Goal: Task Accomplishment & Management: Manage account settings

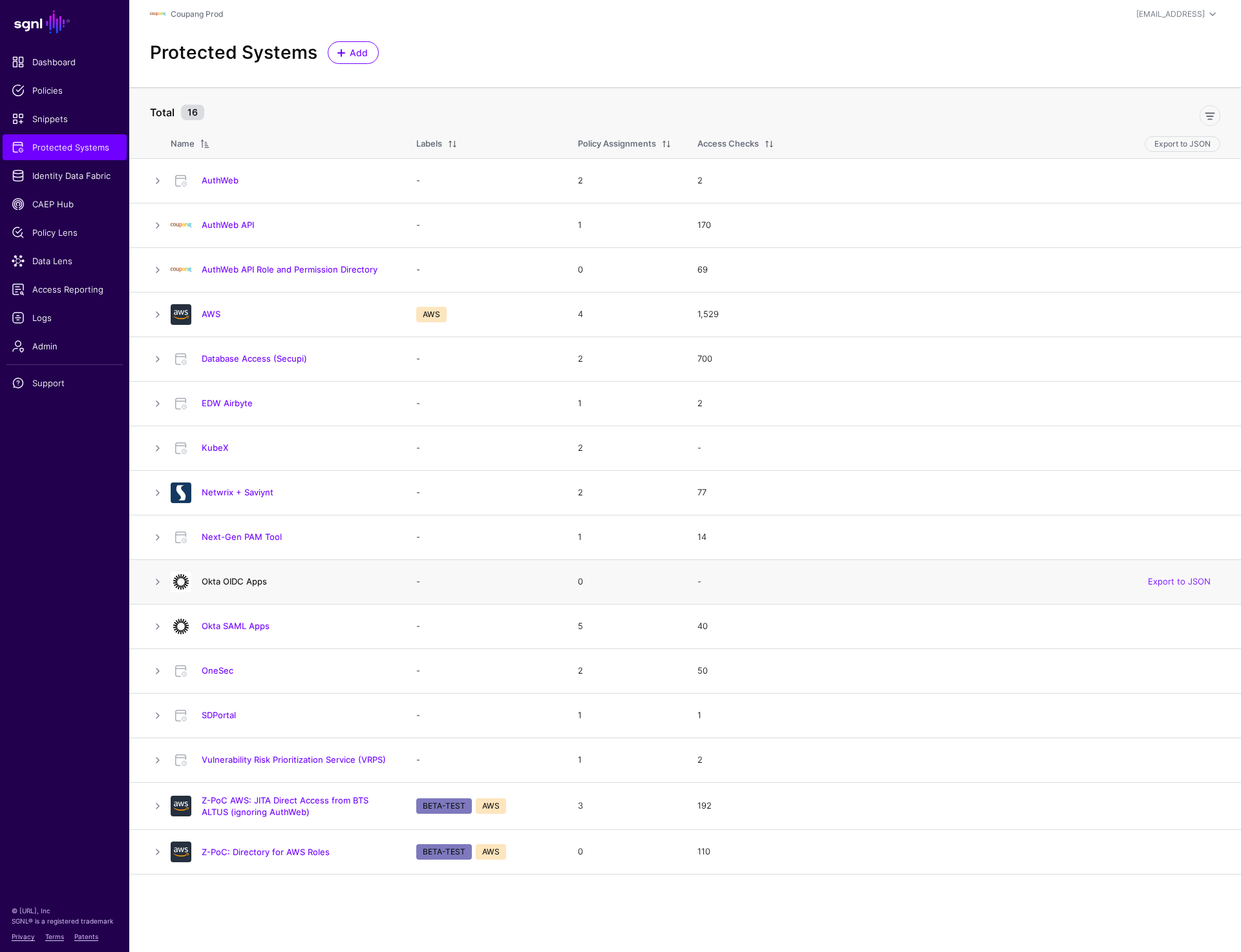
click at [213, 582] on link "Okta OIDC Apps" at bounding box center [234, 581] width 66 height 10
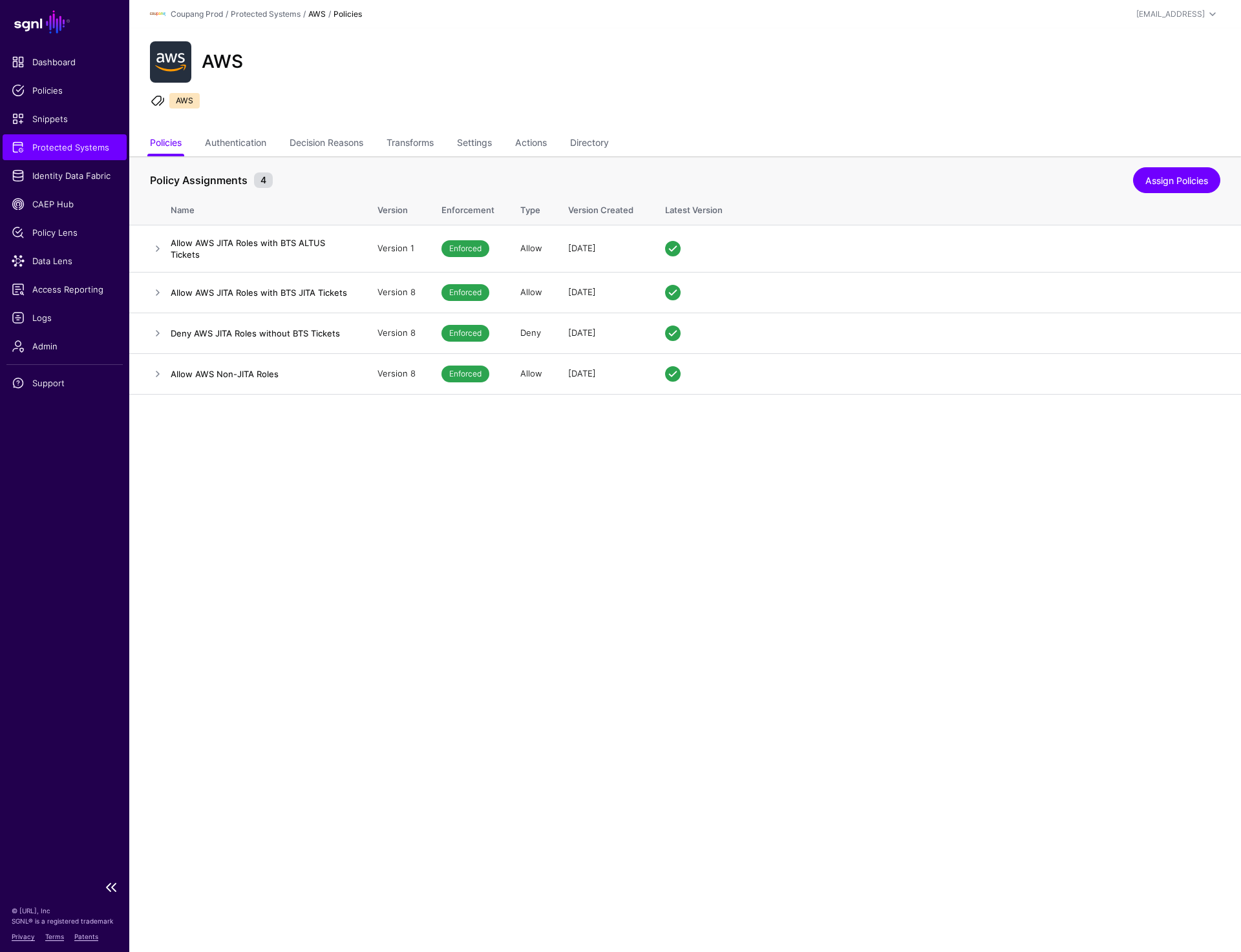
click at [47, 137] on link "Protected Systems" at bounding box center [65, 147] width 124 height 26
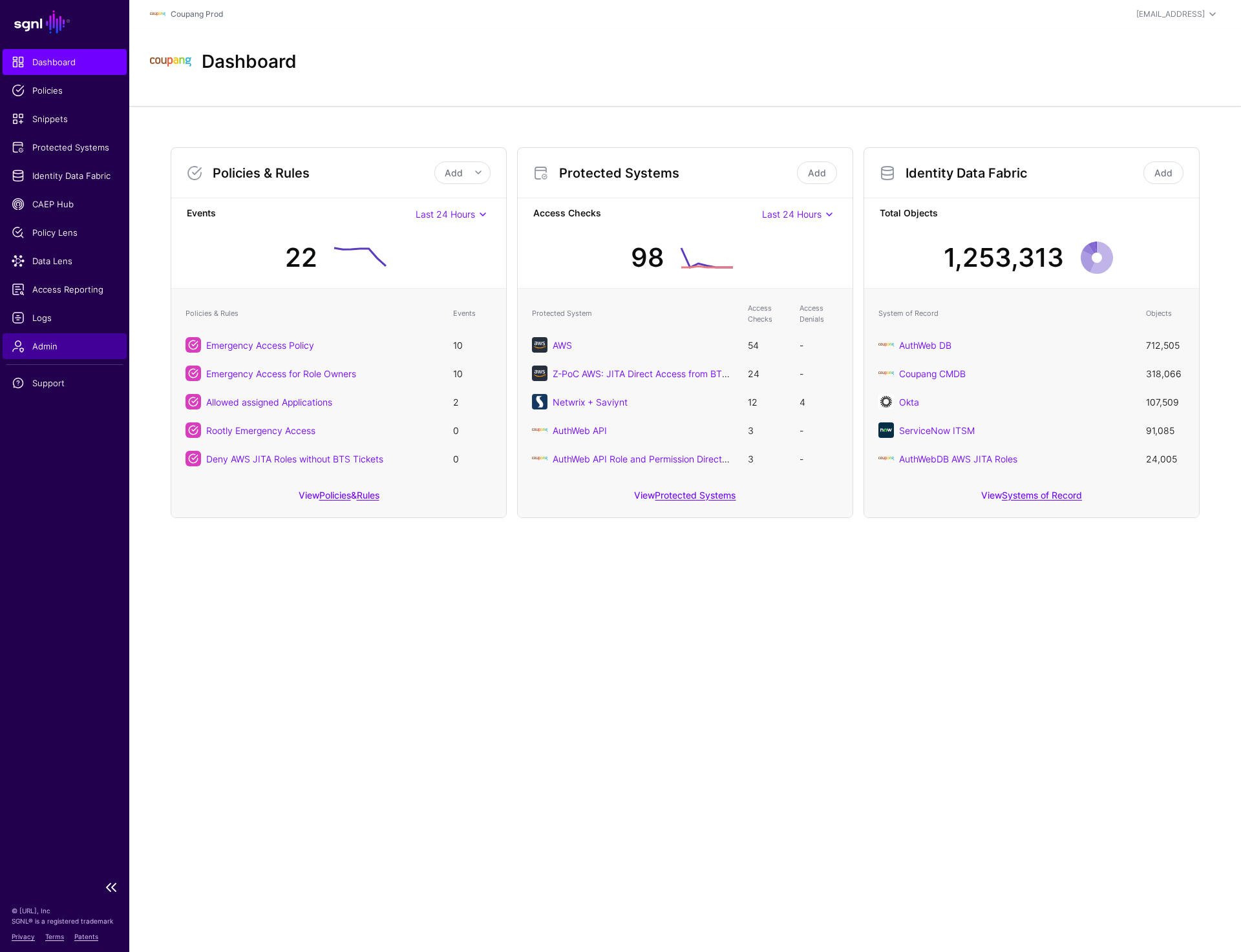
click at [34, 335] on link "Admin" at bounding box center [65, 346] width 124 height 26
click at [58, 137] on link "Protected Systems" at bounding box center [65, 147] width 124 height 26
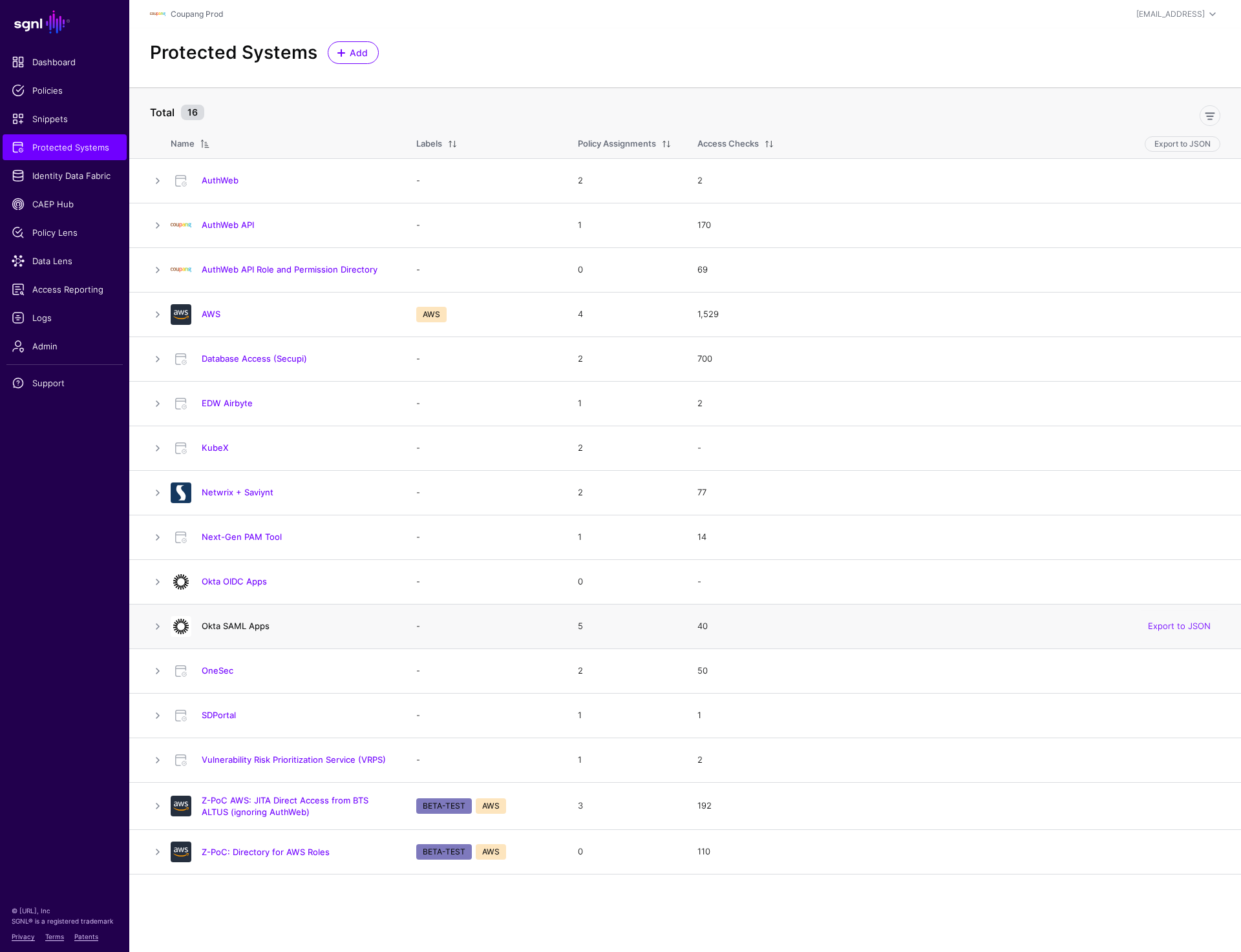
click at [231, 624] on link "Okta SAML Apps" at bounding box center [235, 626] width 68 height 10
click at [242, 575] on h4 "Okta OIDC Apps" at bounding box center [295, 581] width 188 height 12
click at [239, 582] on link "Okta OIDC Apps" at bounding box center [234, 581] width 66 height 10
click at [53, 172] on span "Identity Data Fabric" at bounding box center [65, 175] width 106 height 13
click at [73, 178] on span "Identity Data Fabric" at bounding box center [65, 175] width 106 height 13
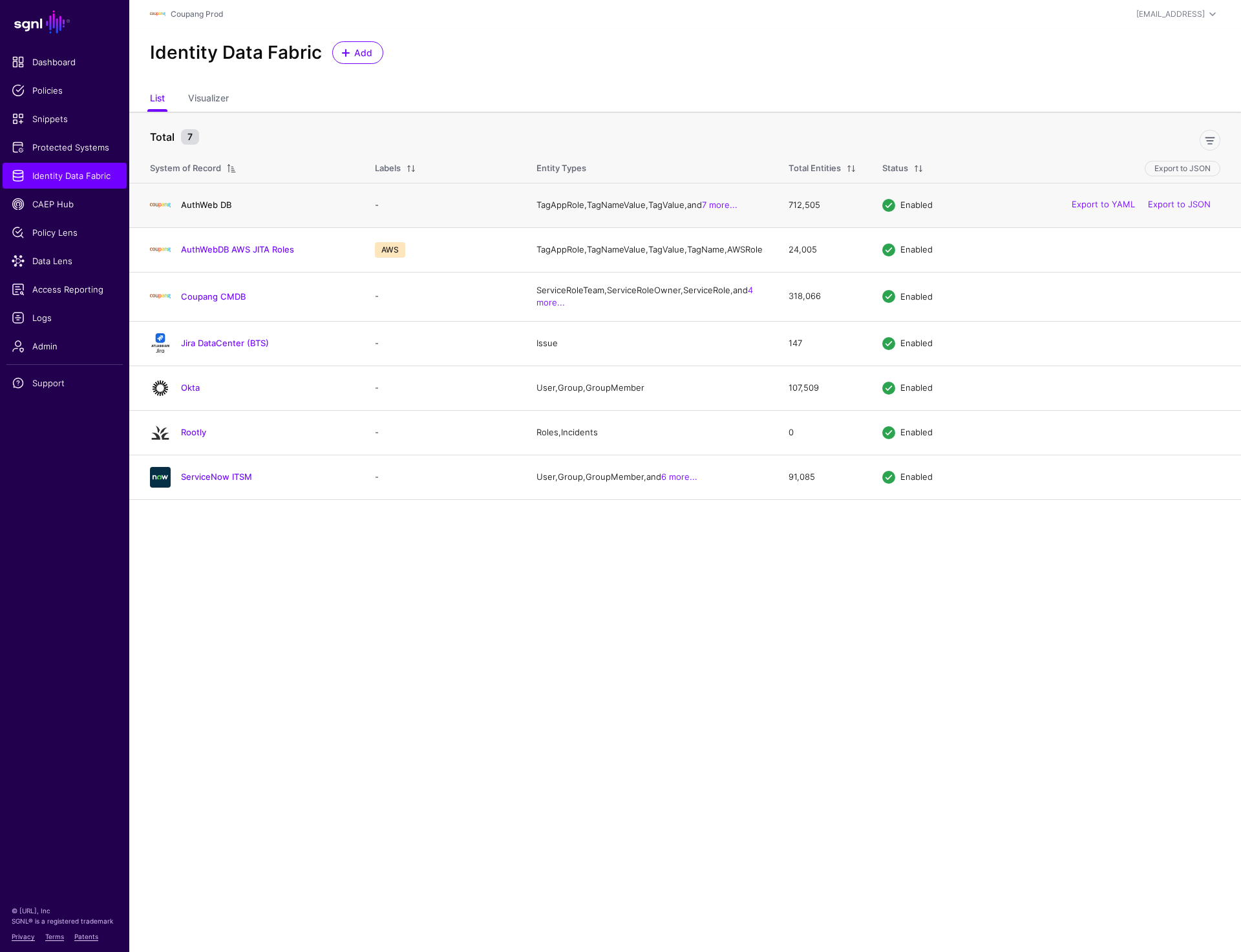
click at [207, 204] on link "AuthWeb DB" at bounding box center [206, 204] width 50 height 10
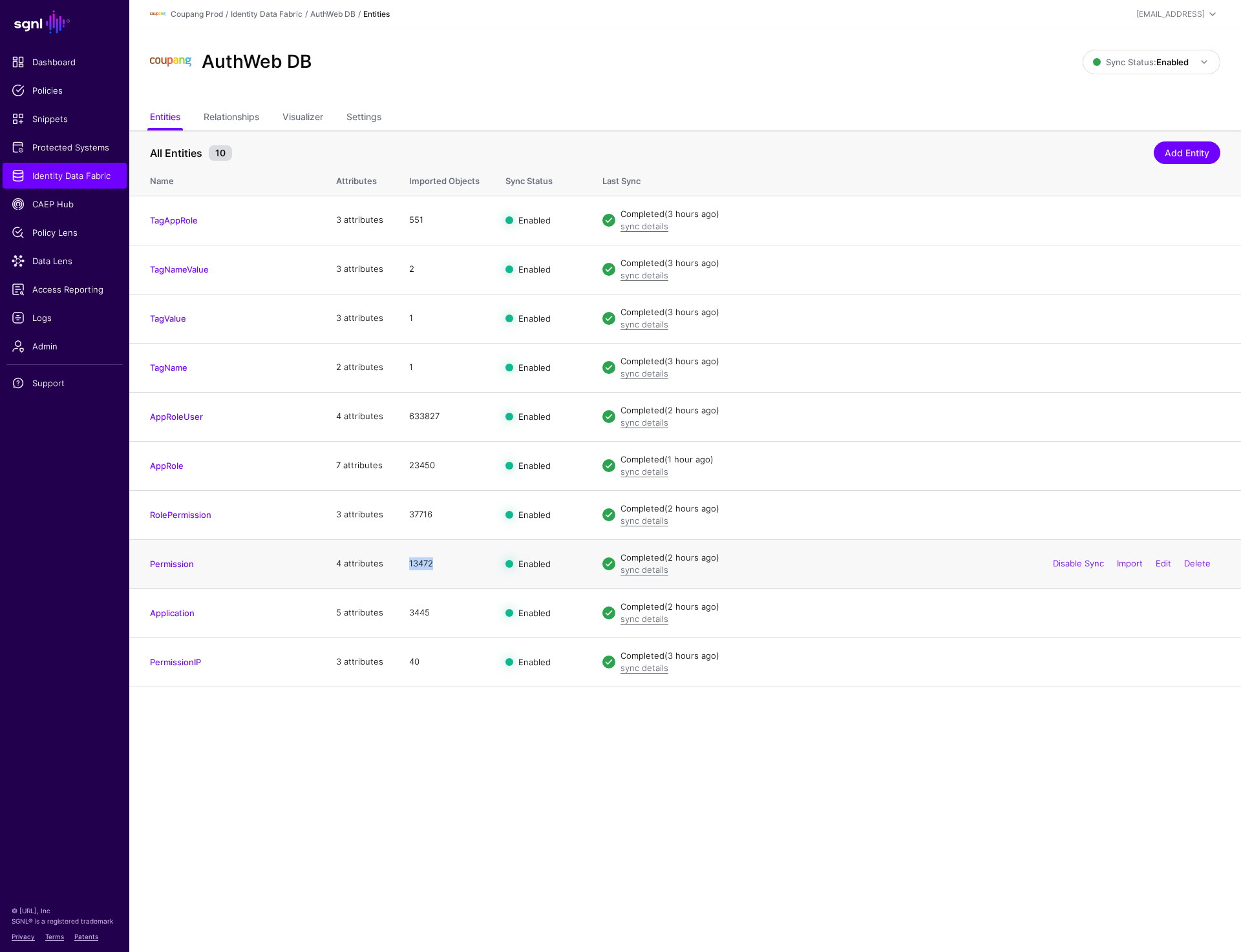
drag, startPoint x: 440, startPoint y: 567, endPoint x: 403, endPoint y: 567, distance: 37.0
click at [403, 567] on td "13472" at bounding box center [444, 564] width 97 height 49
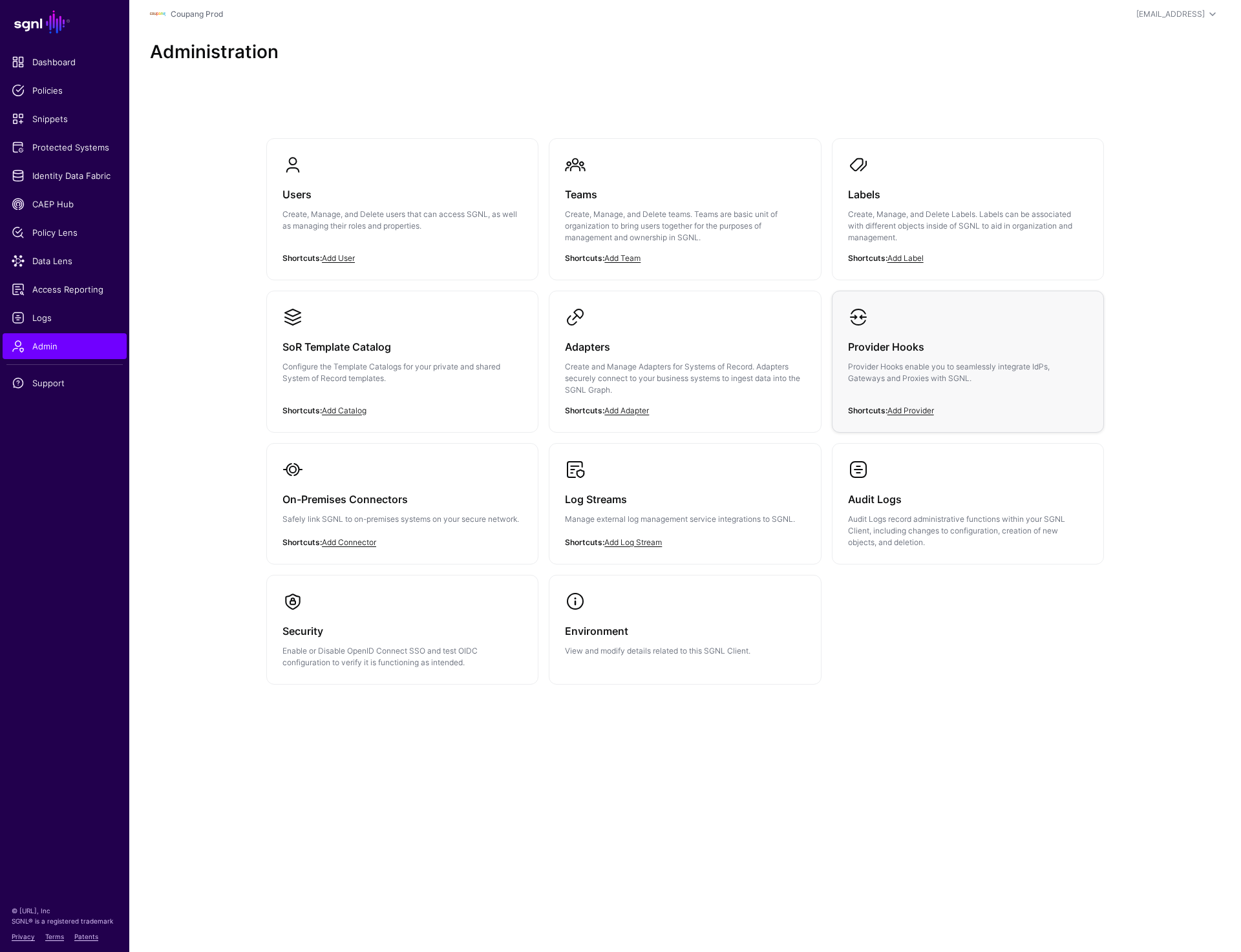
click at [901, 340] on h3 "Provider Hooks" at bounding box center [968, 347] width 240 height 18
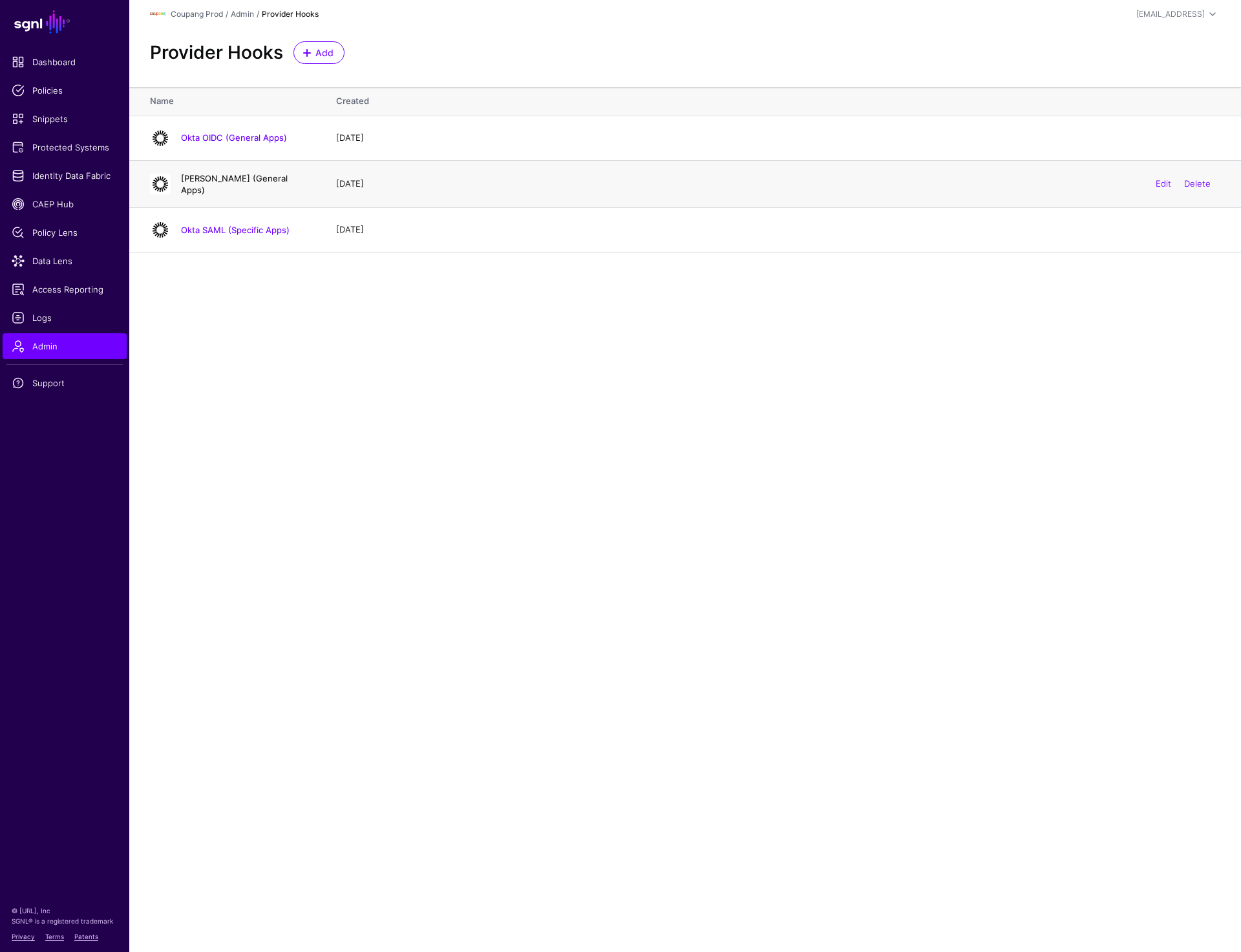
click at [240, 184] on link "Okta SAML (General Apps)" at bounding box center [234, 184] width 107 height 22
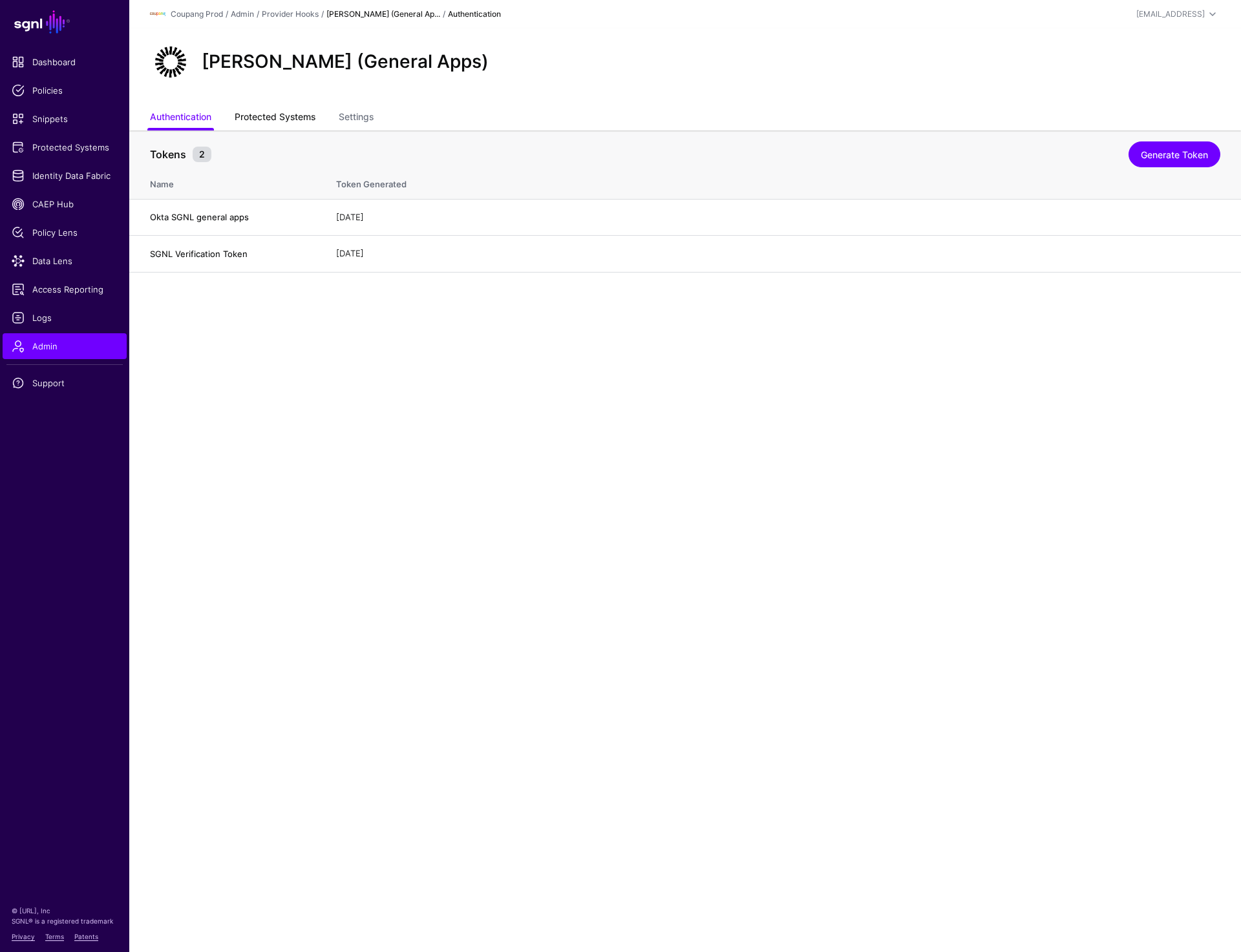
click at [257, 119] on link "Protected Systems" at bounding box center [275, 119] width 81 height 25
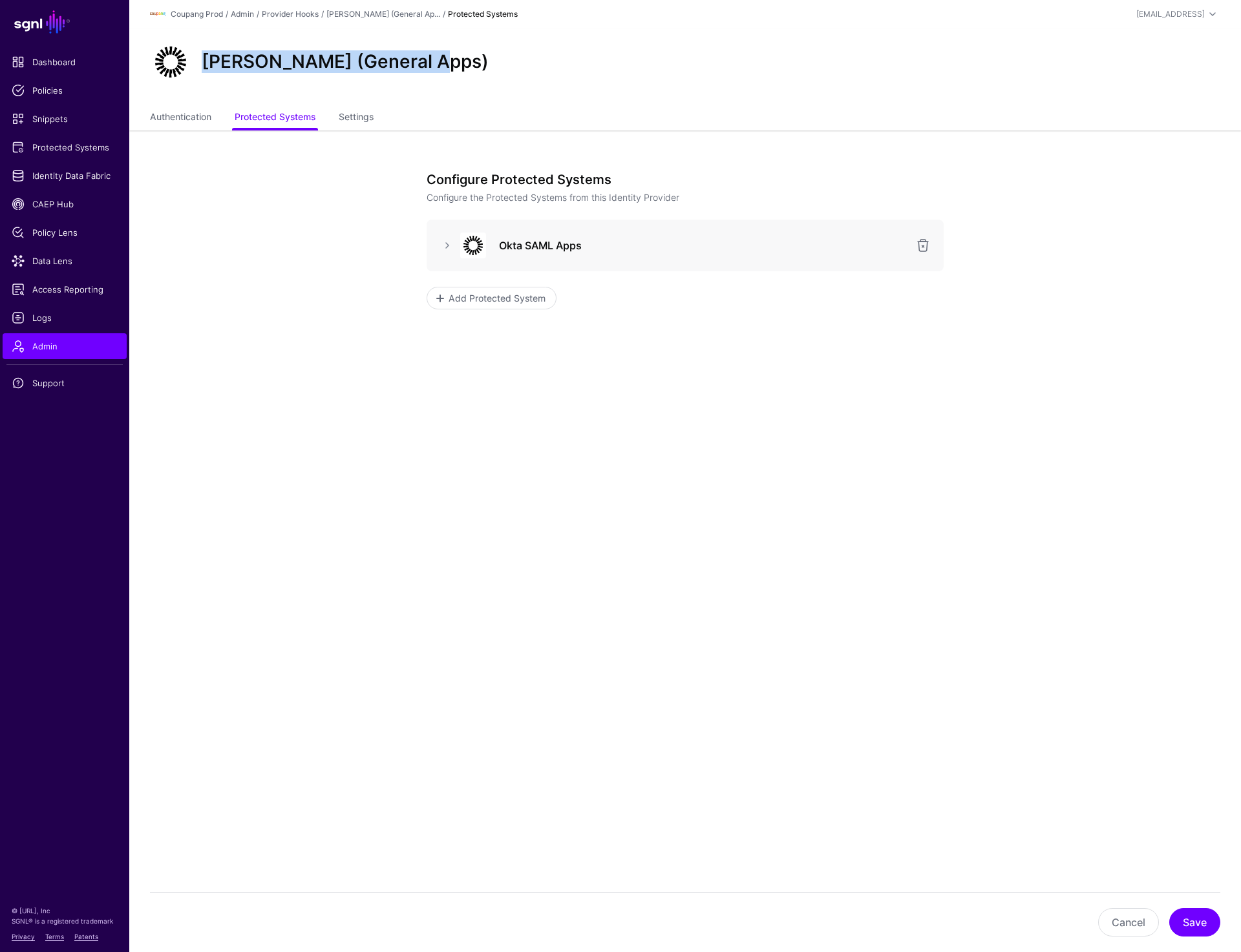
drag, startPoint x: 298, startPoint y: 66, endPoint x: 469, endPoint y: 66, distance: 171.0
click at [469, 66] on div "Okta SAML (General Apps)" at bounding box center [685, 62] width 1081 height 41
copy h2 "Okta SAML (General Apps)"
click at [362, 117] on link "Settings" at bounding box center [356, 119] width 35 height 25
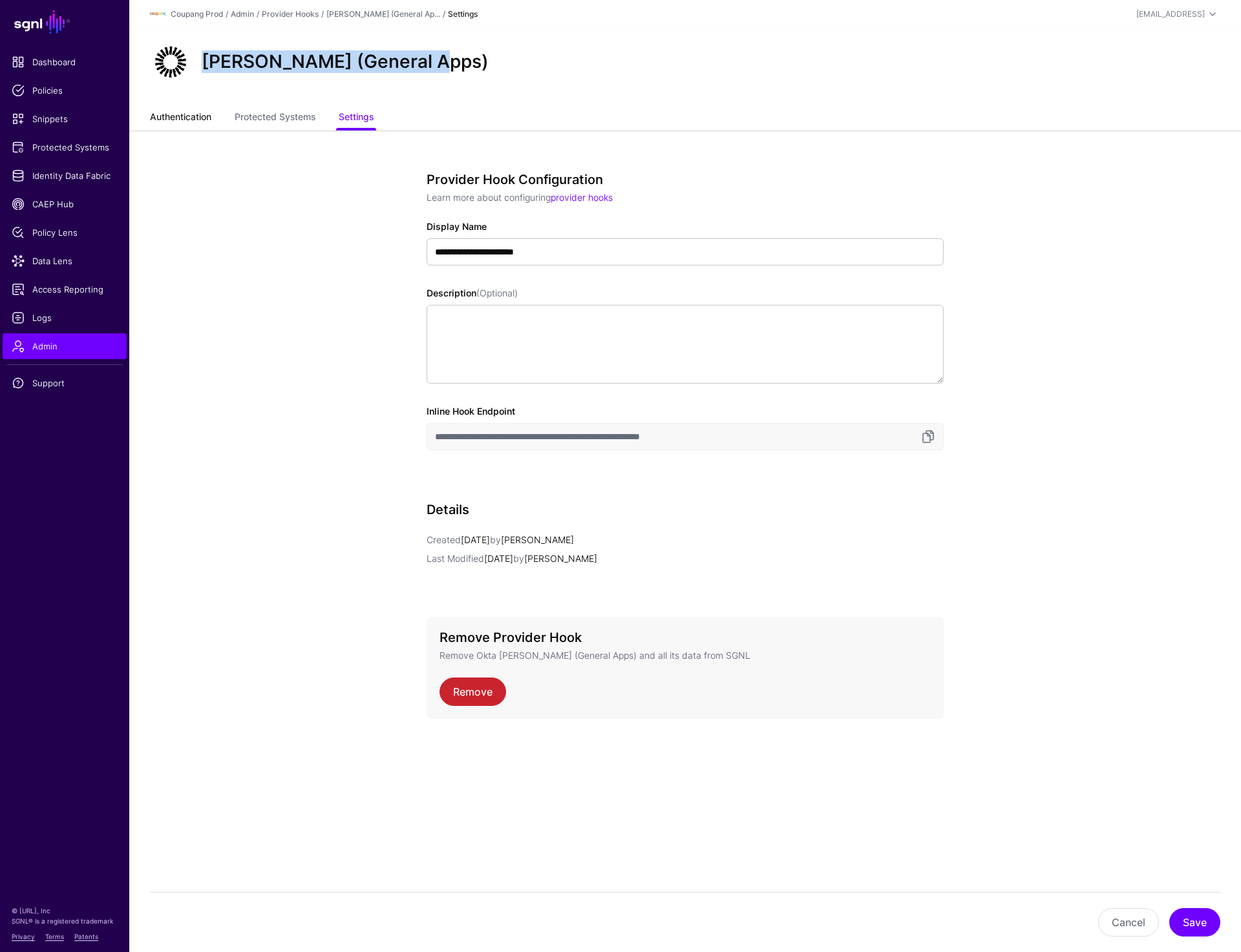
click at [192, 114] on link "Authentication" at bounding box center [180, 119] width 61 height 25
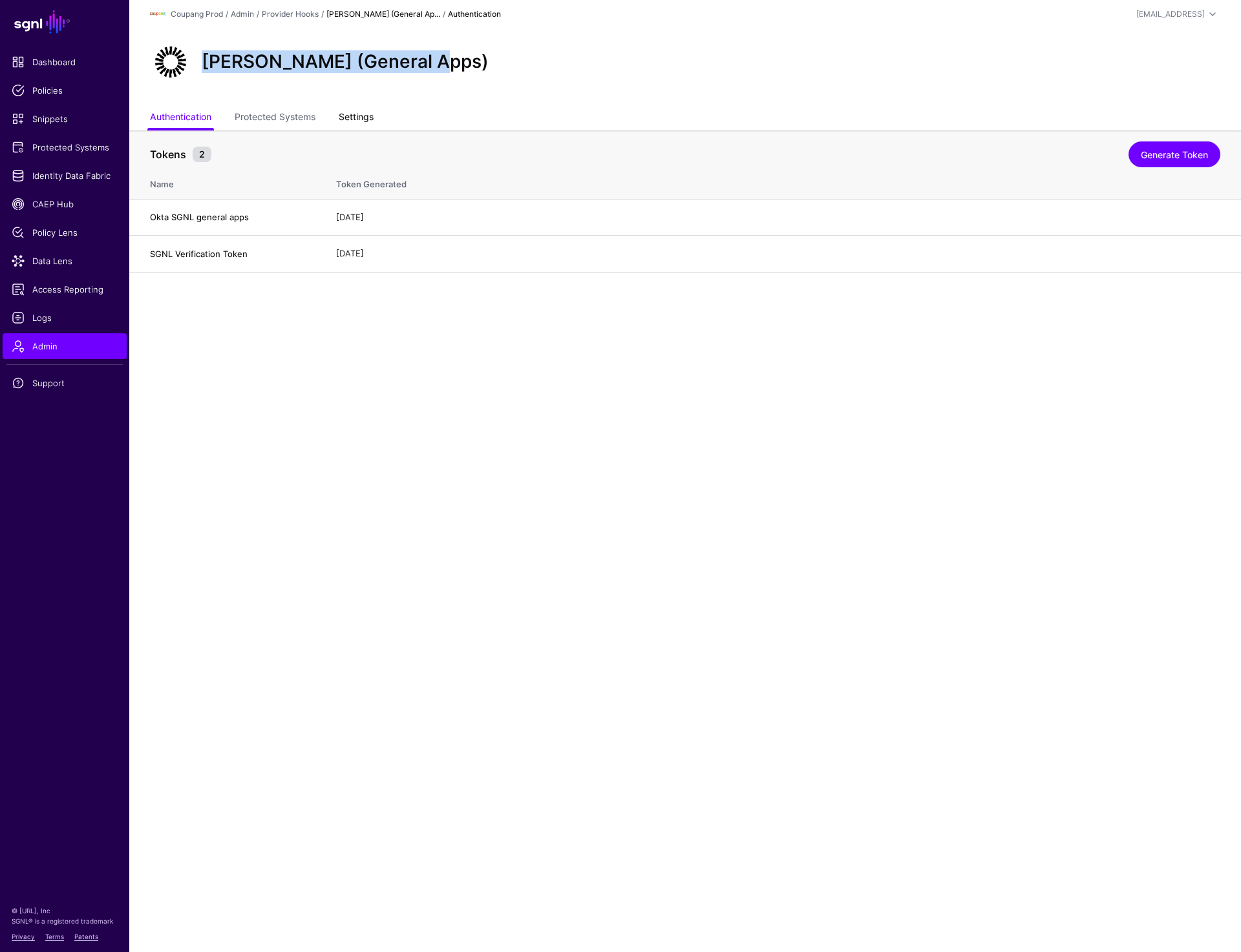
click at [372, 117] on link "Settings" at bounding box center [356, 119] width 35 height 25
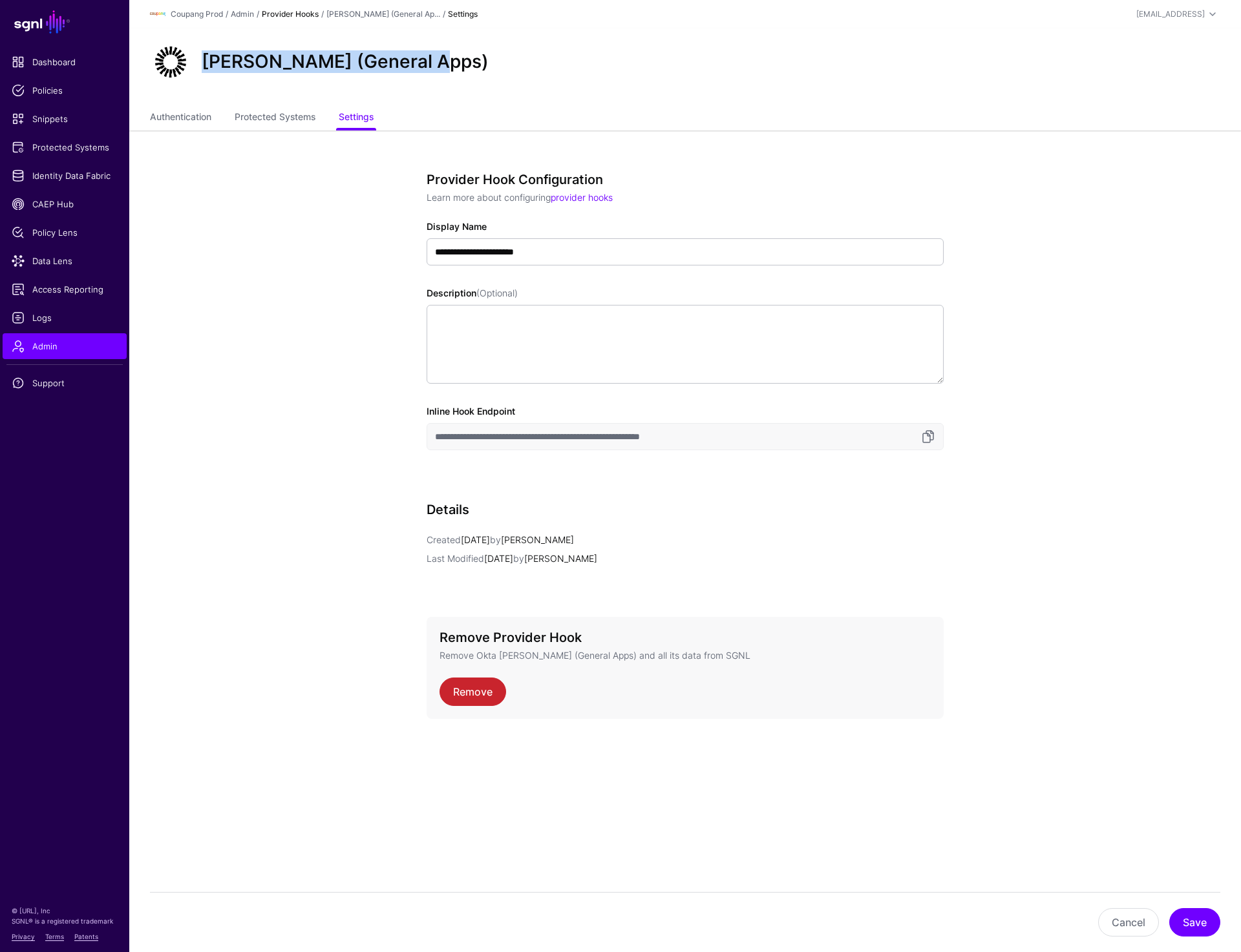
click at [287, 15] on link "Provider Hooks" at bounding box center [290, 14] width 57 height 10
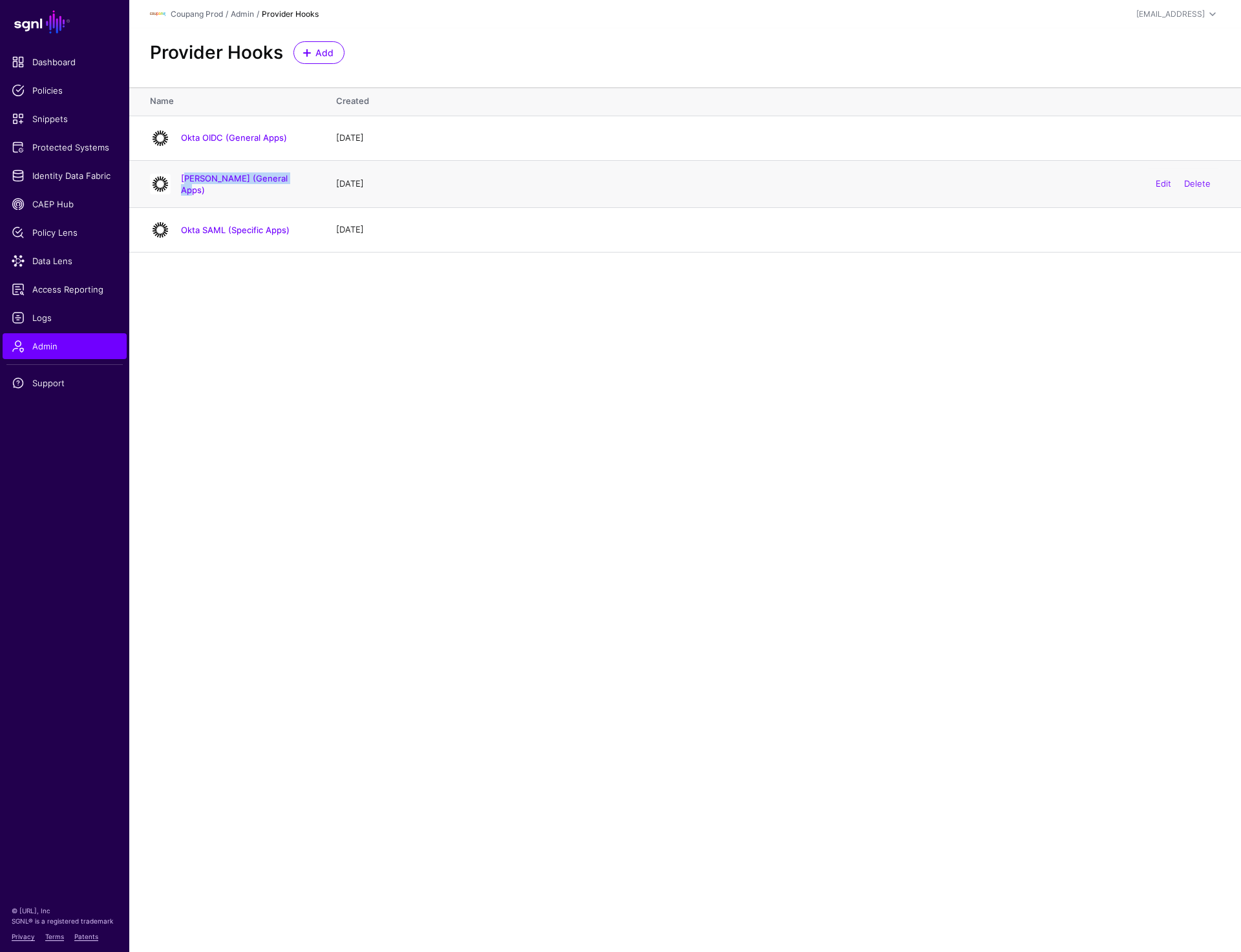
drag, startPoint x: 299, startPoint y: 184, endPoint x: 179, endPoint y: 183, distance: 120.0
click at [179, 183] on div "Okta SAML (General Apps)" at bounding box center [246, 184] width 139 height 23
copy link "Okta SAML (General Apps)"
click at [250, 181] on link "Okta SAML (General Apps)" at bounding box center [234, 184] width 107 height 22
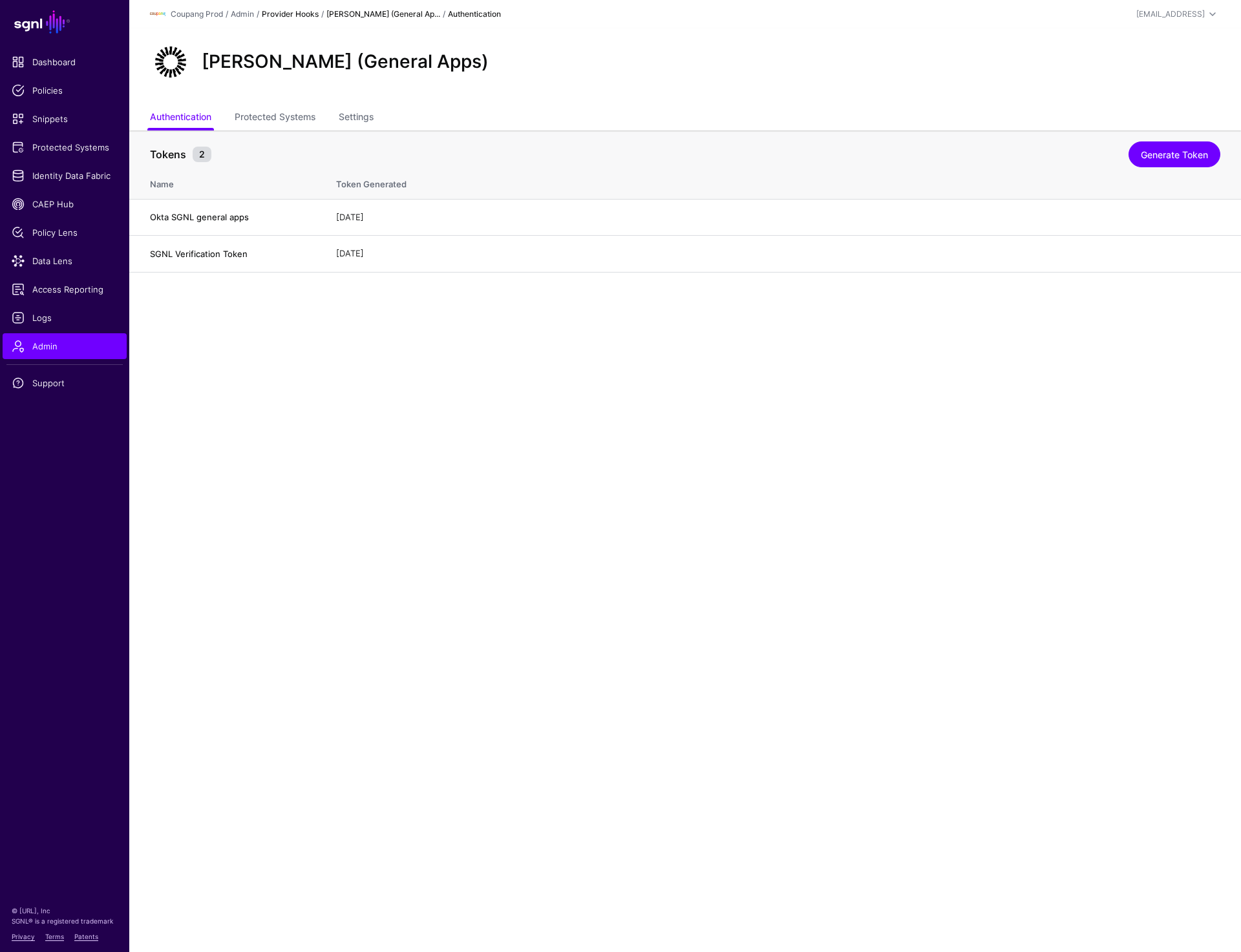
click at [276, 15] on link "Provider Hooks" at bounding box center [290, 14] width 57 height 10
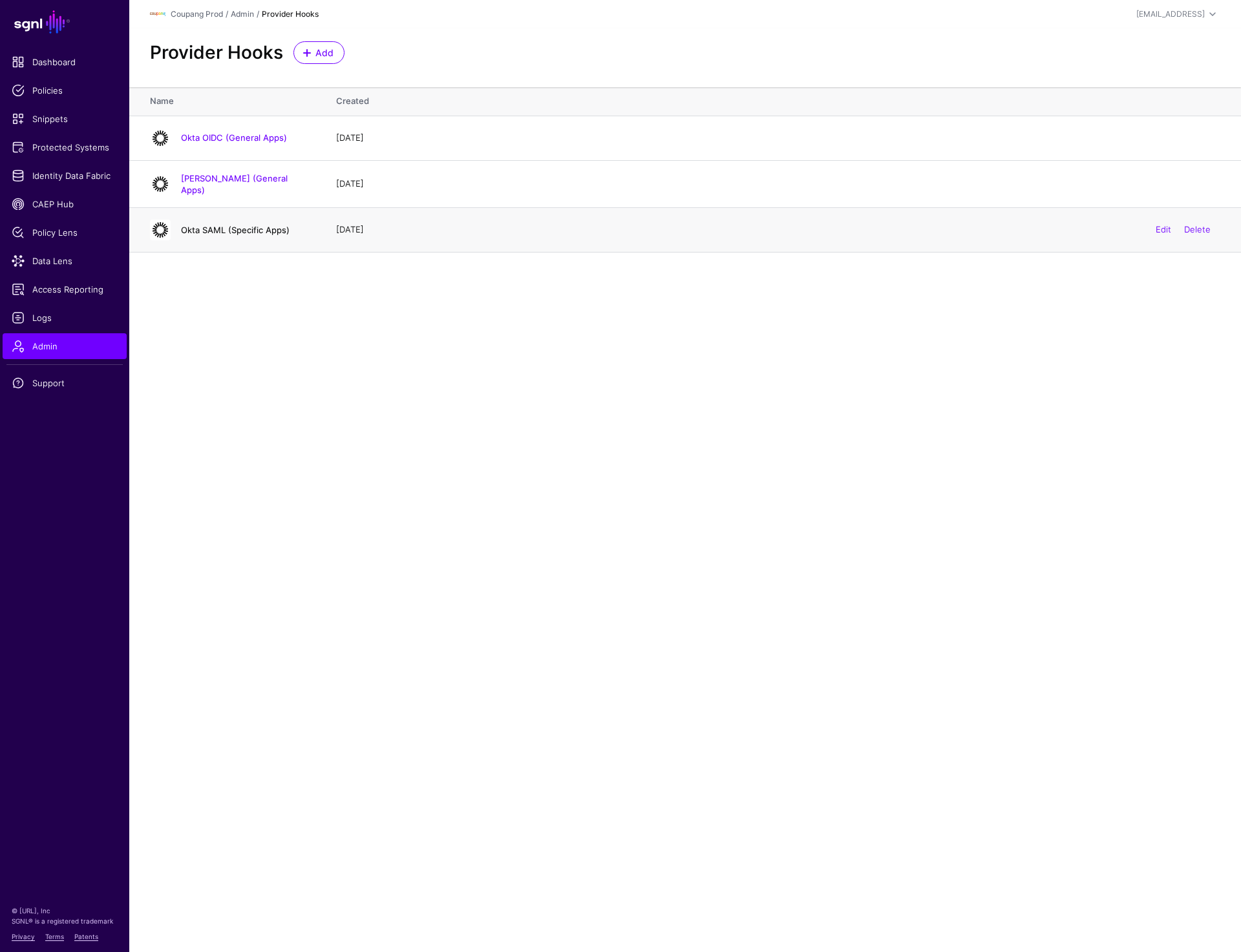
drag, startPoint x: 305, startPoint y: 225, endPoint x: 226, endPoint y: 225, distance: 79.0
click at [226, 225] on h4 "Okta SAML (Specific Apps)" at bounding box center [245, 230] width 129 height 12
click at [302, 184] on h4 "Okta SAML (General Apps)" at bounding box center [245, 184] width 129 height 23
drag, startPoint x: 303, startPoint y: 184, endPoint x: 236, endPoint y: 188, distance: 67.1
click at [236, 187] on h4 "Okta SAML (General Apps)" at bounding box center [245, 184] width 129 height 23
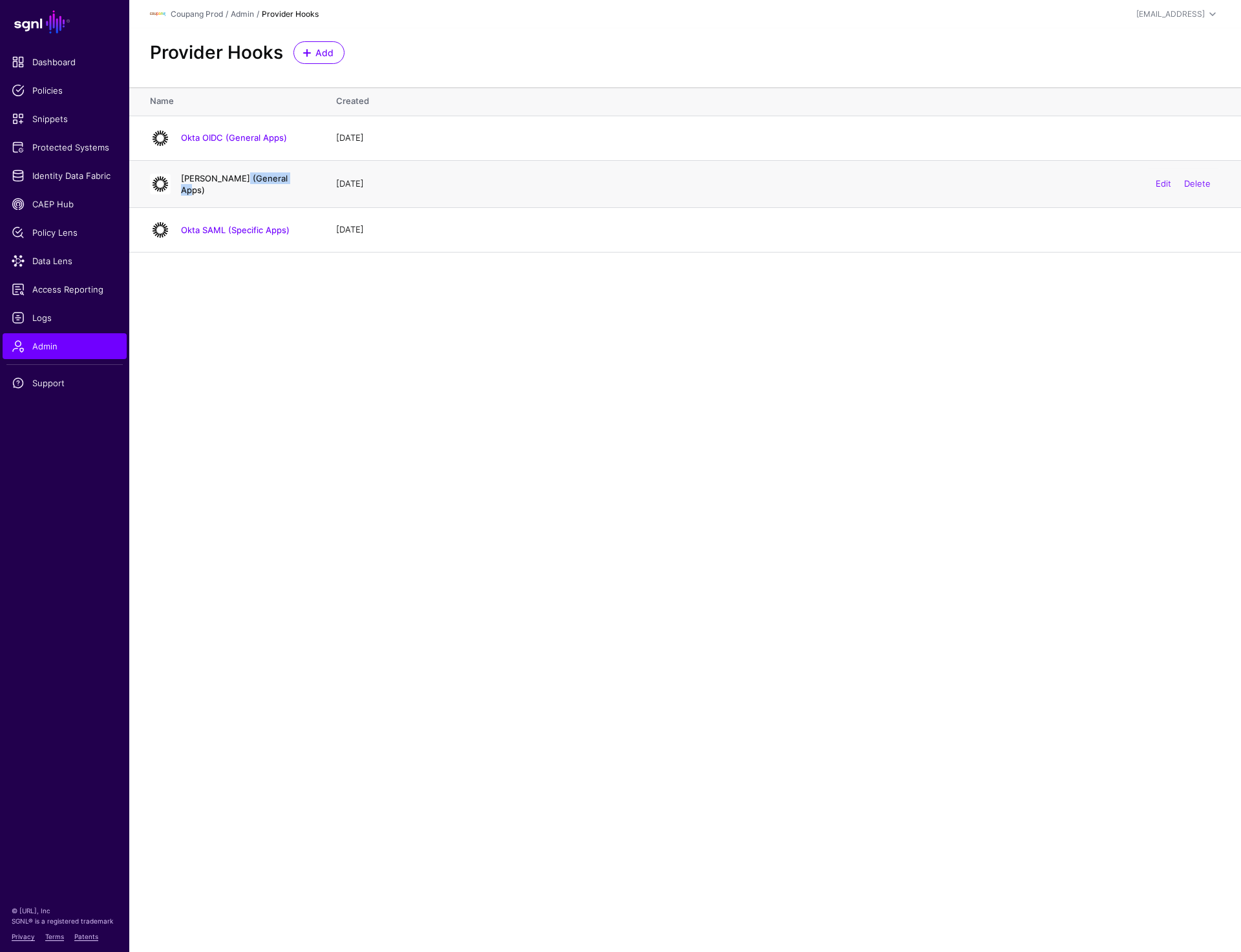
click at [216, 186] on link "Okta SAML (General Apps)" at bounding box center [234, 184] width 107 height 22
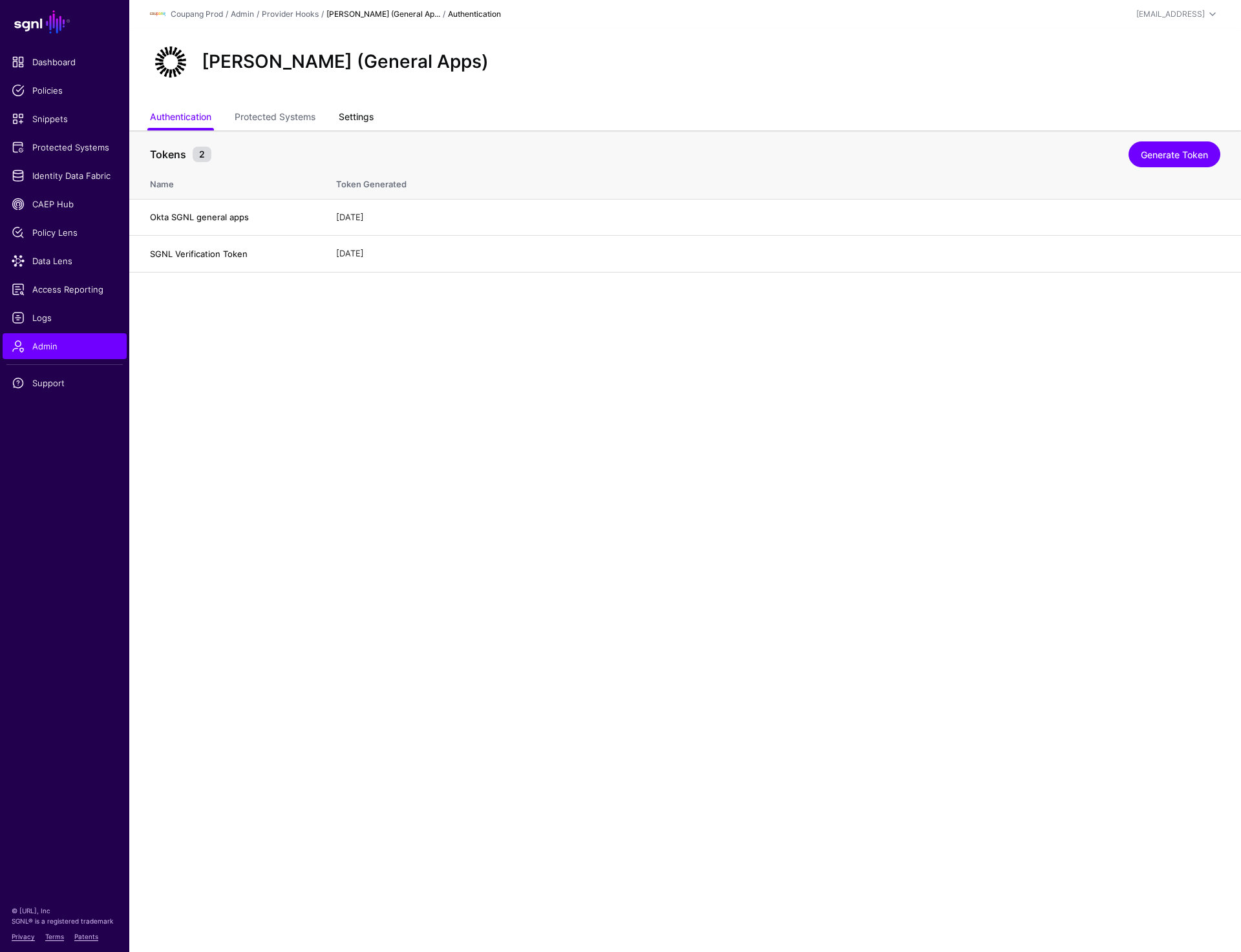
click at [358, 118] on link "Settings" at bounding box center [356, 119] width 35 height 25
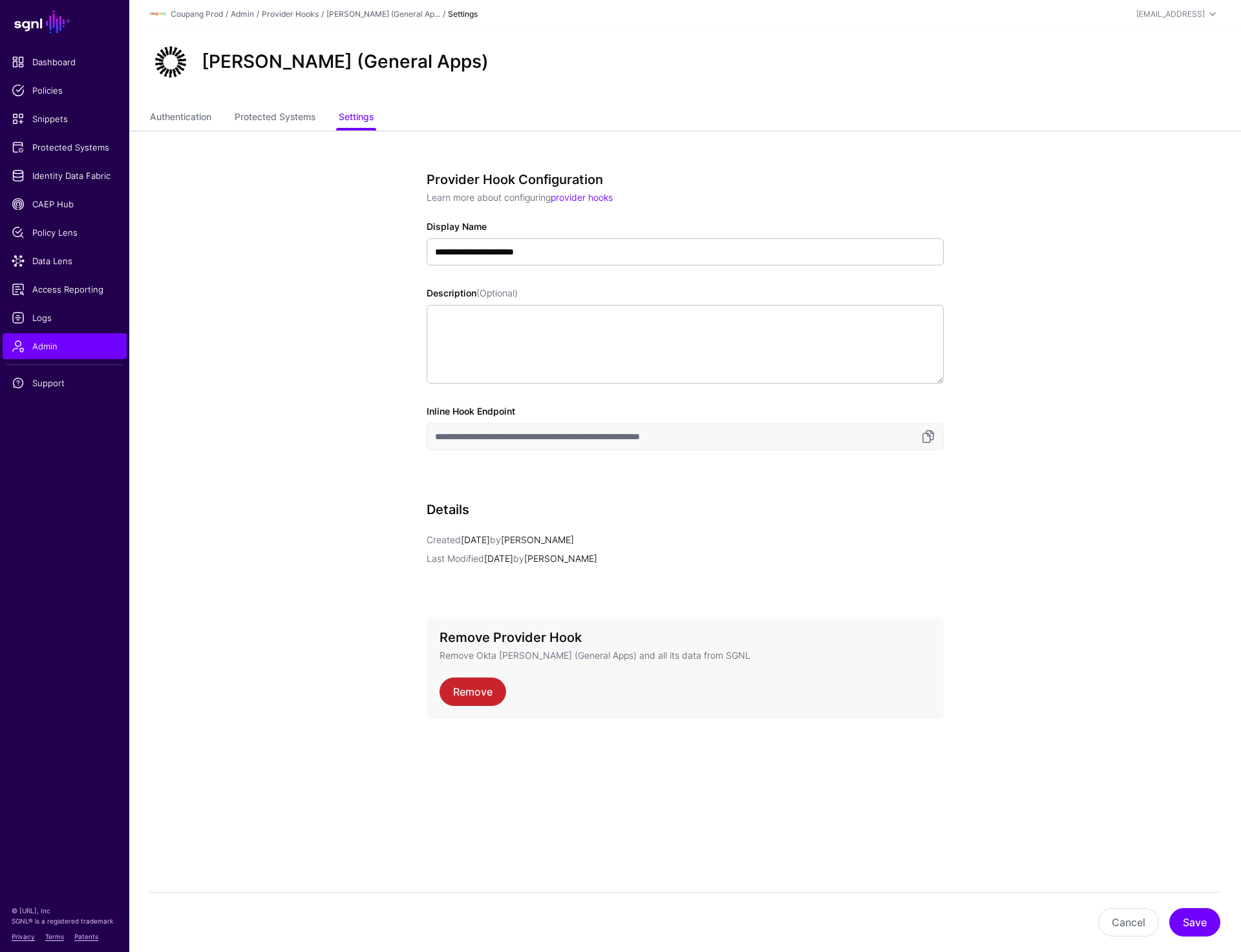
drag, startPoint x: 459, startPoint y: 437, endPoint x: 820, endPoint y: 437, distance: 361.0
click at [820, 437] on input "**********" at bounding box center [685, 436] width 517 height 27
click at [504, 329] on textarea "Description (Optional)" at bounding box center [685, 344] width 517 height 79
click at [556, 248] on input "**********" at bounding box center [685, 252] width 517 height 27
click at [625, 251] on input "**********" at bounding box center [685, 252] width 517 height 27
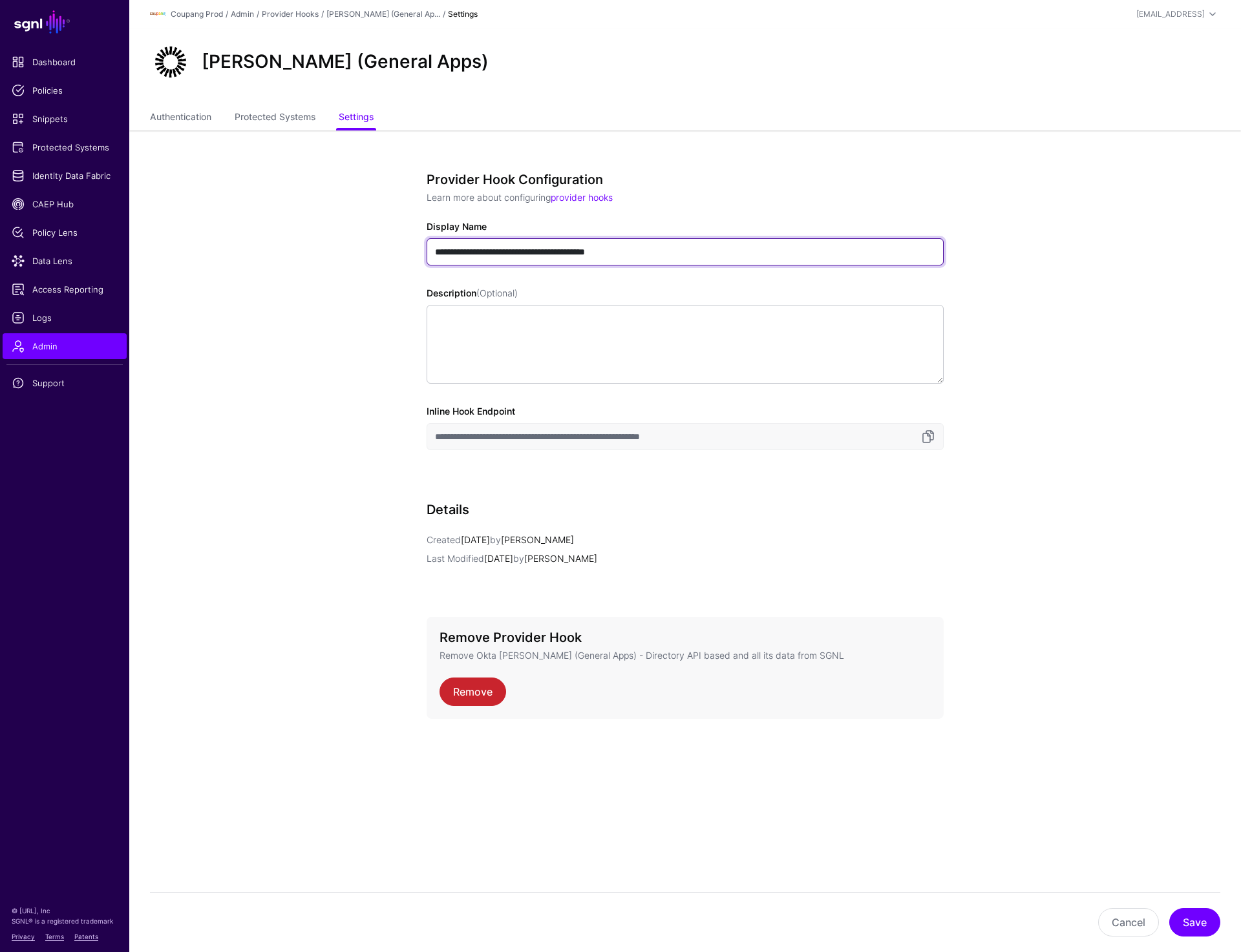
click at [625, 251] on input "**********" at bounding box center [685, 252] width 517 height 27
type input "**********"
click at [1198, 920] on button "Save" at bounding box center [1195, 922] width 51 height 28
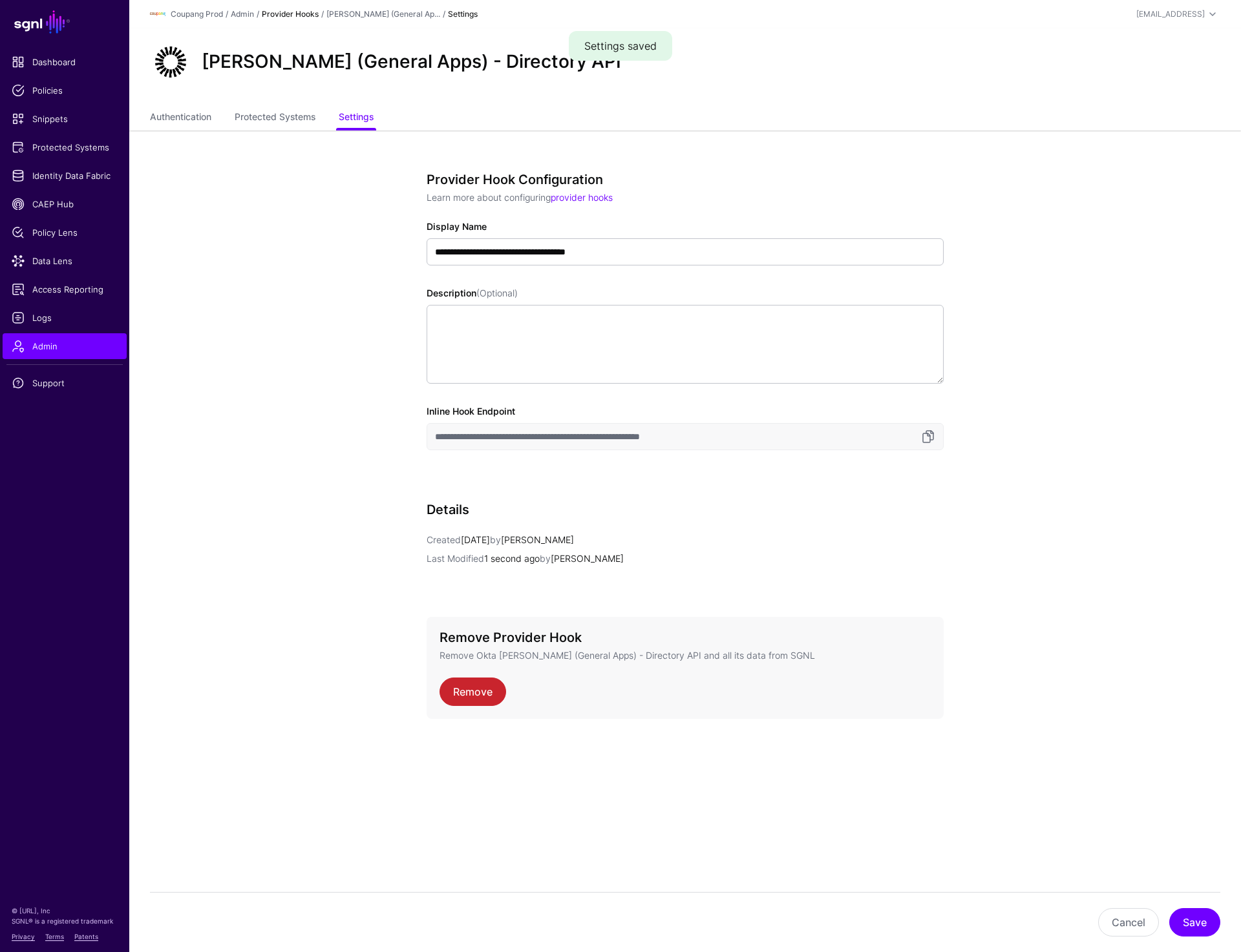
click at [301, 15] on link "Provider Hooks" at bounding box center [290, 14] width 57 height 10
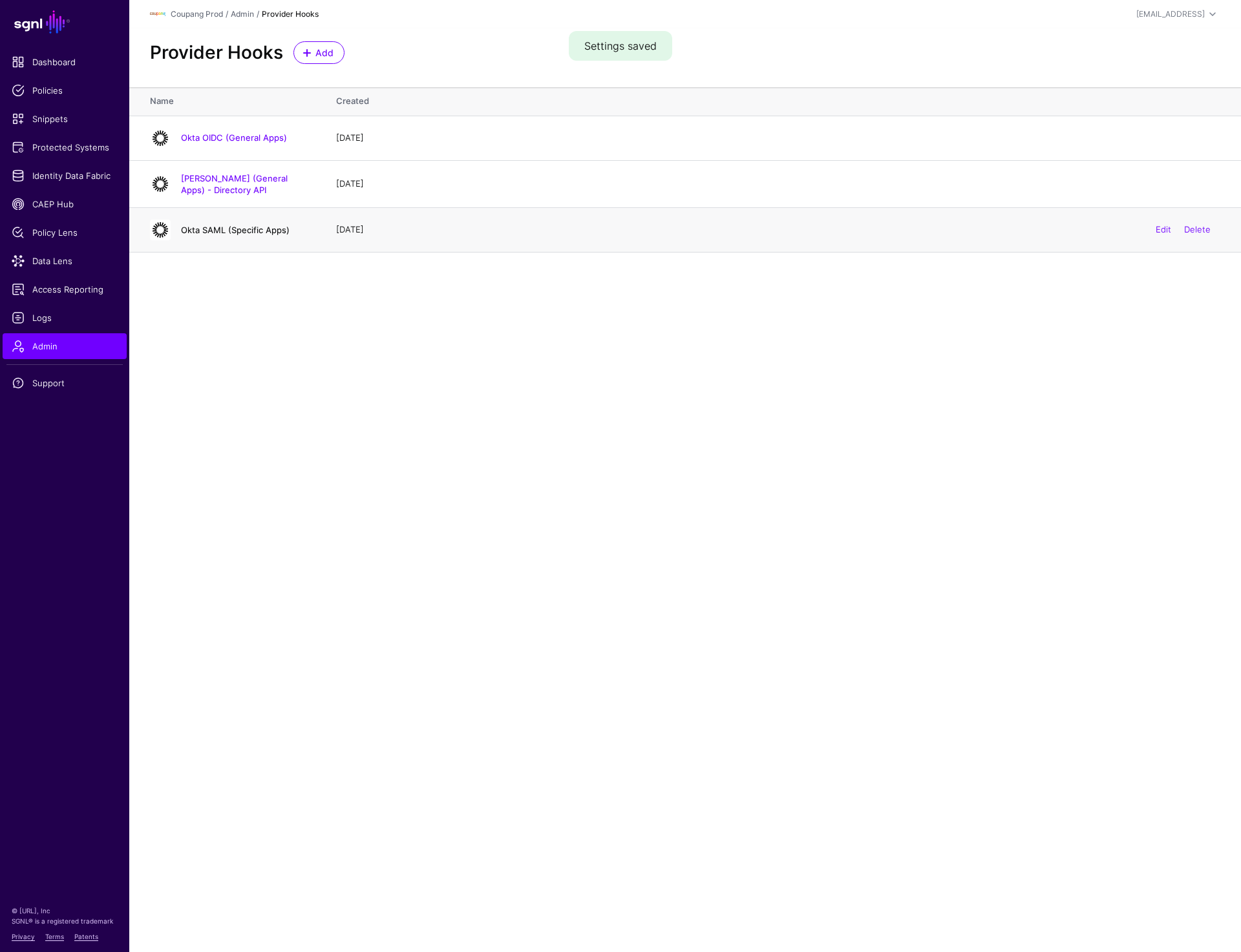
click at [217, 228] on link "Okta SAML (Specific Apps)" at bounding box center [235, 230] width 108 height 10
click at [258, 226] on link "Okta SAML (Specific Apps)" at bounding box center [235, 230] width 108 height 10
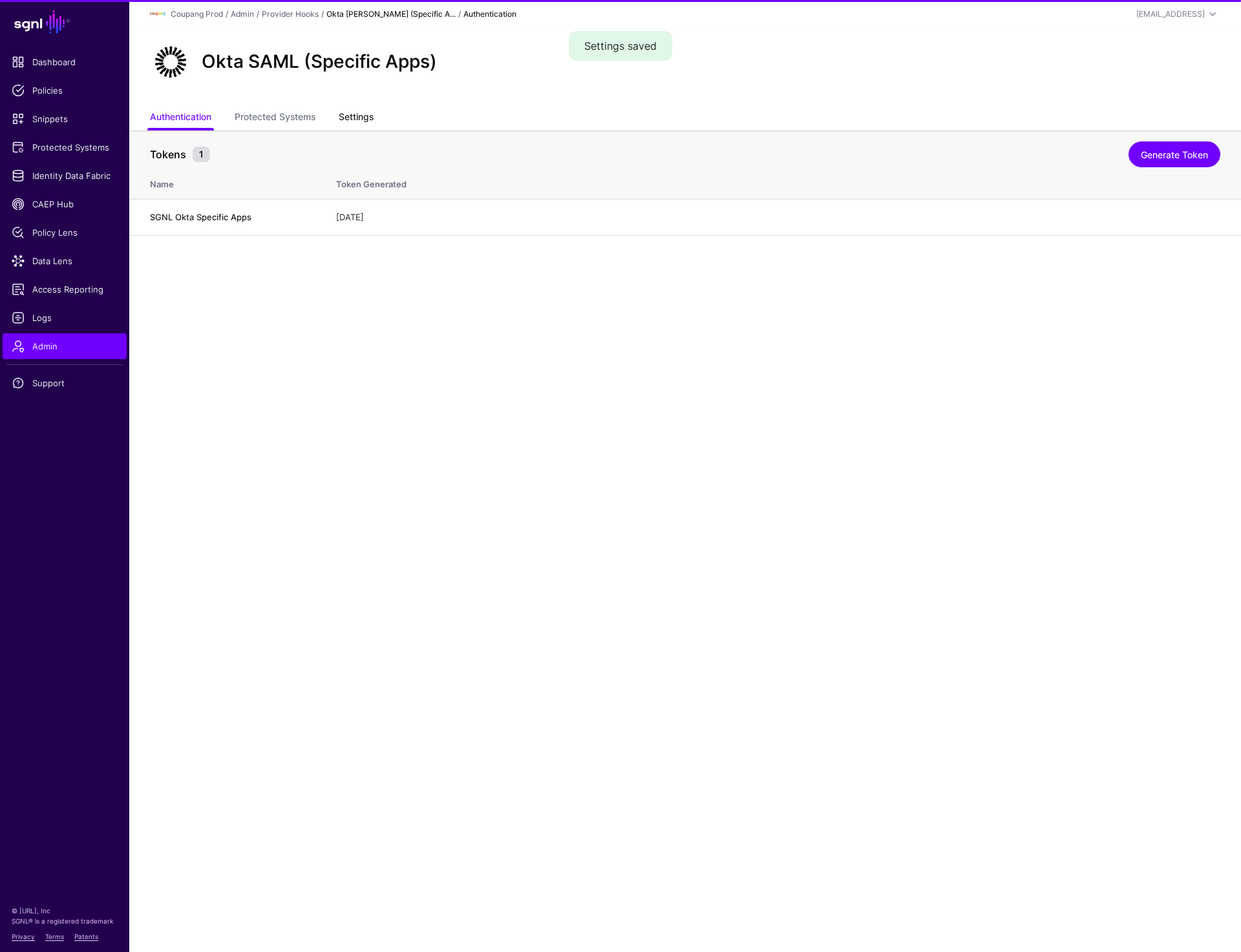
click at [364, 107] on link "Settings" at bounding box center [356, 119] width 35 height 25
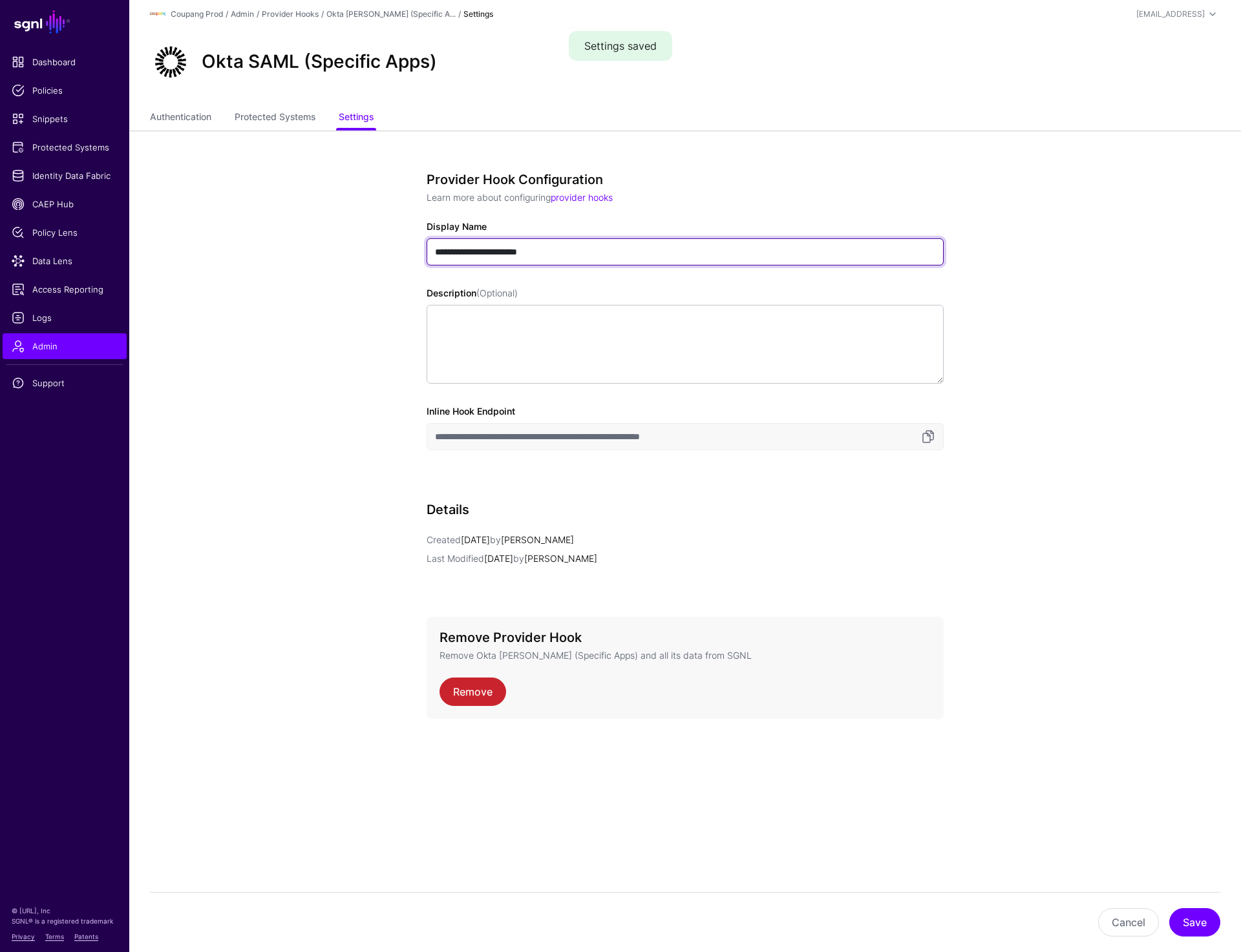
click at [596, 256] on input "**********" at bounding box center [685, 252] width 517 height 27
type input "**********"
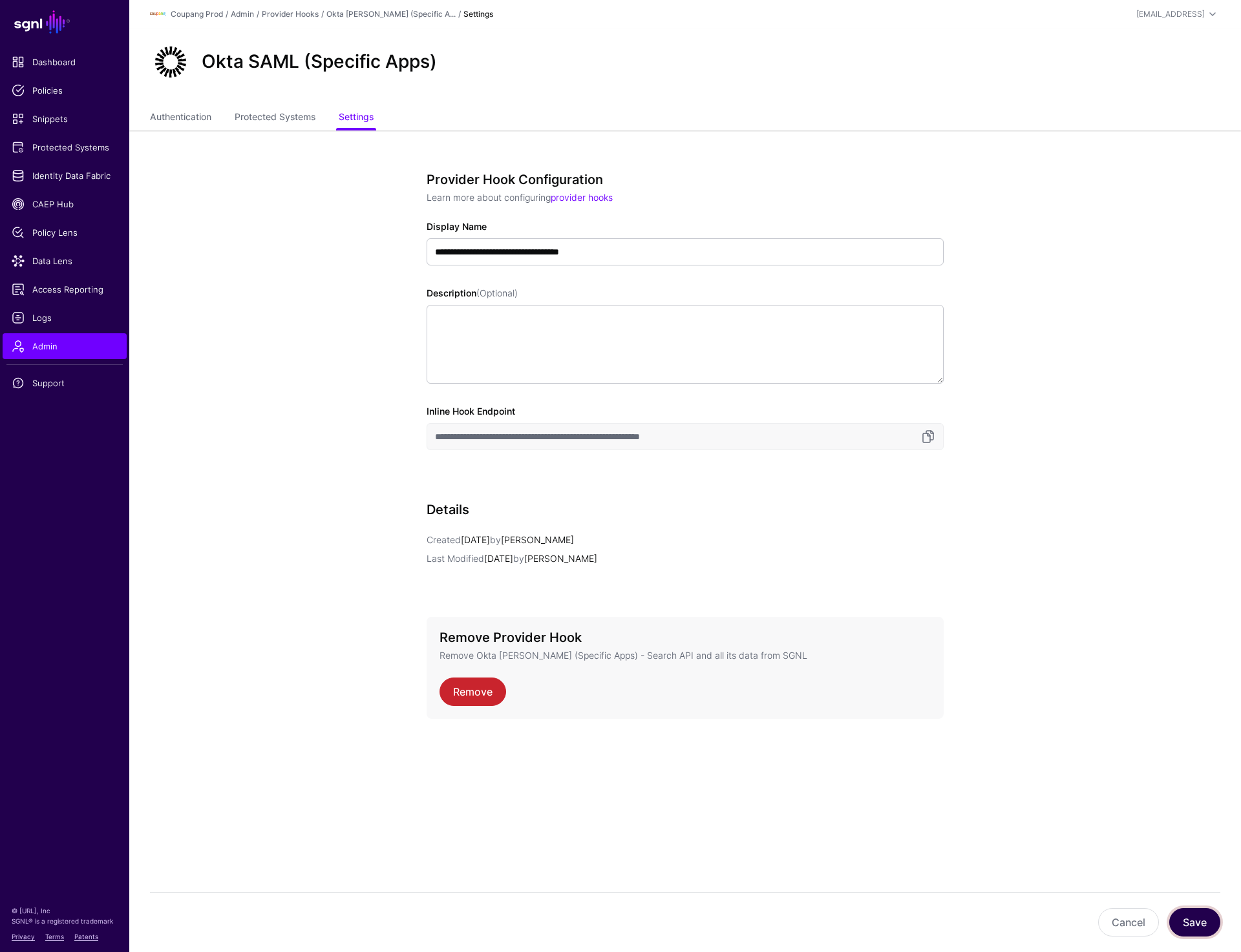
click at [1193, 912] on button "Save" at bounding box center [1195, 922] width 51 height 28
click at [296, 7] on div "Coupang Prod / Admin / Provider Hooks / Okta SAML (Specific A... / Settings" at bounding box center [507, 14] width 714 height 15
click at [296, 10] on link "Provider Hooks" at bounding box center [290, 14] width 57 height 10
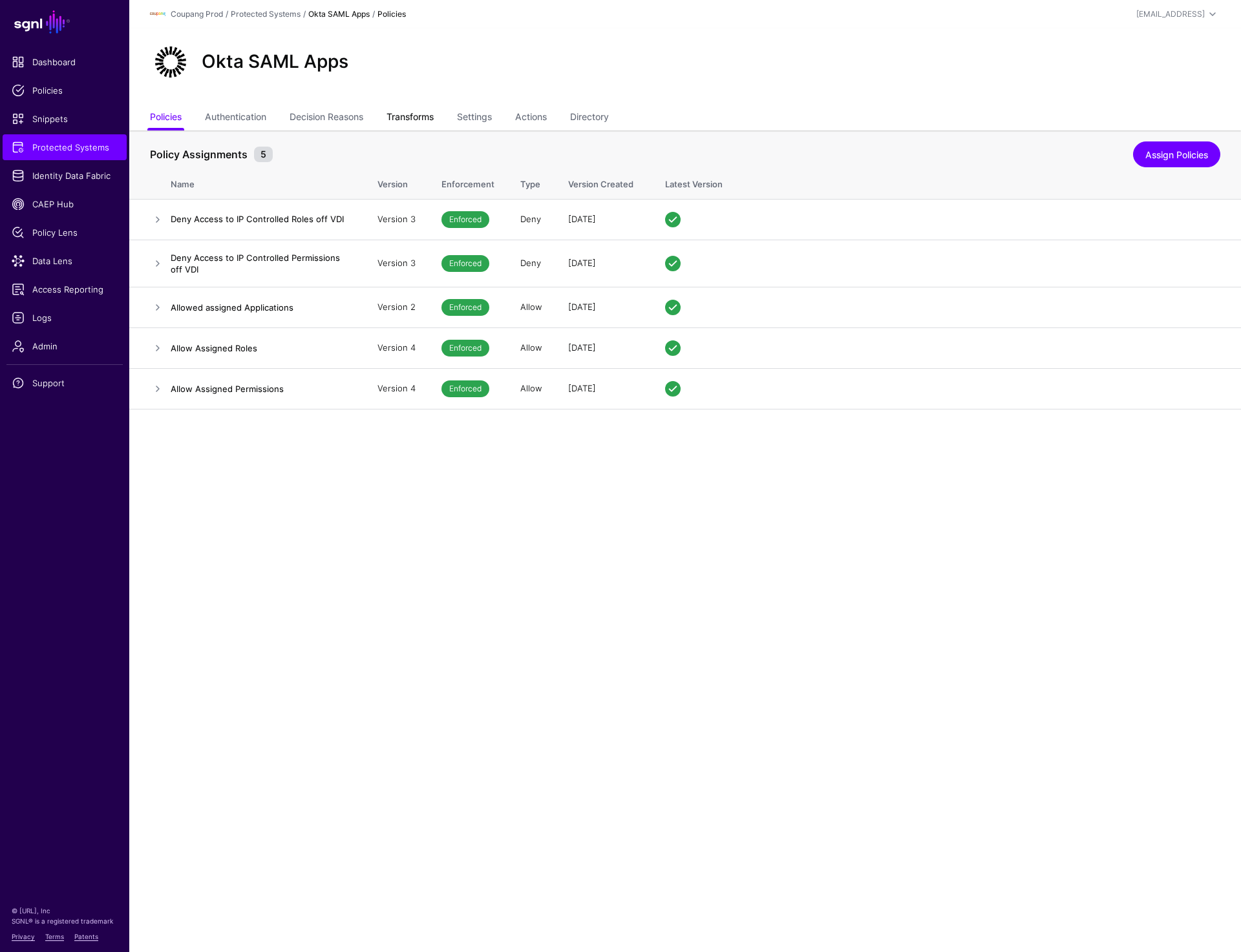
click at [422, 117] on link "Transforms" at bounding box center [410, 119] width 47 height 25
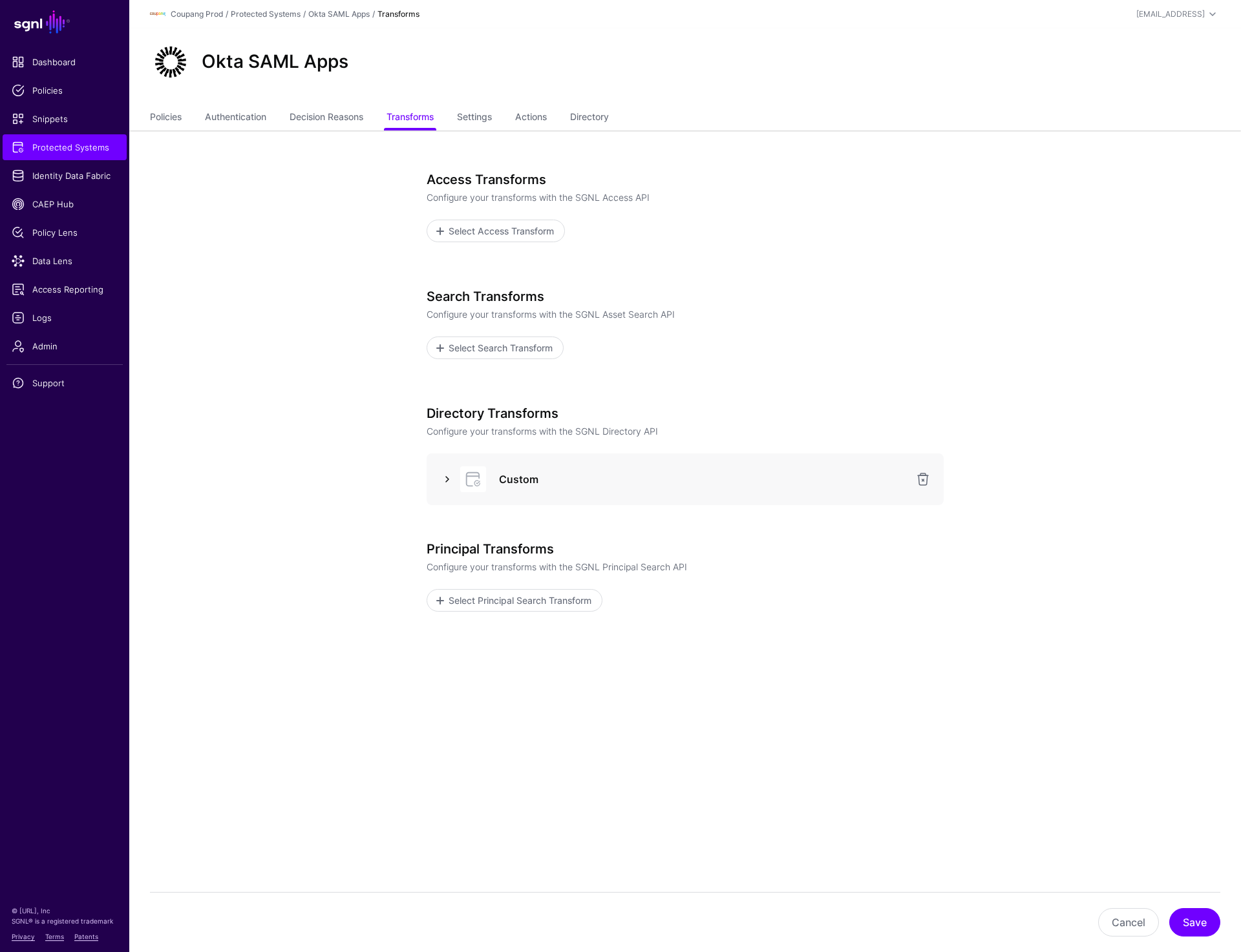
click at [440, 482] on link at bounding box center [447, 479] width 15 height 15
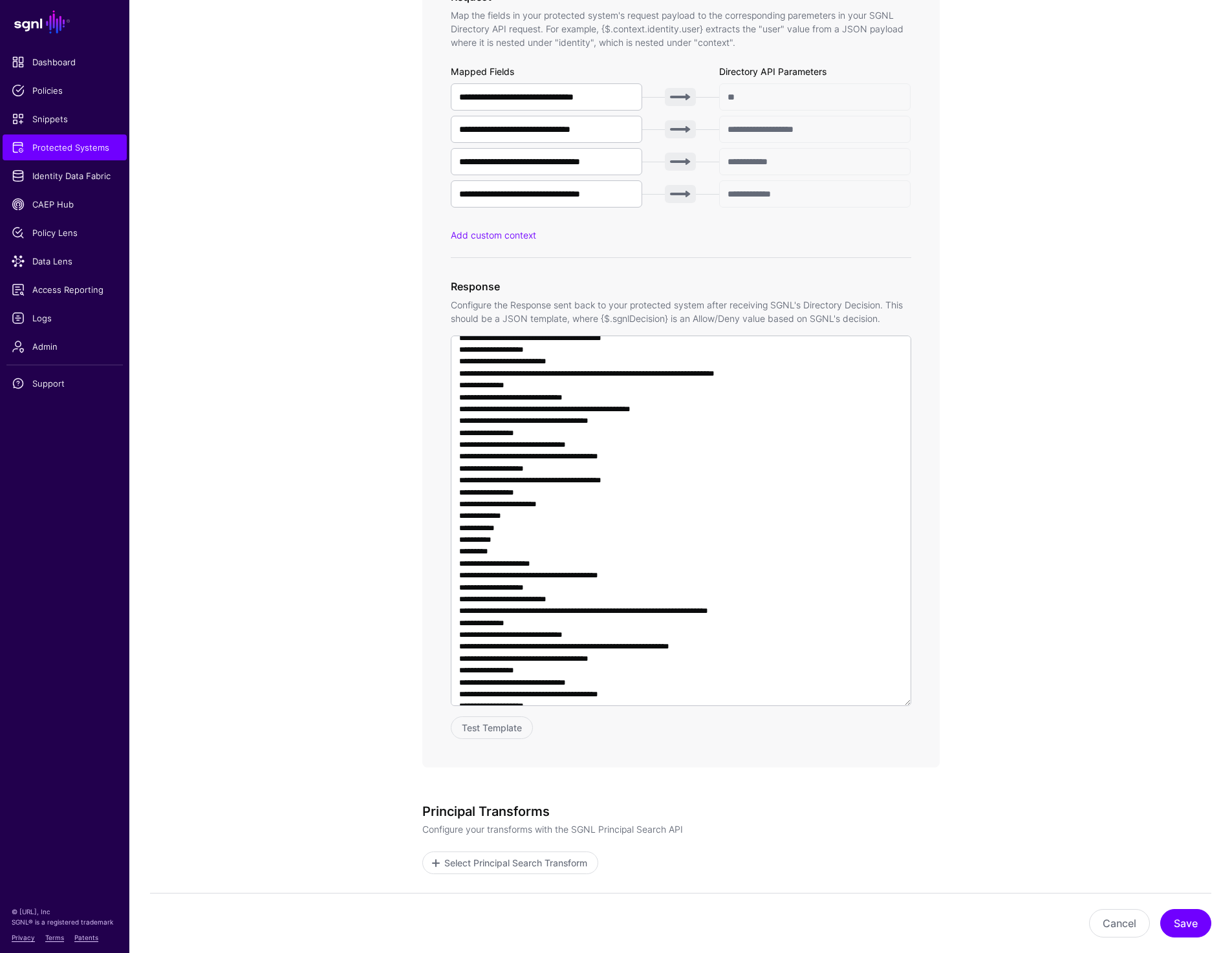
scroll to position [949, 0]
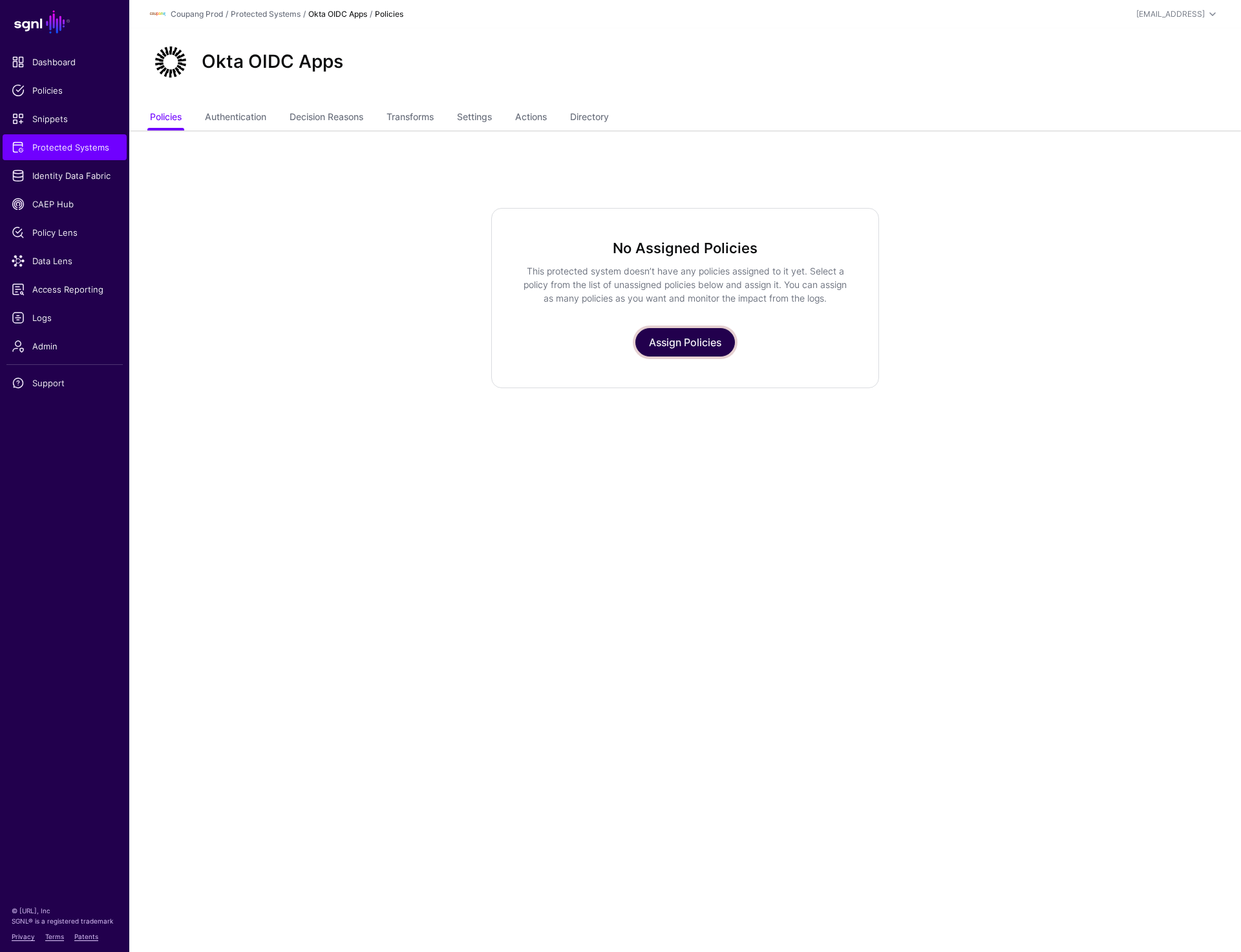
click at [652, 345] on link "Assign Policies" at bounding box center [685, 342] width 99 height 28
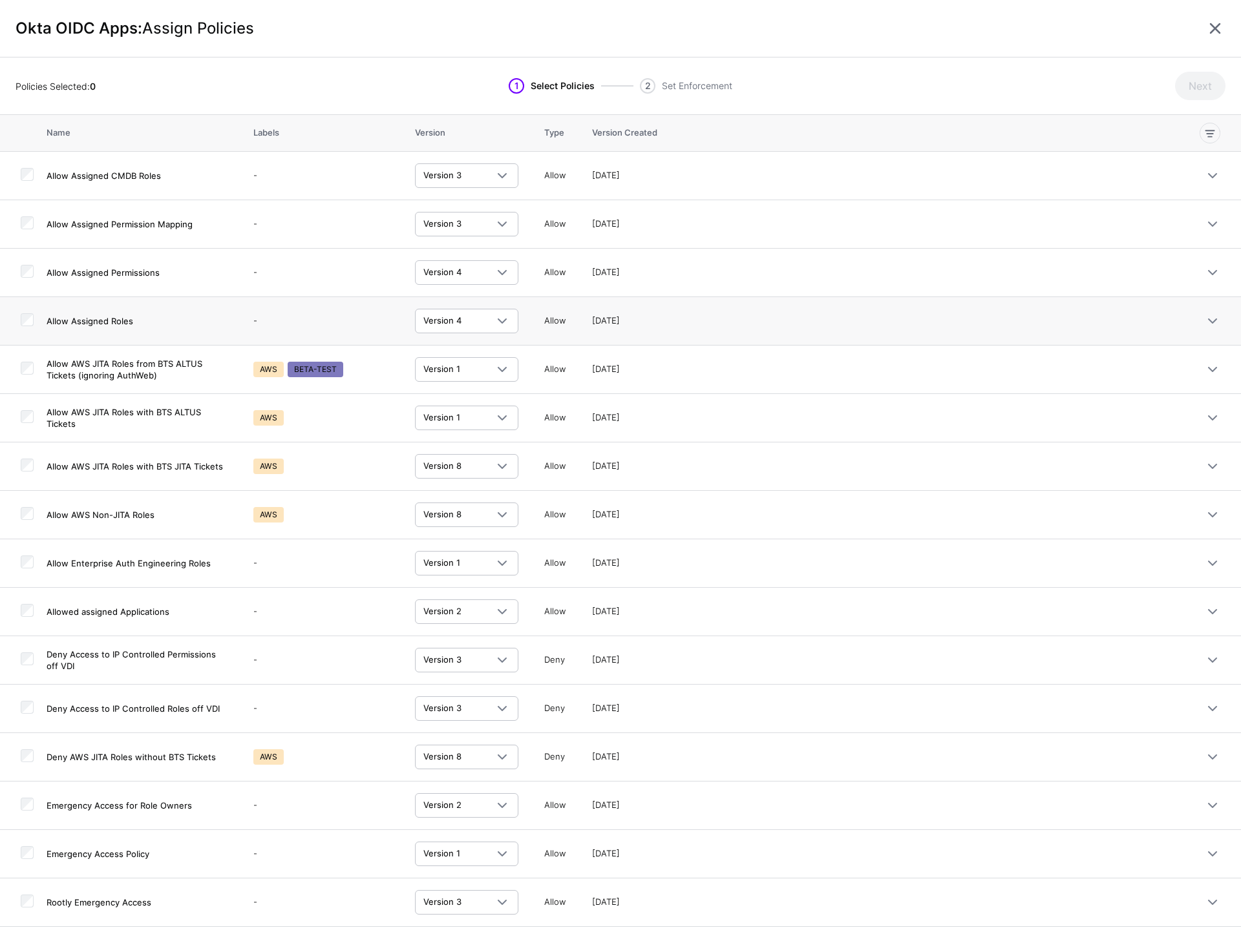
click at [26, 328] on div at bounding box center [27, 321] width 13 height 16
click at [24, 283] on td at bounding box center [23, 273] width 46 height 48
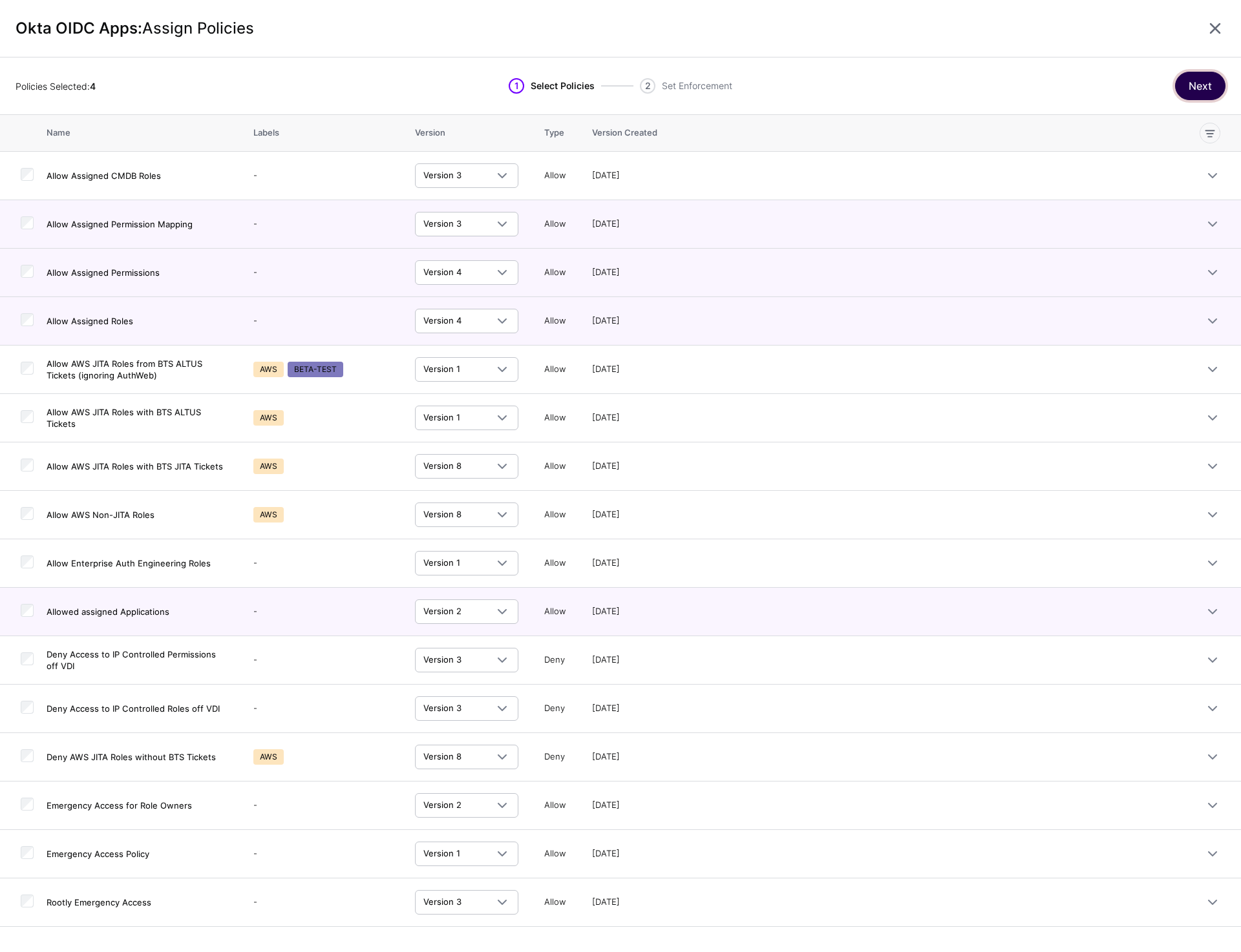
click at [1206, 87] on button "Next" at bounding box center [1200, 86] width 50 height 28
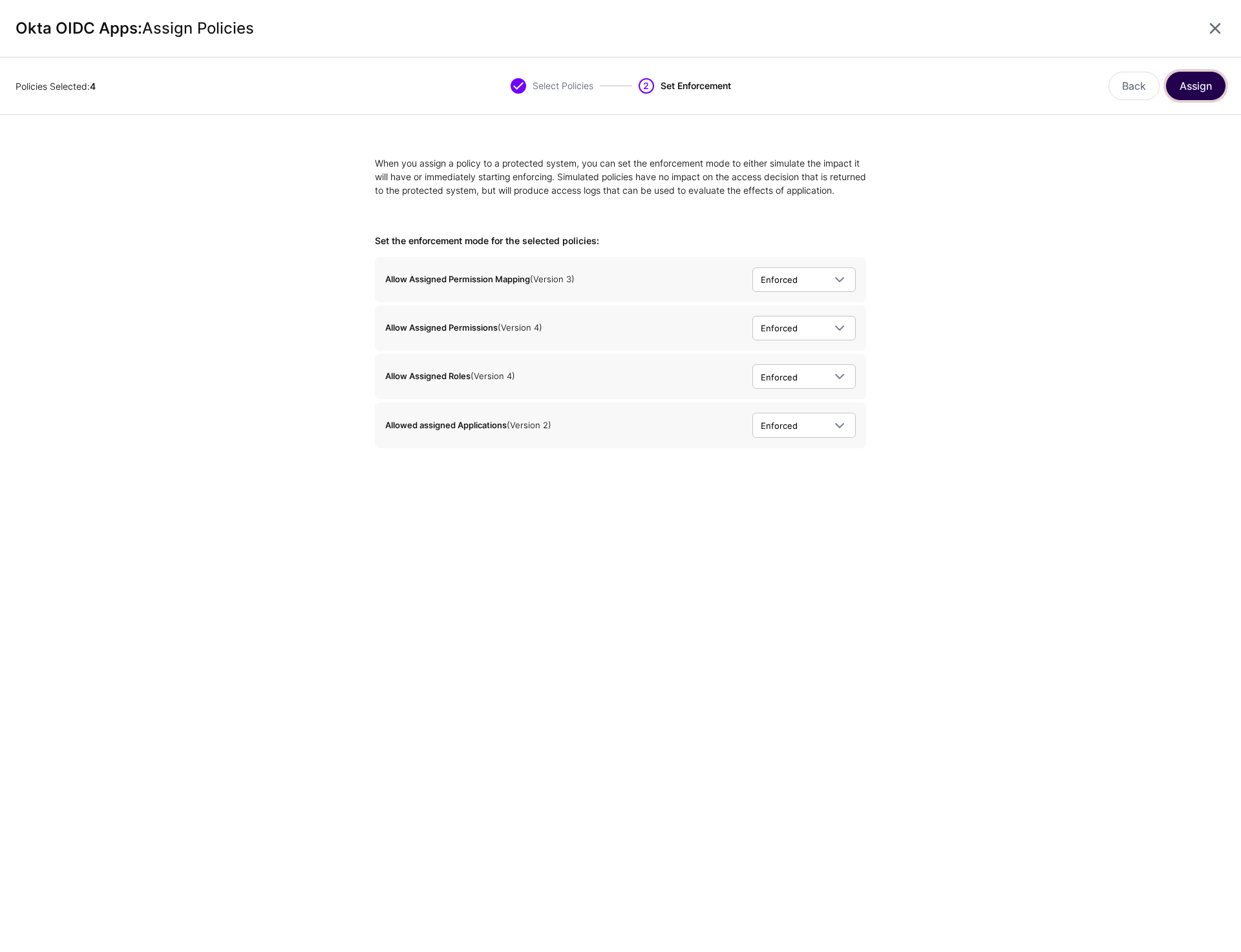
click at [1211, 93] on button "Assign" at bounding box center [1196, 86] width 59 height 28
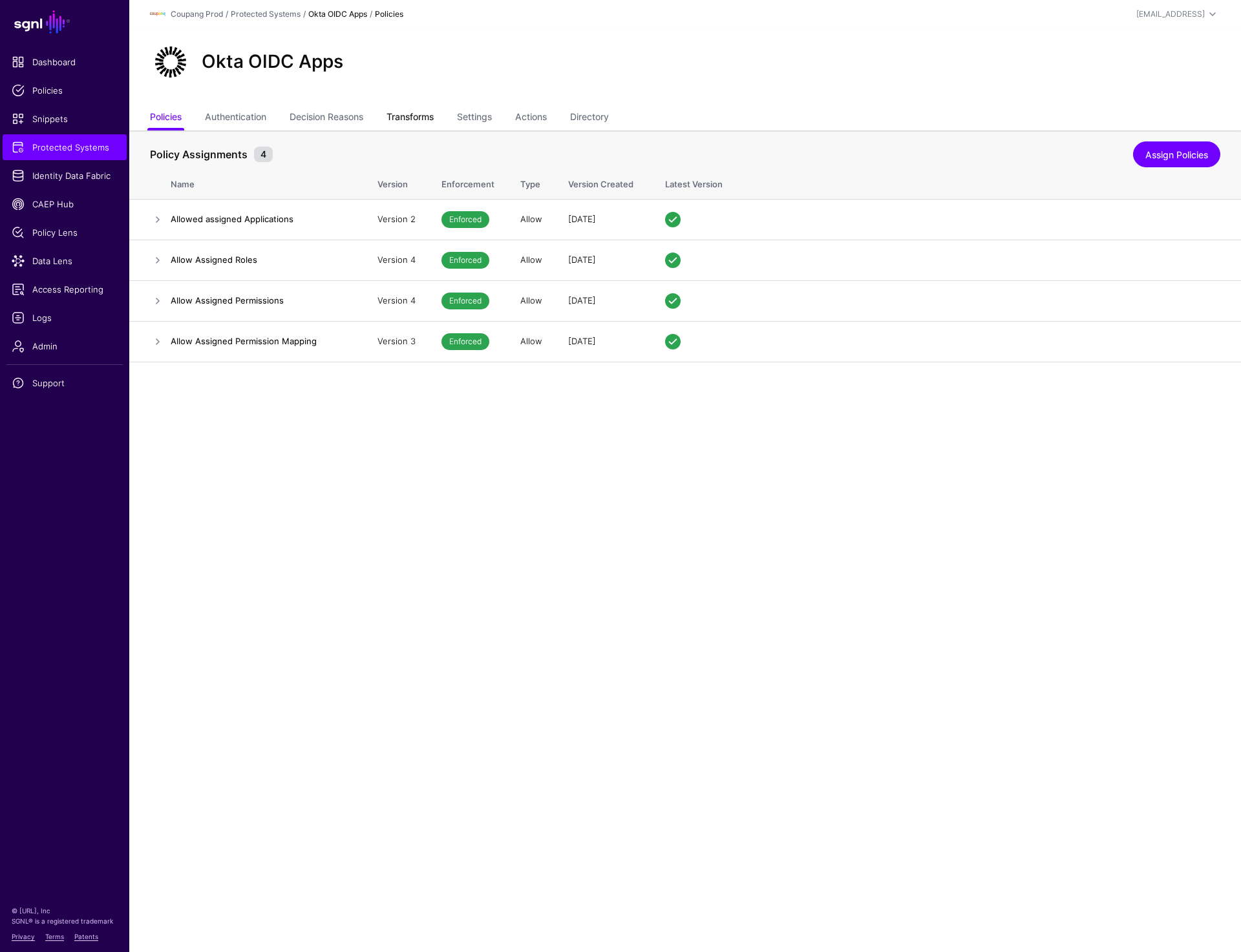
click at [410, 115] on link "Transforms" at bounding box center [410, 119] width 47 height 25
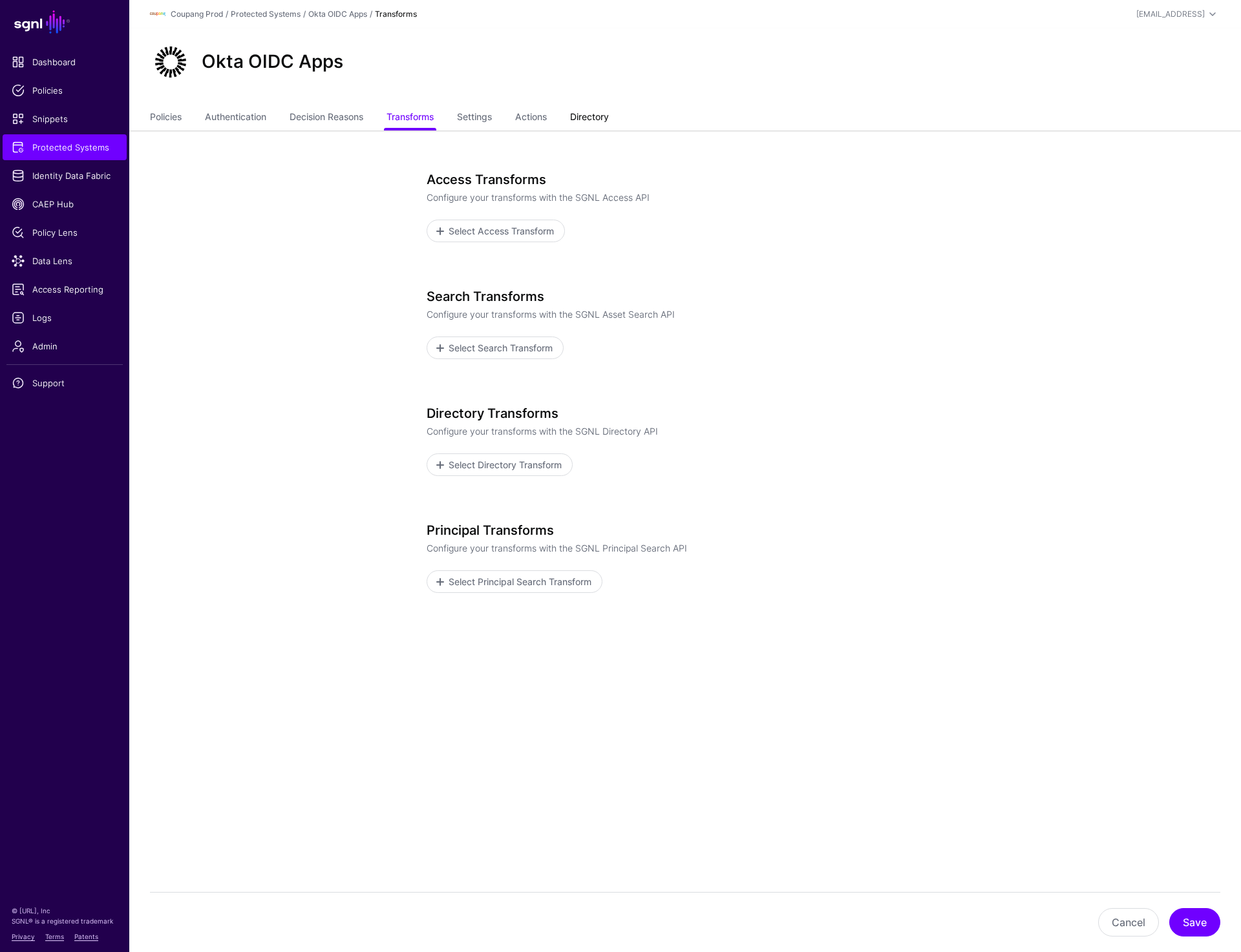
click at [598, 108] on link "Directory" at bounding box center [589, 119] width 39 height 25
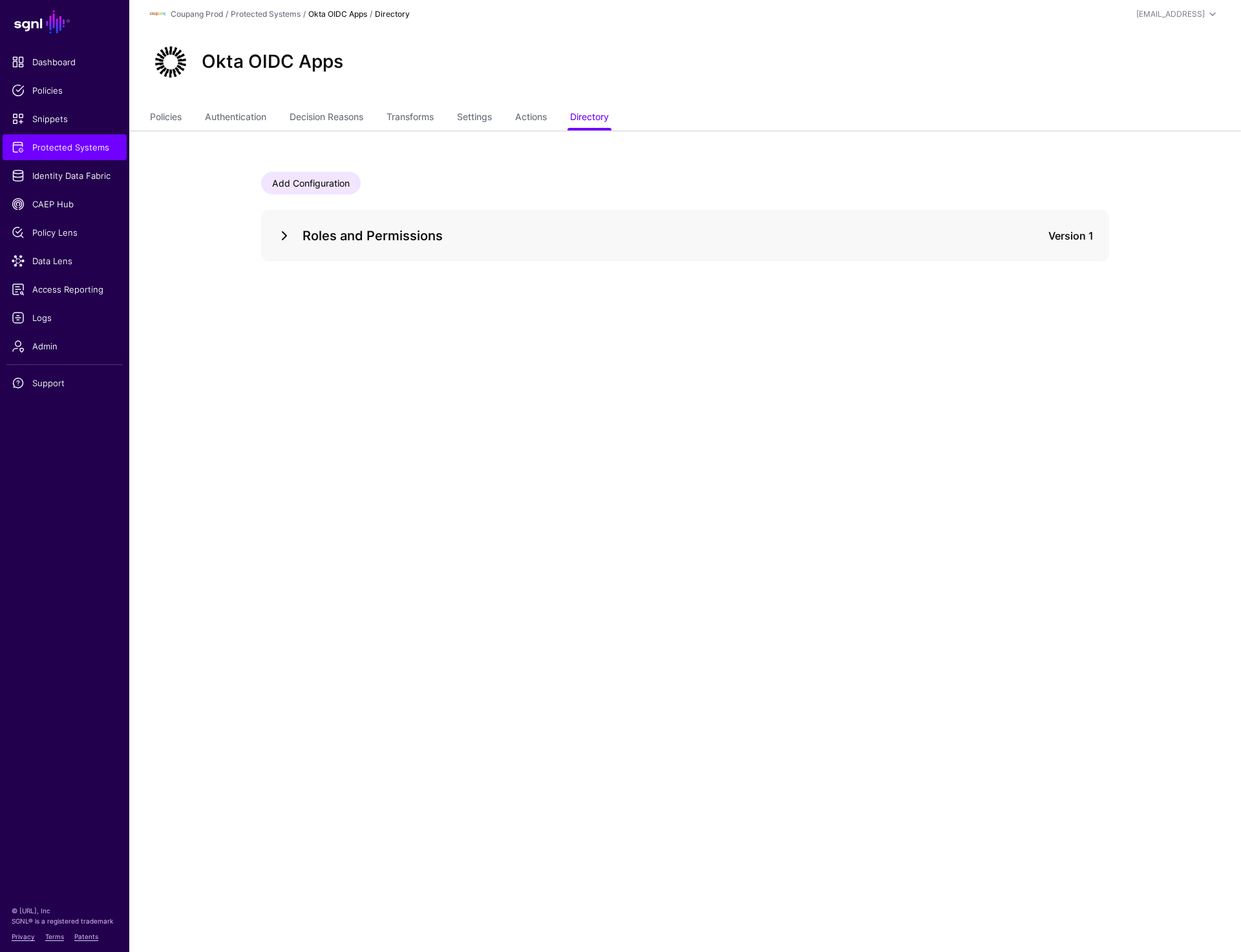
click at [284, 241] on link at bounding box center [284, 236] width 15 height 15
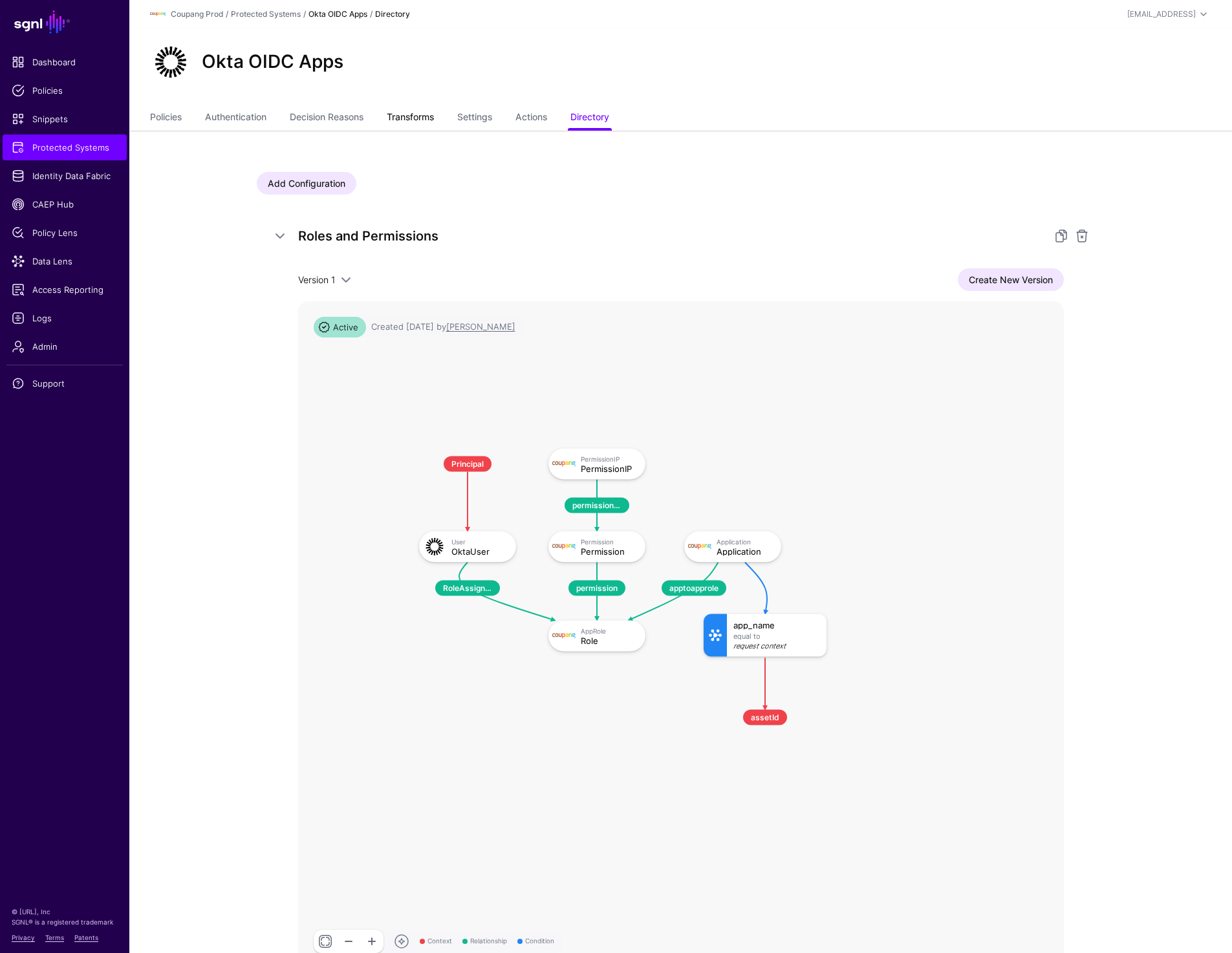
click at [413, 116] on link "Transforms" at bounding box center [410, 119] width 47 height 25
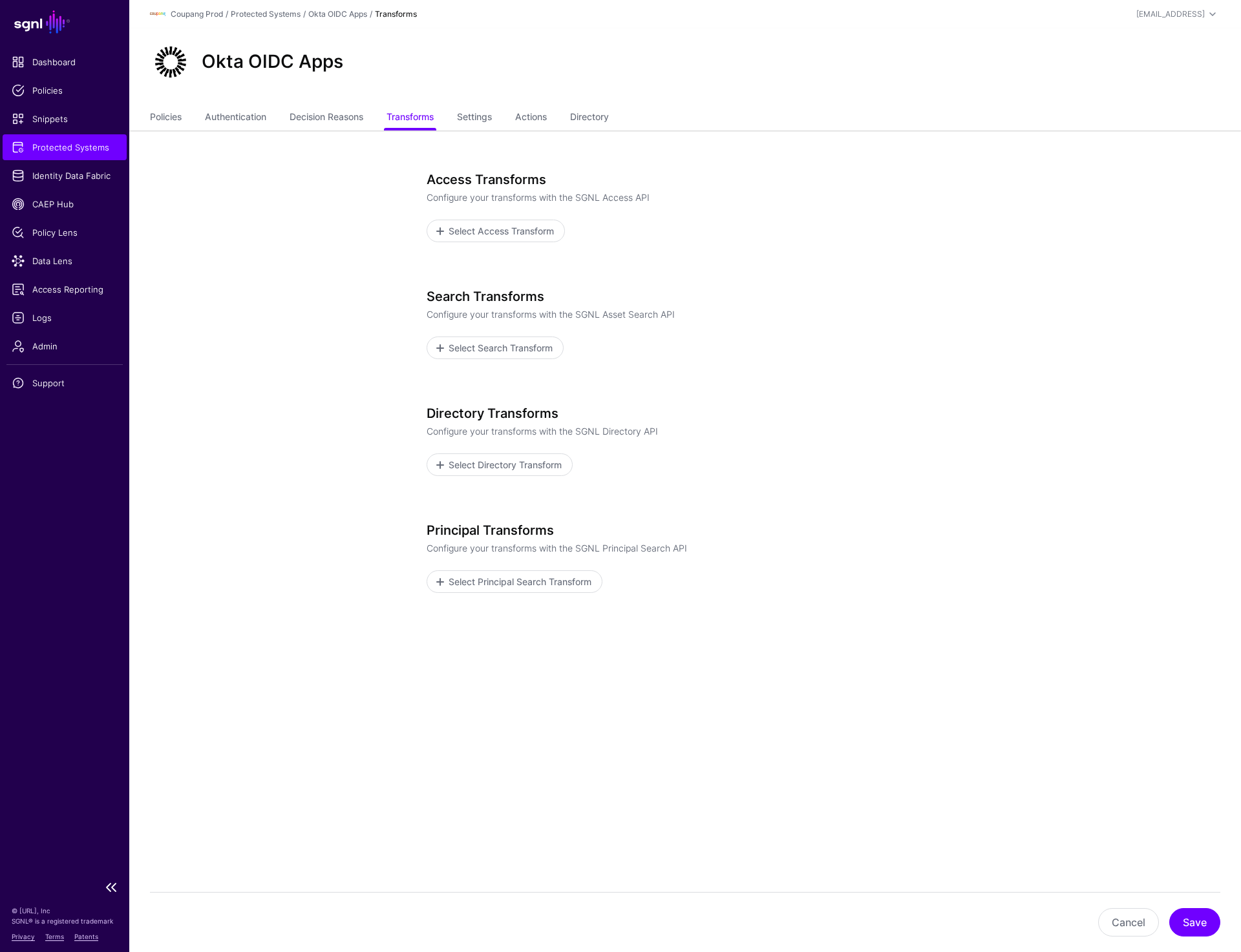
click at [50, 144] on span "Protected Systems" at bounding box center [65, 147] width 106 height 13
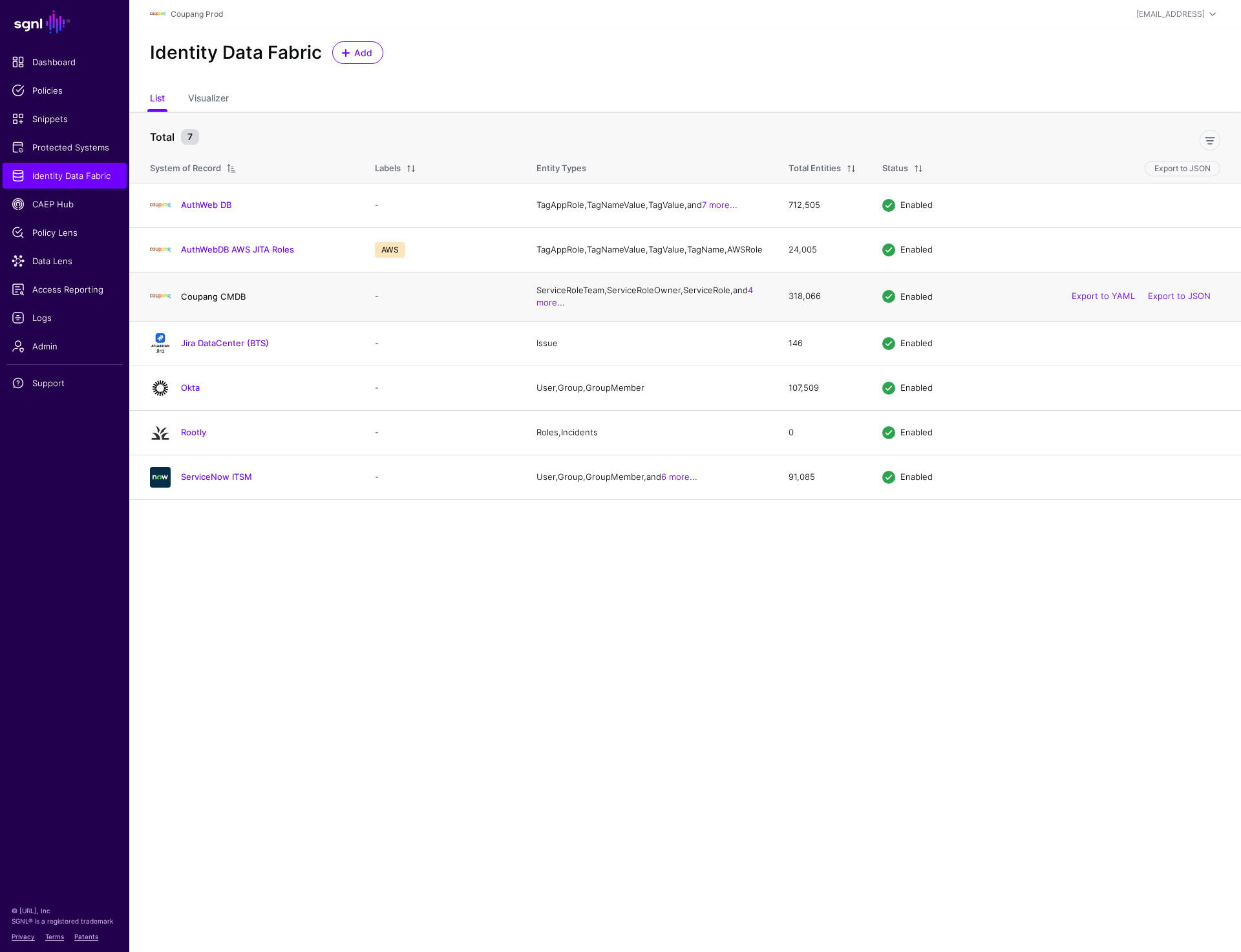
click at [219, 301] on link "Coupang CMDB" at bounding box center [213, 296] width 65 height 10
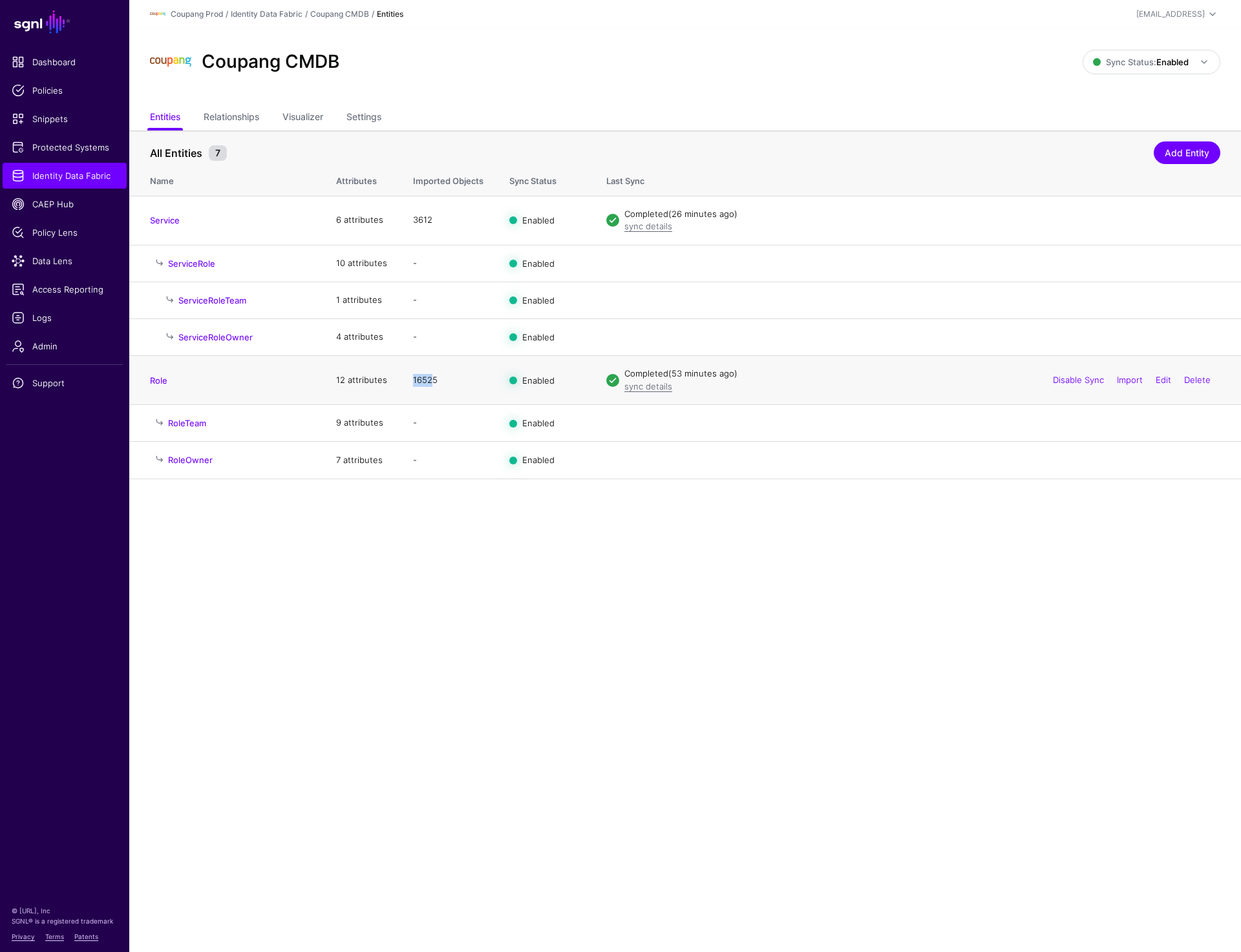
drag, startPoint x: 431, startPoint y: 386, endPoint x: 410, endPoint y: 386, distance: 21.0
click at [410, 386] on td "16525" at bounding box center [449, 380] width 97 height 49
click at [36, 175] on span "Identity Data Fabric" at bounding box center [65, 175] width 106 height 13
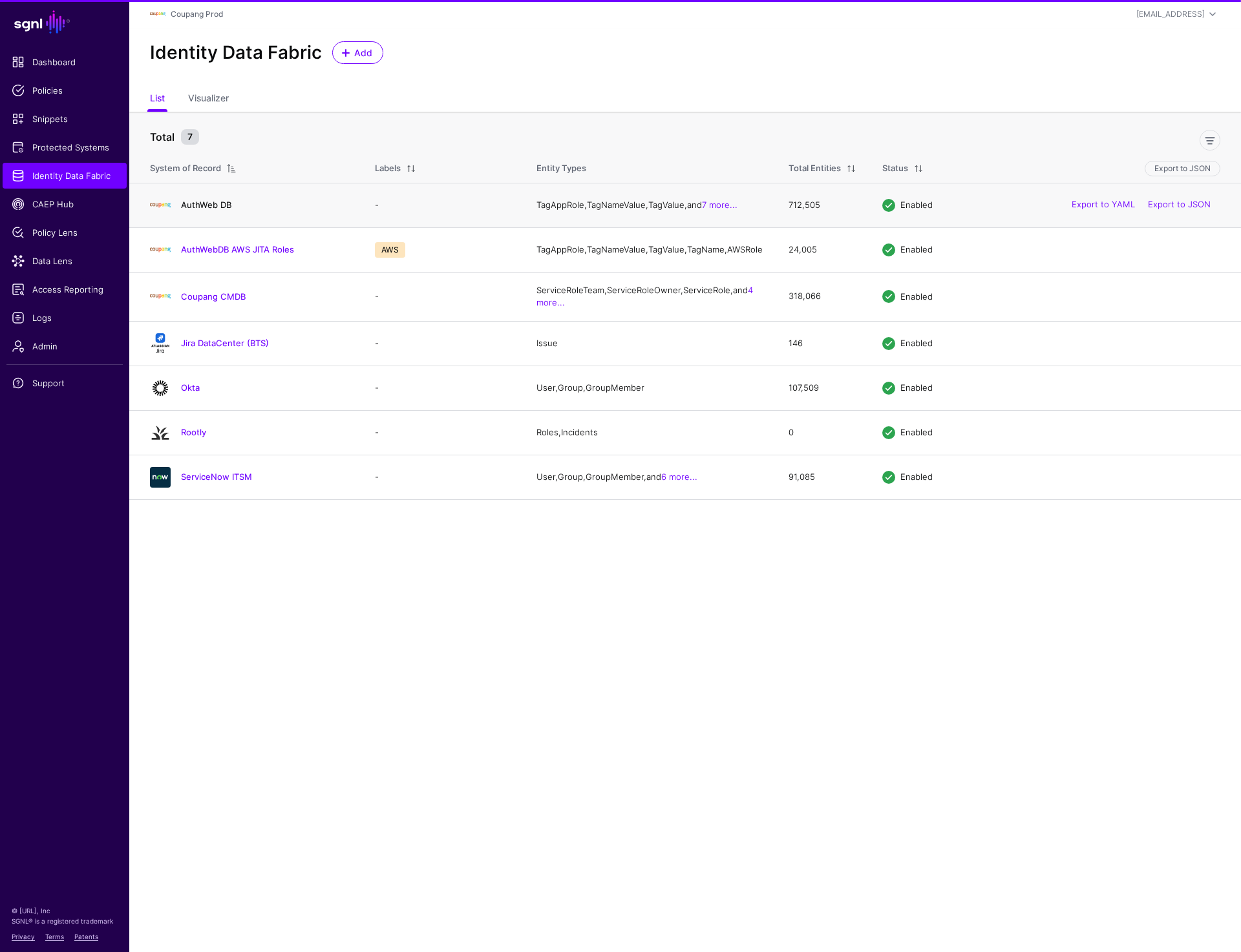
click at [196, 207] on link "AuthWeb DB" at bounding box center [206, 204] width 50 height 10
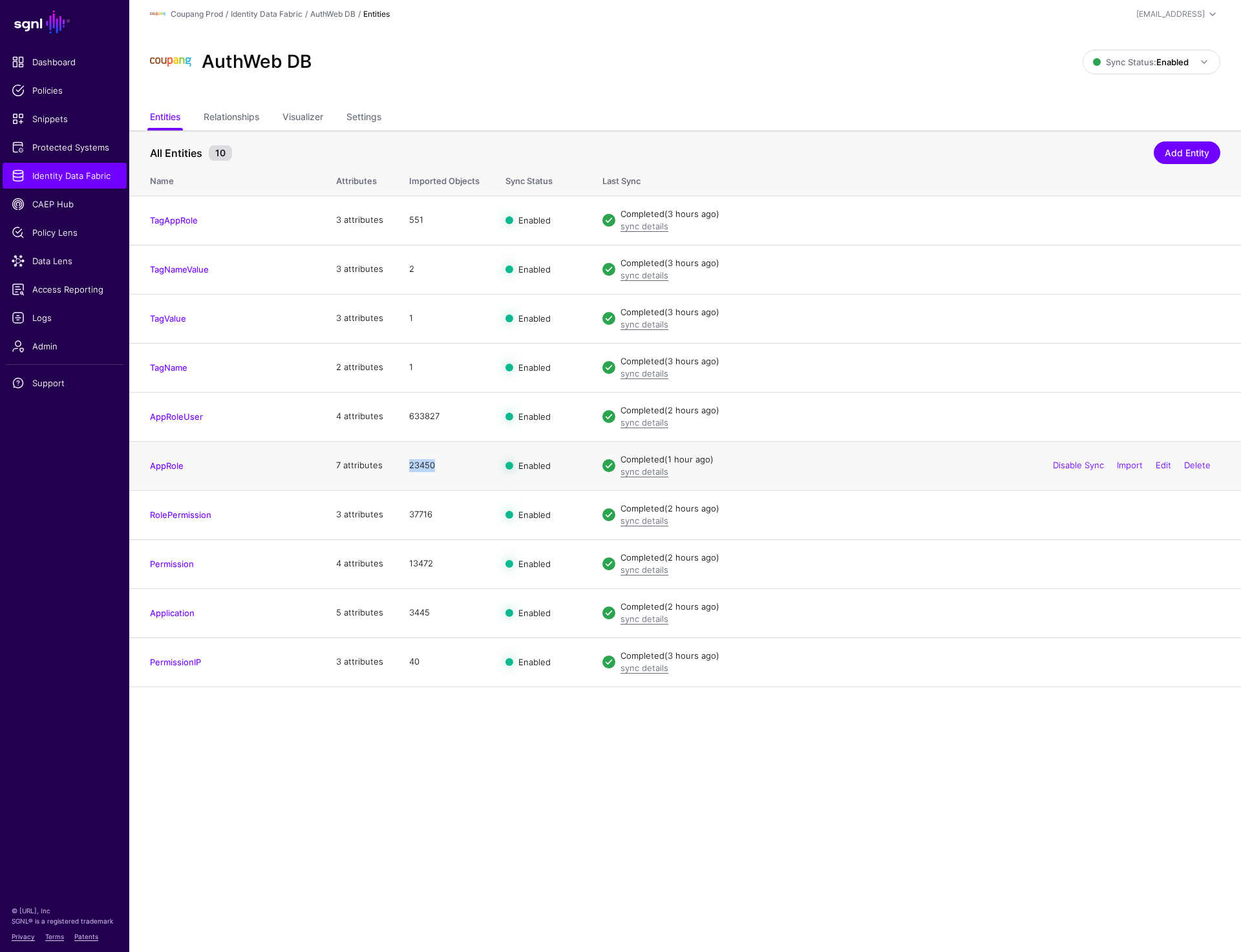
drag, startPoint x: 433, startPoint y: 468, endPoint x: 403, endPoint y: 468, distance: 30.0
click at [403, 468] on td "23450" at bounding box center [444, 466] width 97 height 49
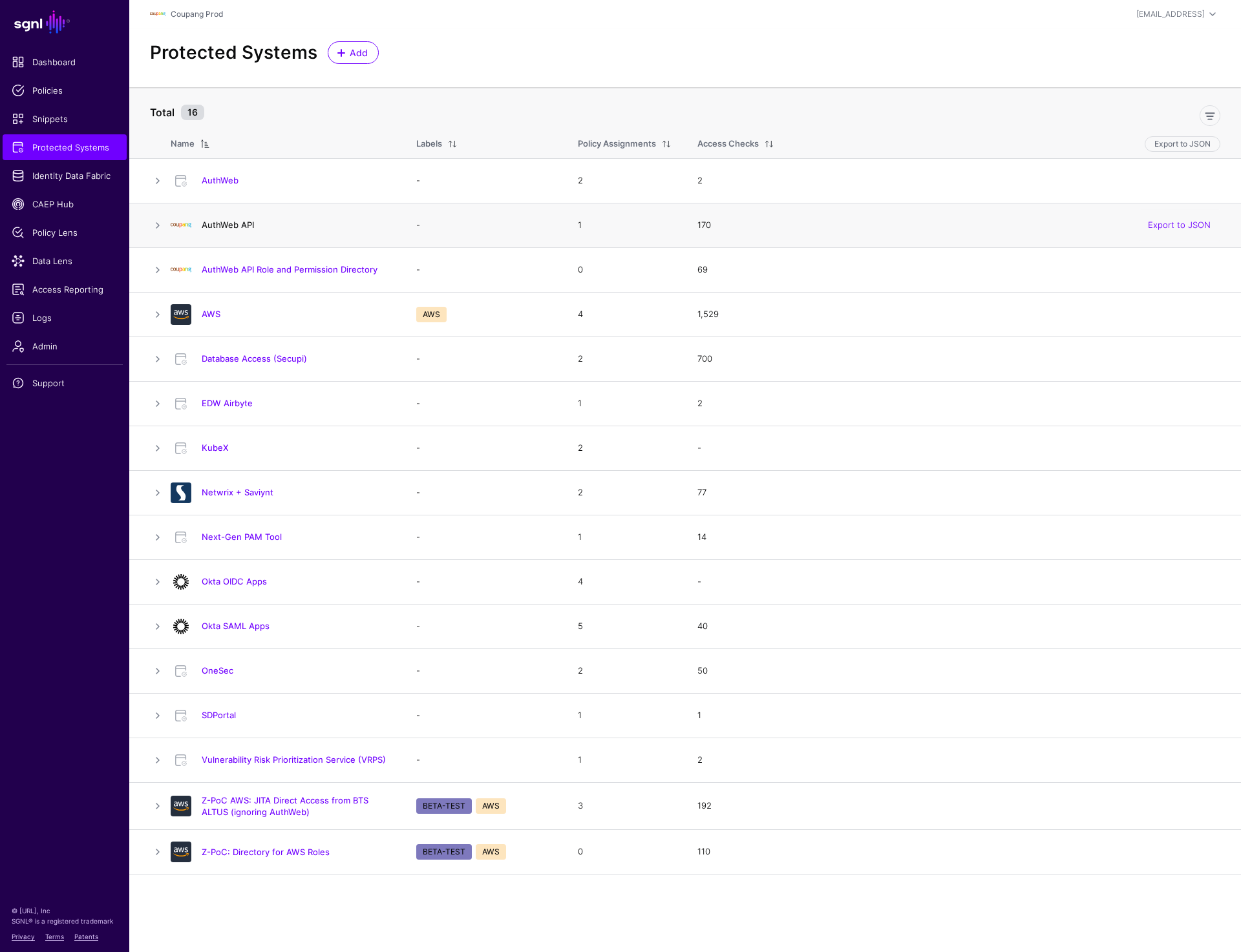
click at [222, 224] on link "AuthWeb API" at bounding box center [228, 224] width 52 height 10
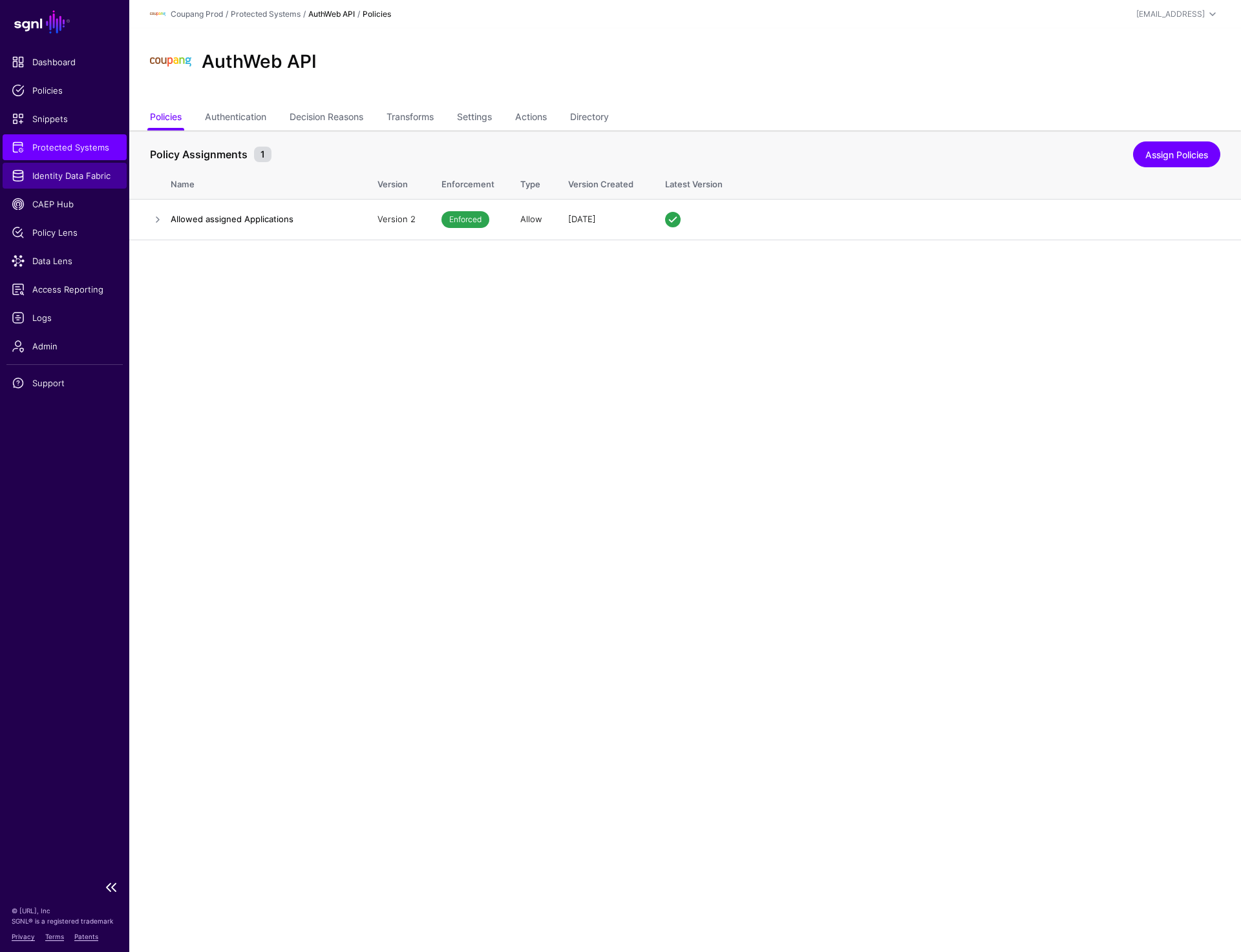
click at [72, 172] on span "Identity Data Fabric" at bounding box center [65, 175] width 106 height 13
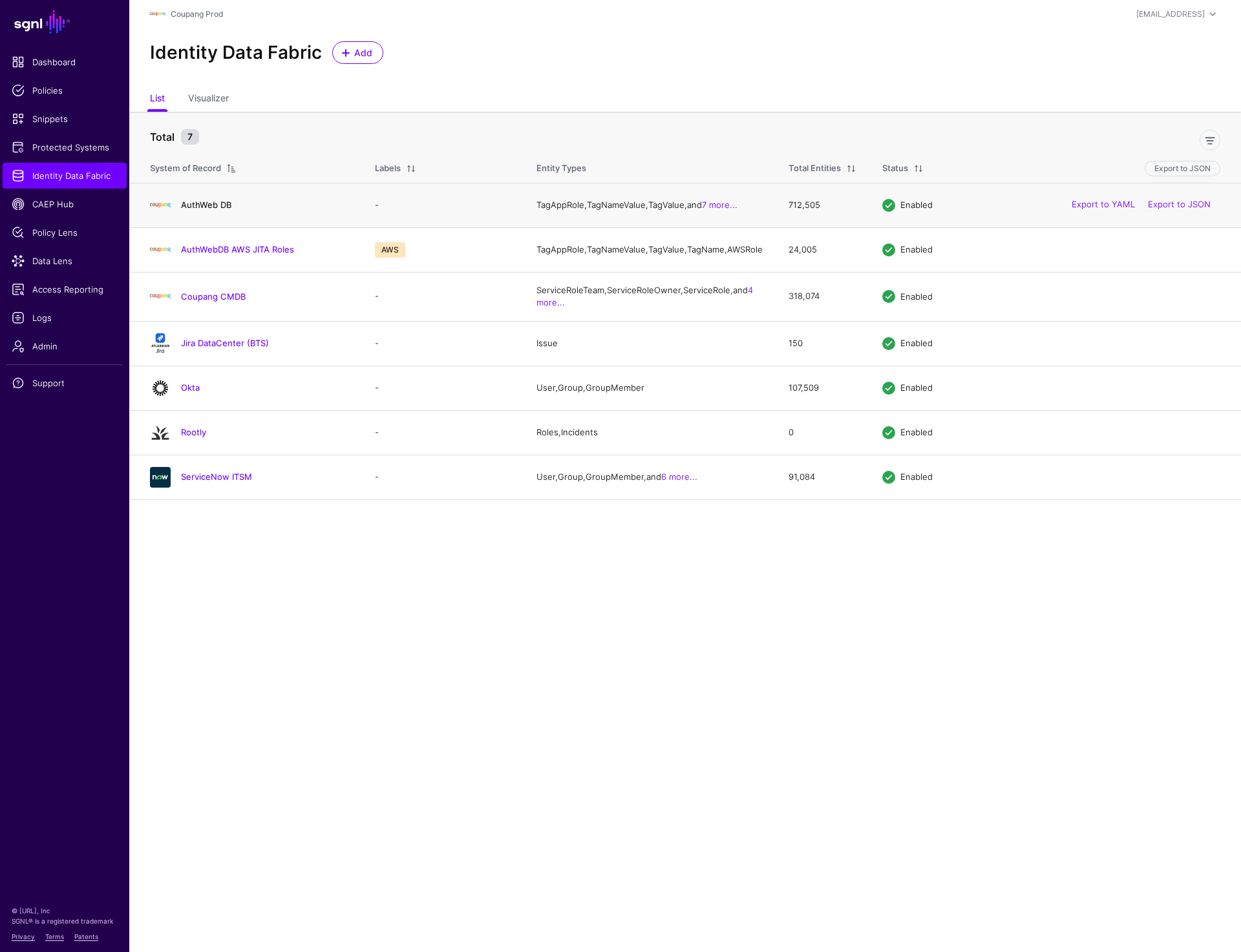
click at [219, 206] on link "AuthWeb DB" at bounding box center [206, 204] width 50 height 10
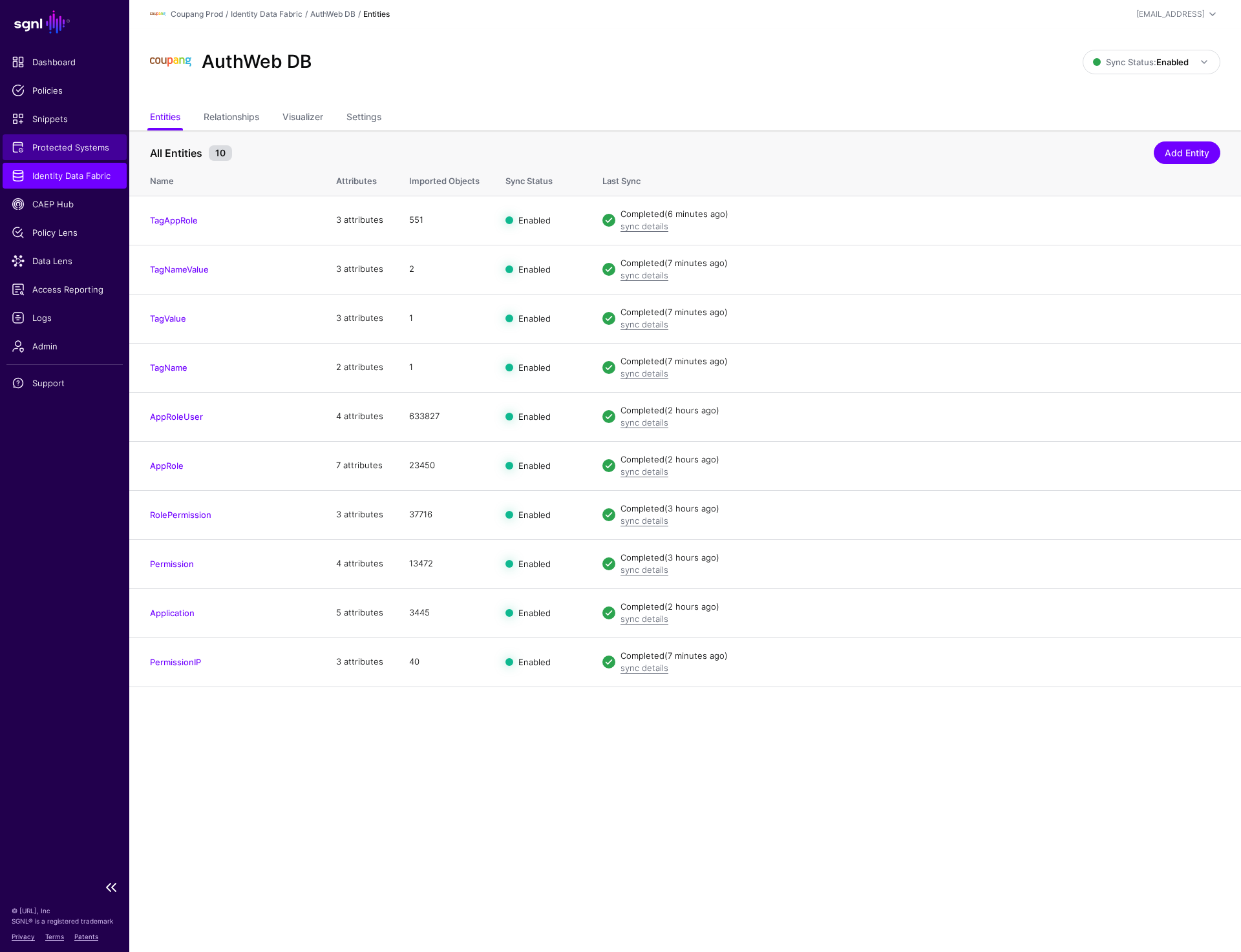
click at [69, 148] on span "Protected Systems" at bounding box center [65, 147] width 106 height 13
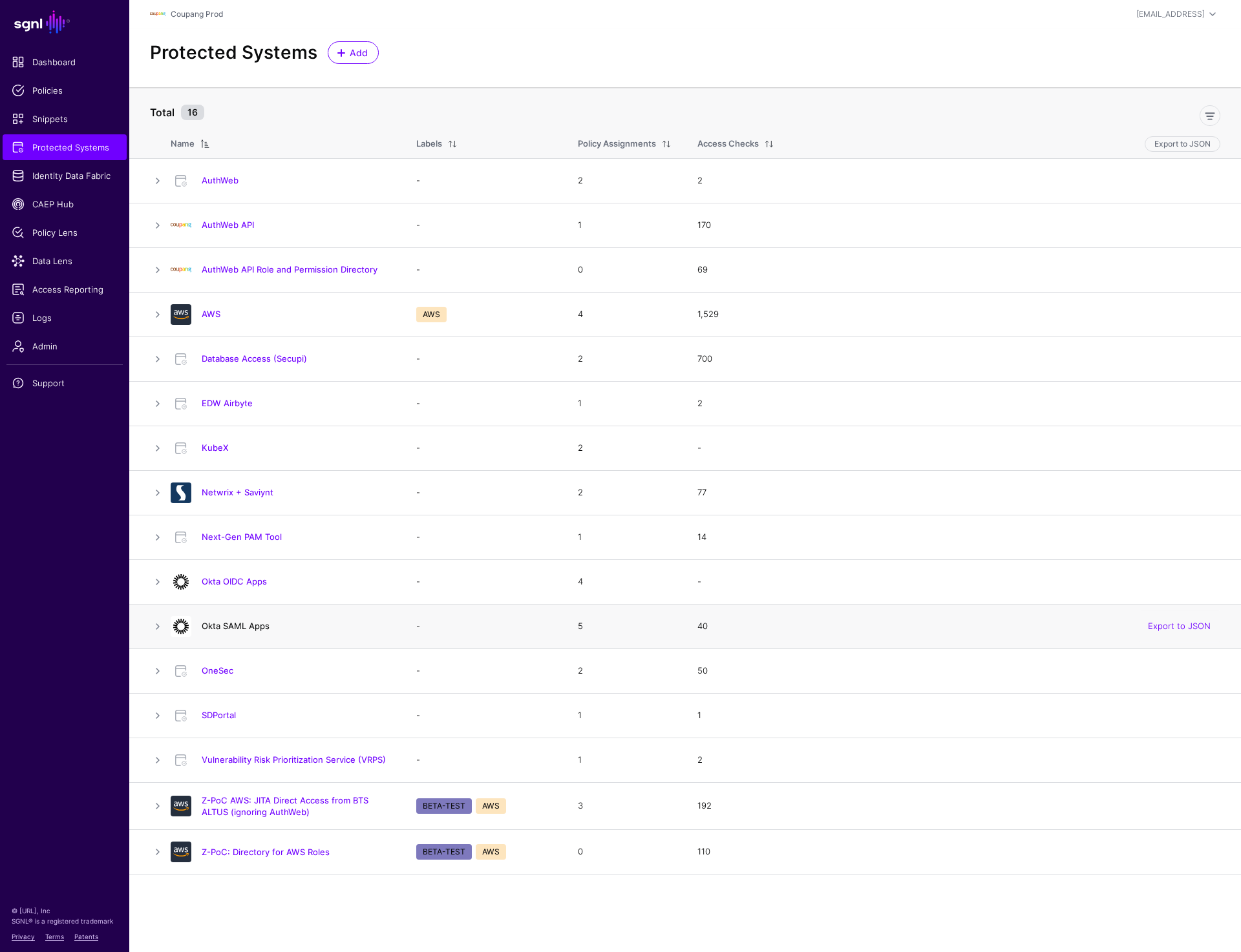
click at [219, 621] on link "Okta SAML Apps" at bounding box center [235, 626] width 68 height 10
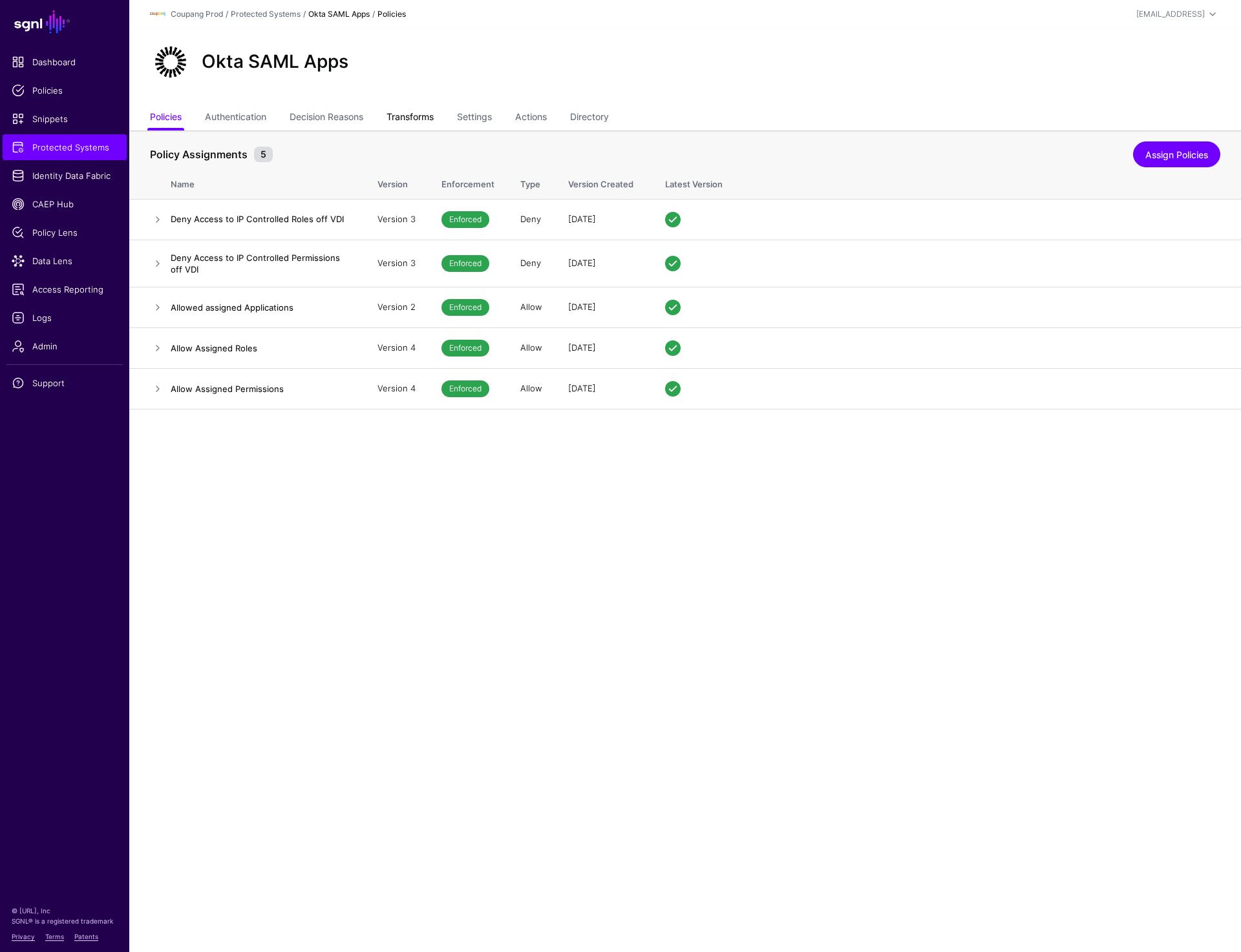
click at [413, 121] on link "Transforms" at bounding box center [410, 119] width 47 height 25
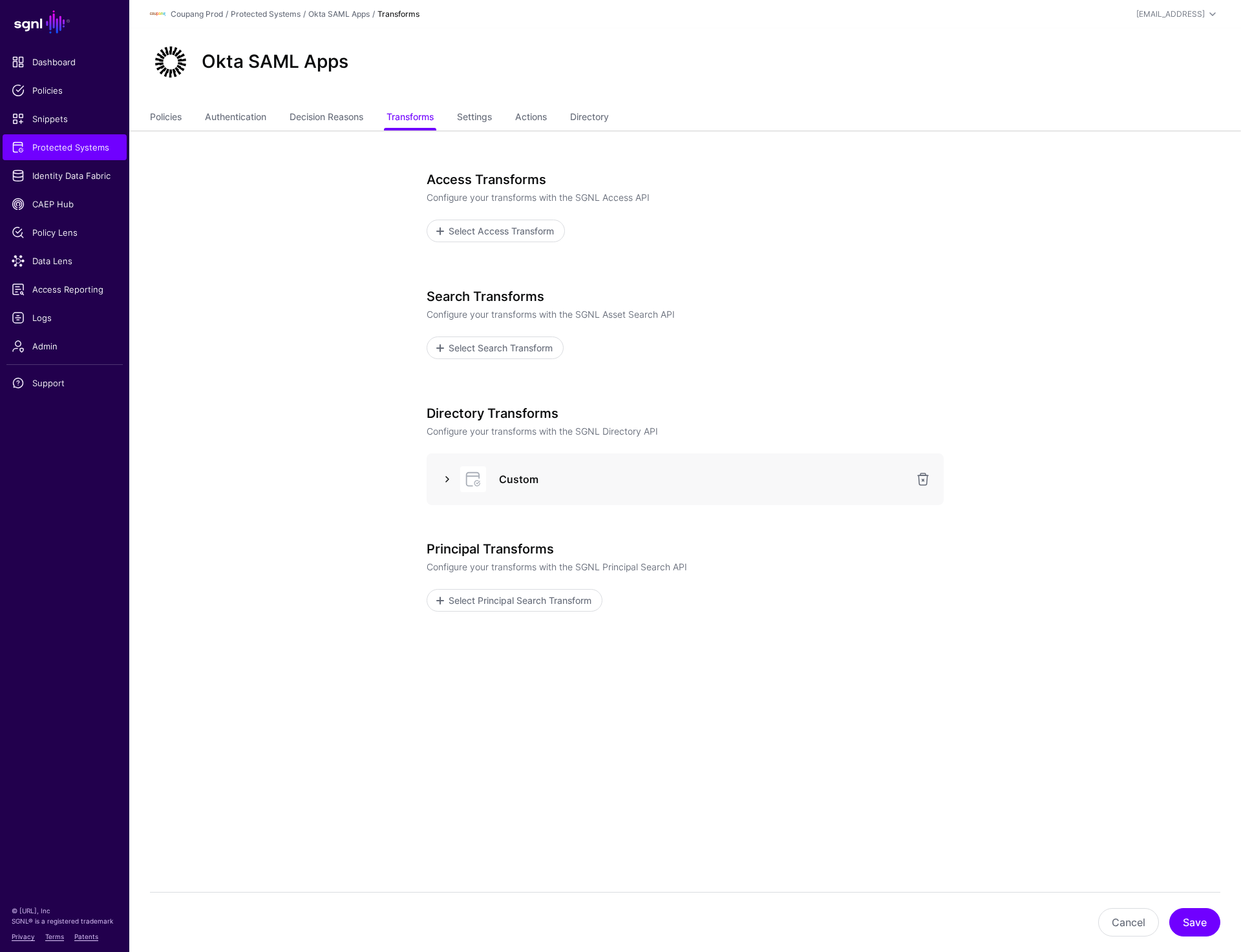
click at [451, 474] on link at bounding box center [447, 479] width 15 height 15
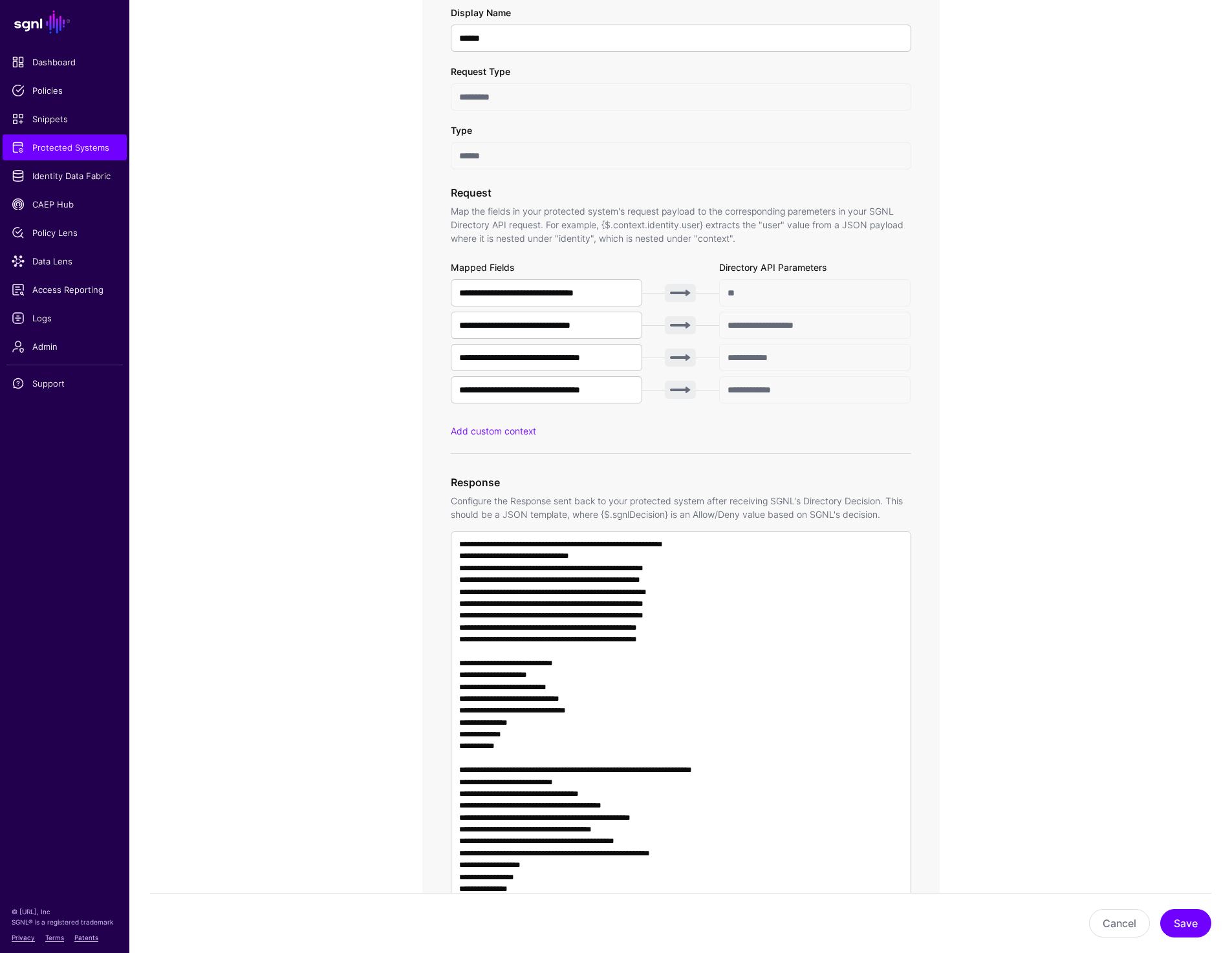
scroll to position [593, 0]
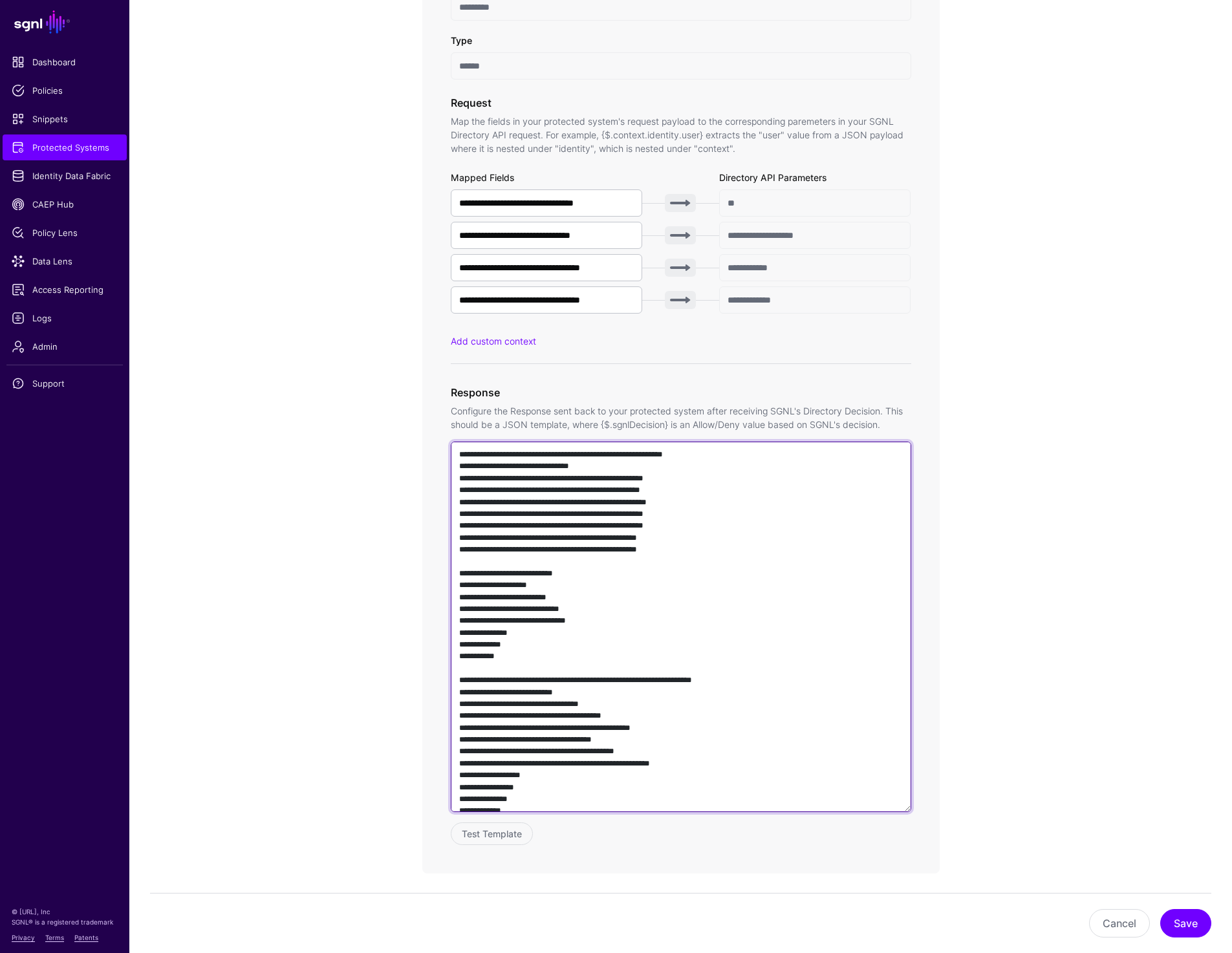
click at [608, 657] on textarea at bounding box center [681, 627] width 461 height 371
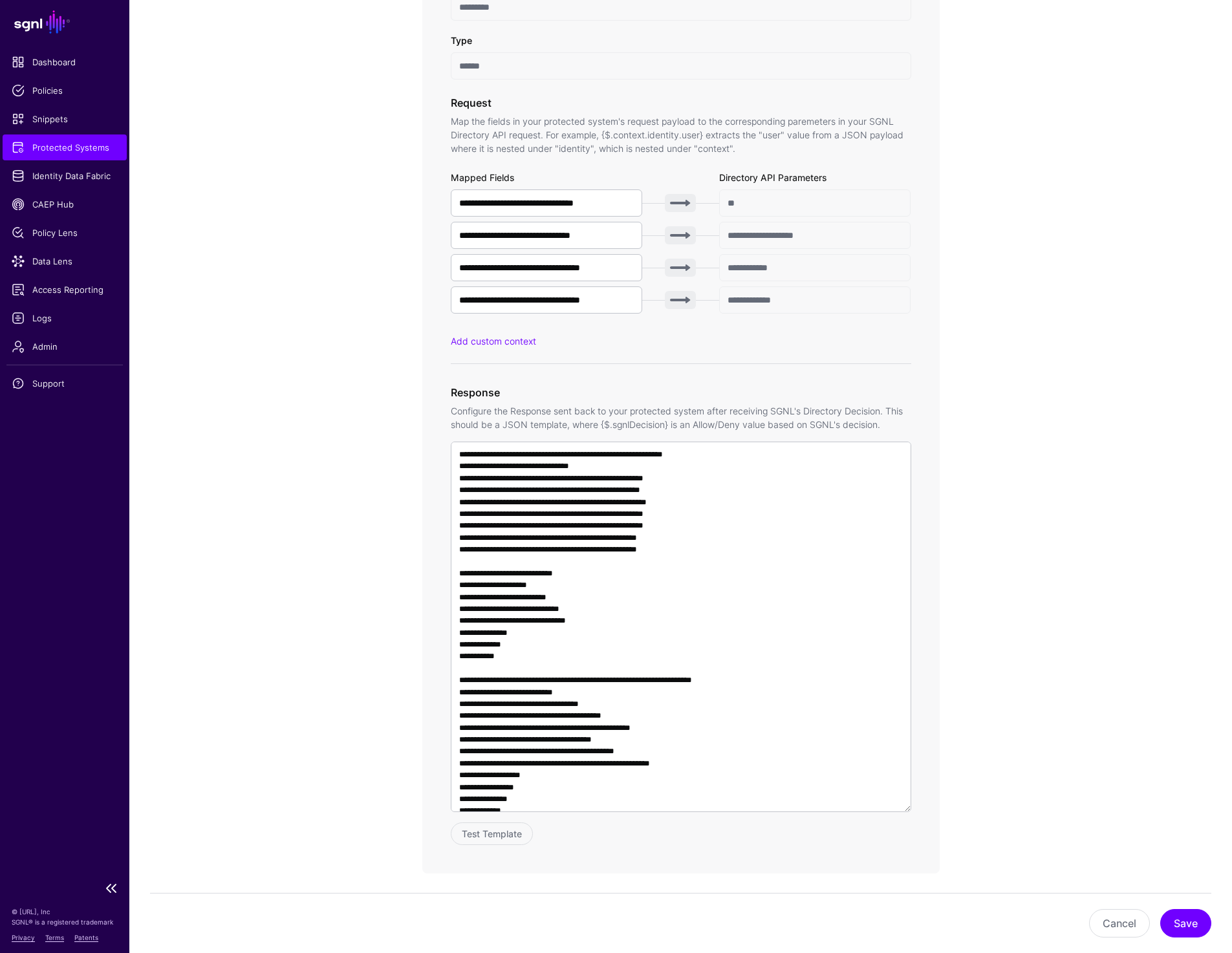
click at [41, 146] on span "Protected Systems" at bounding box center [65, 147] width 106 height 13
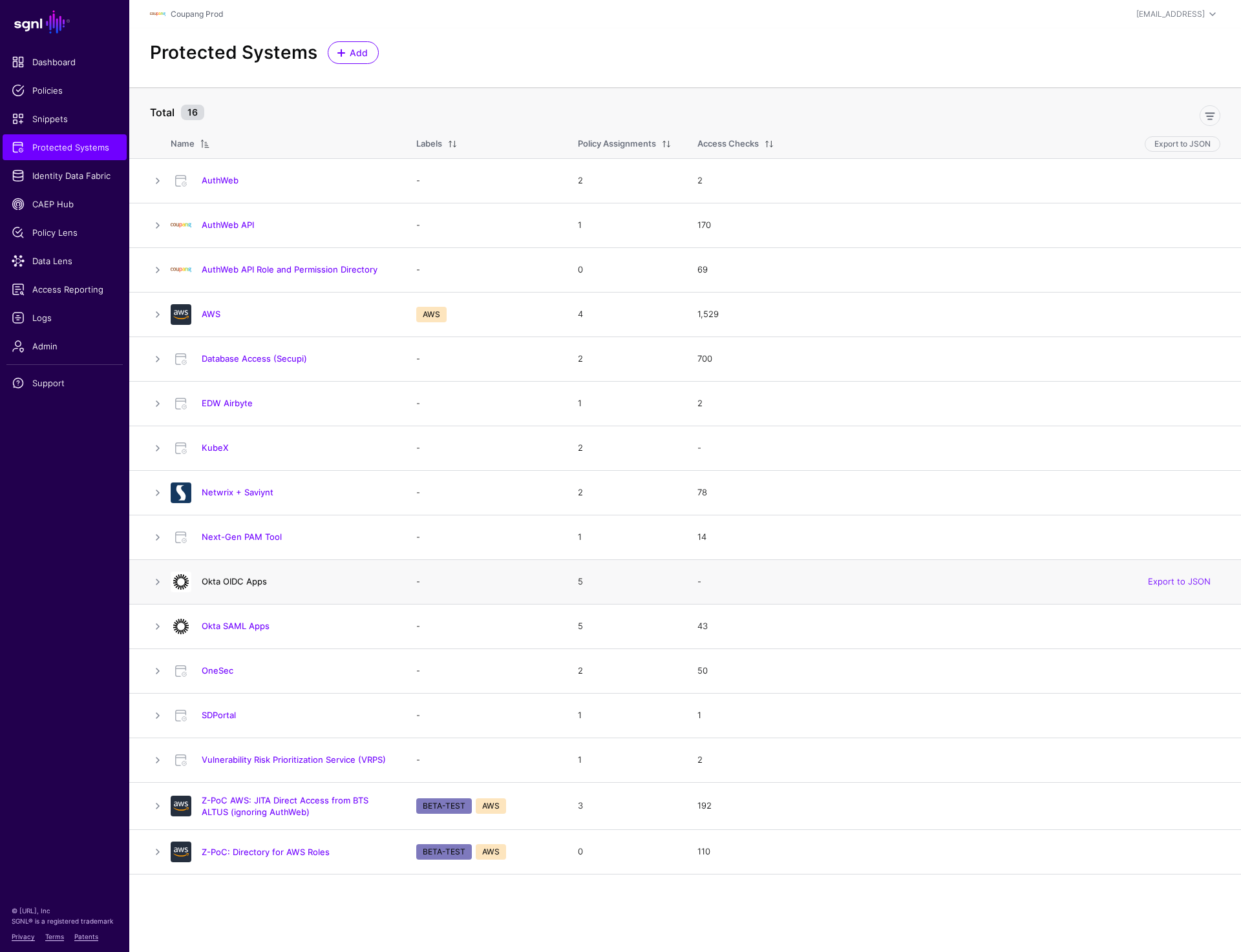
click at [251, 582] on link "Okta OIDC Apps" at bounding box center [234, 581] width 66 height 10
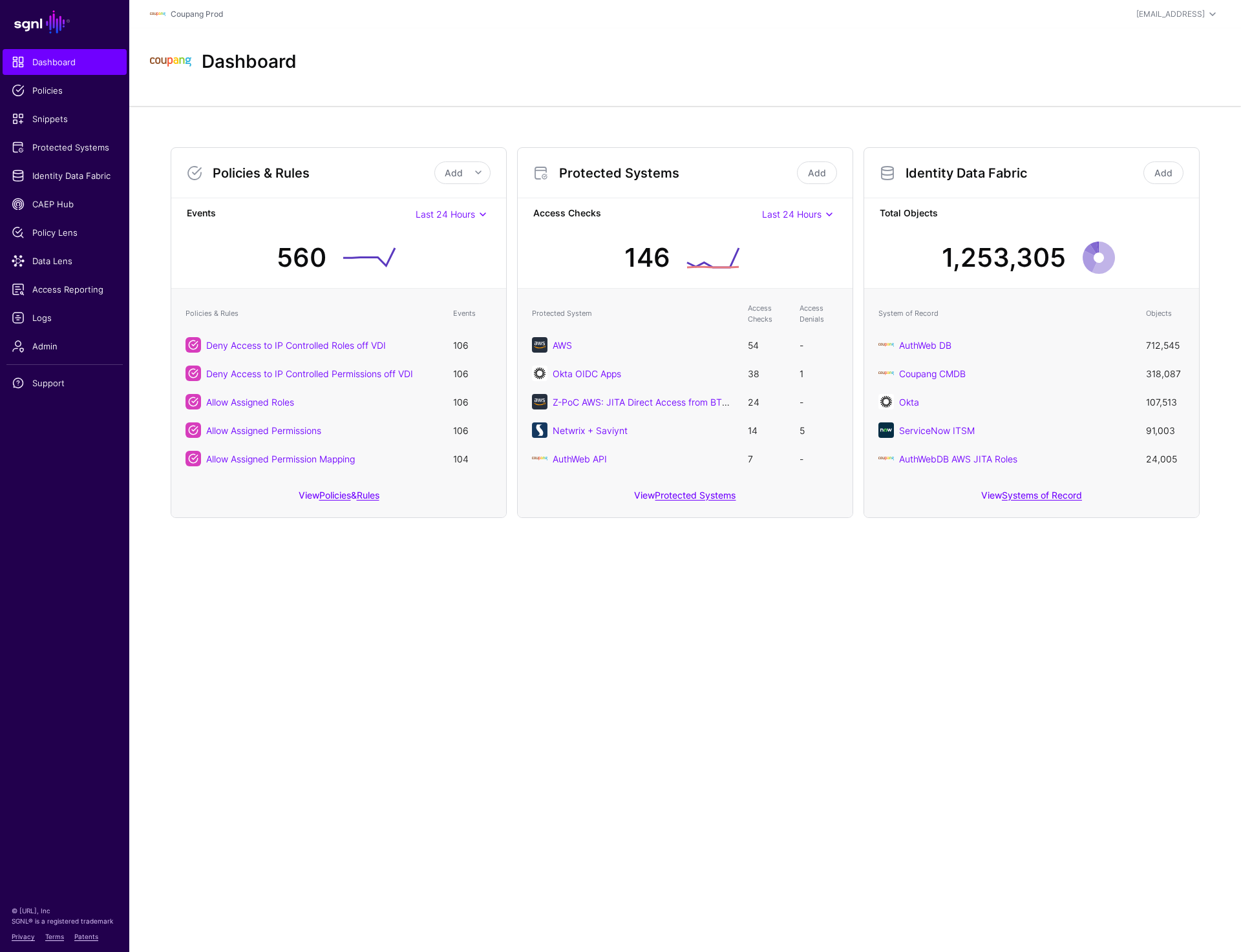
click at [495, 9] on div "Coupang Prod" at bounding box center [507, 14] width 714 height 15
click at [51, 345] on span "Admin" at bounding box center [65, 346] width 106 height 13
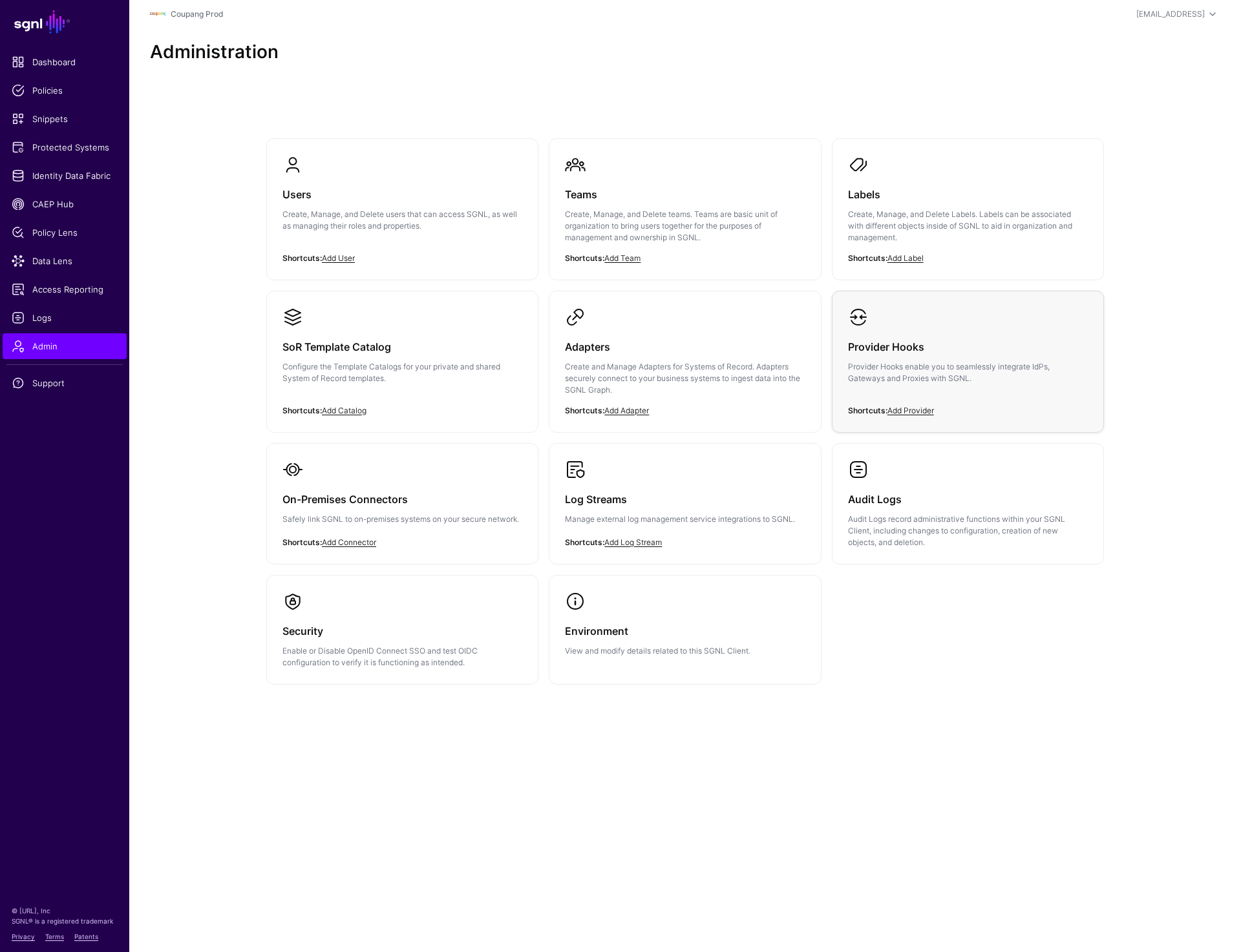
click at [929, 371] on p "Provider Hooks enable you to seamlessly integrate IdPs, Gateways and Proxies wi…" at bounding box center [968, 373] width 240 height 23
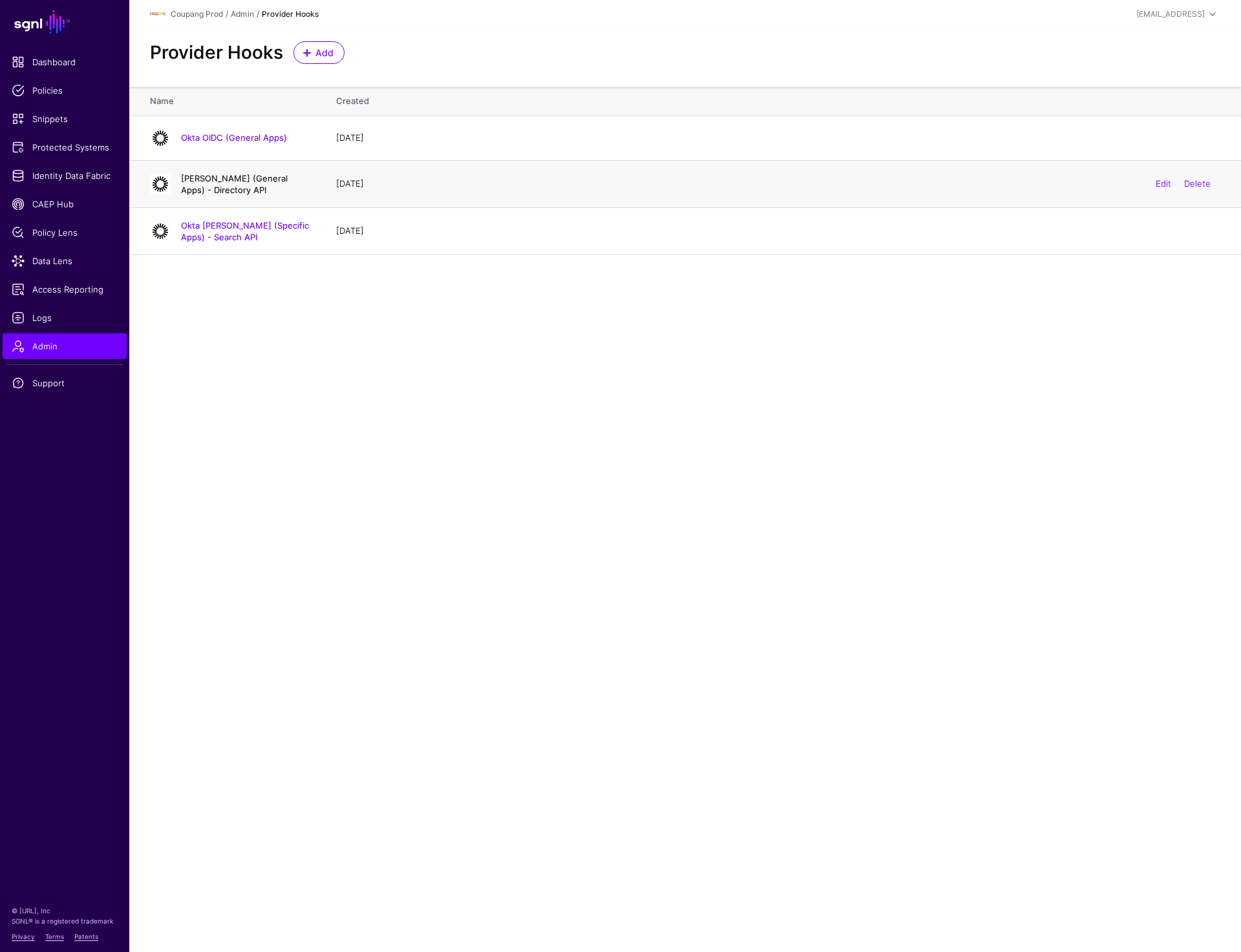
click at [250, 175] on link "Okta SAML (General Apps) - Directory API" at bounding box center [234, 184] width 107 height 22
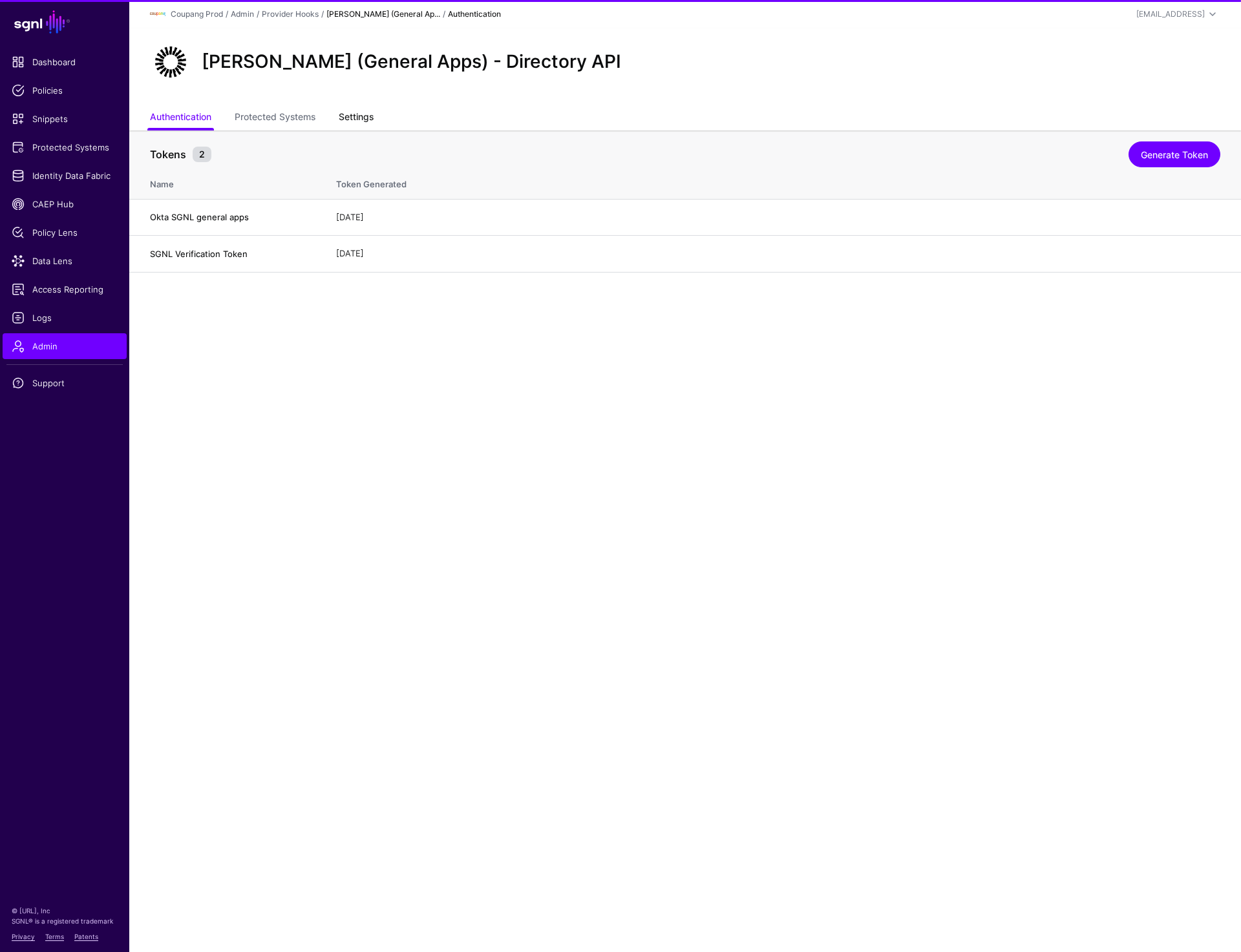
click at [352, 110] on link "Settings" at bounding box center [356, 119] width 35 height 25
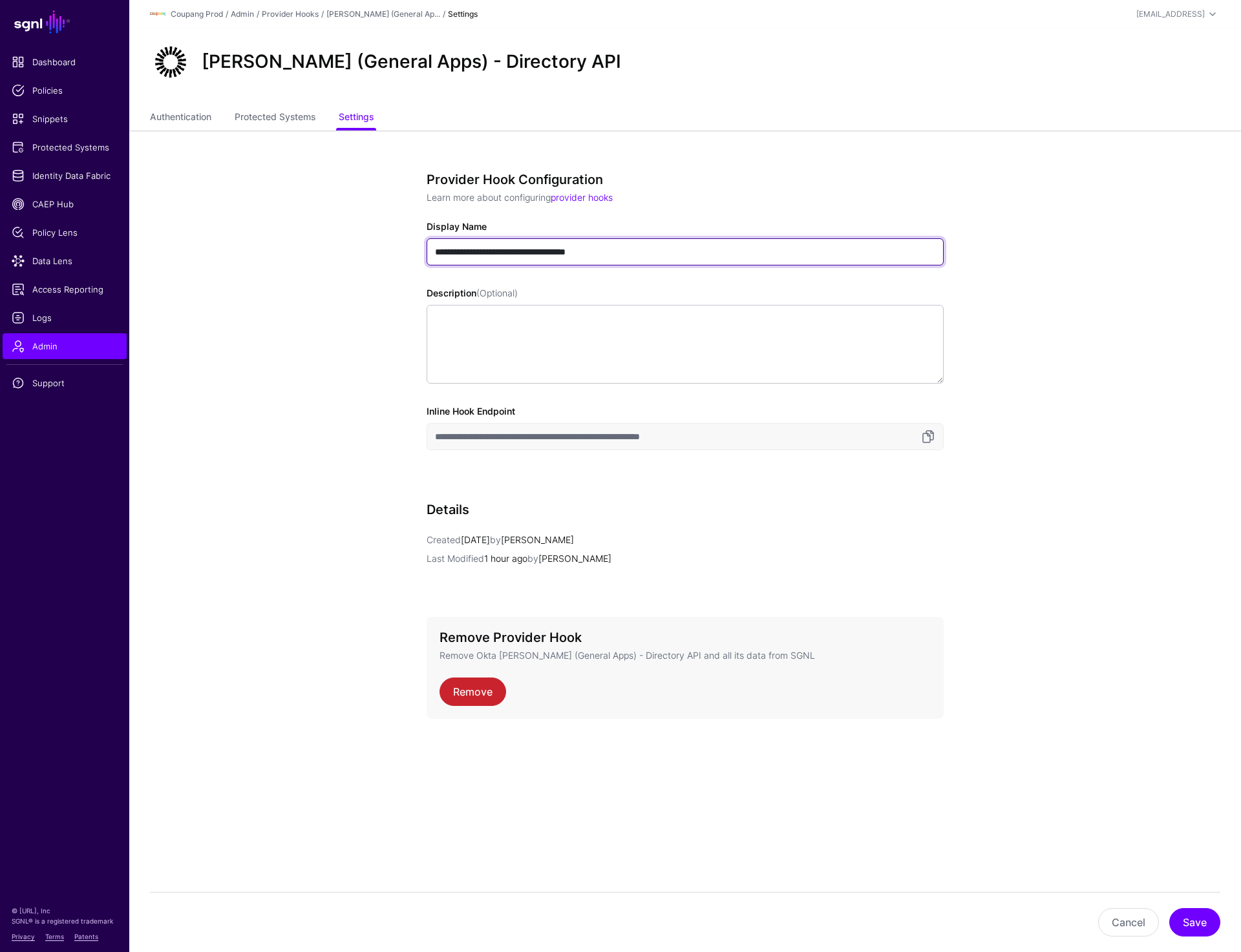
click at [489, 257] on input "**********" at bounding box center [685, 252] width 517 height 27
type input "**********"
click at [1182, 914] on button "Save" at bounding box center [1195, 922] width 51 height 28
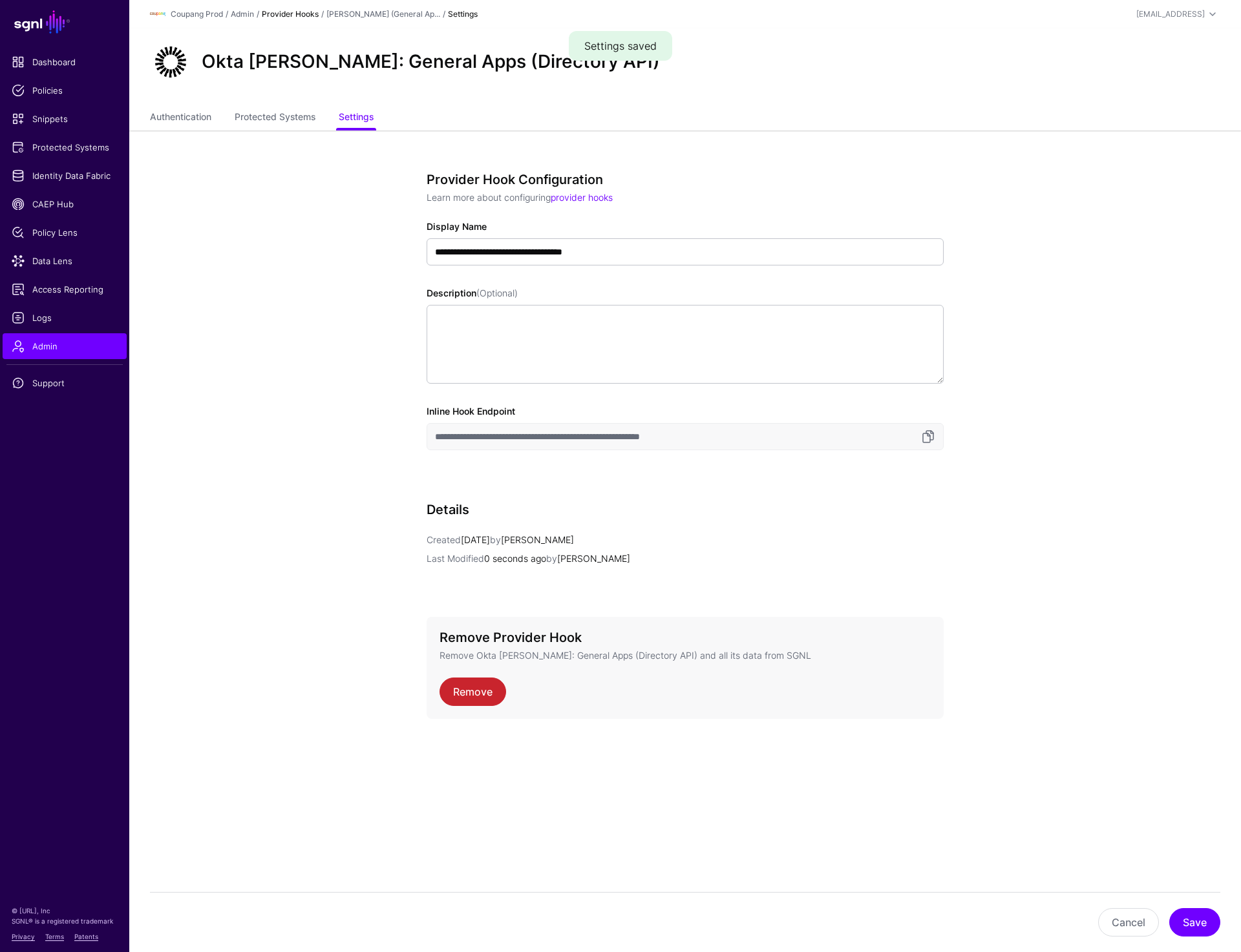
click at [289, 18] on link "Provider Hooks" at bounding box center [290, 14] width 57 height 10
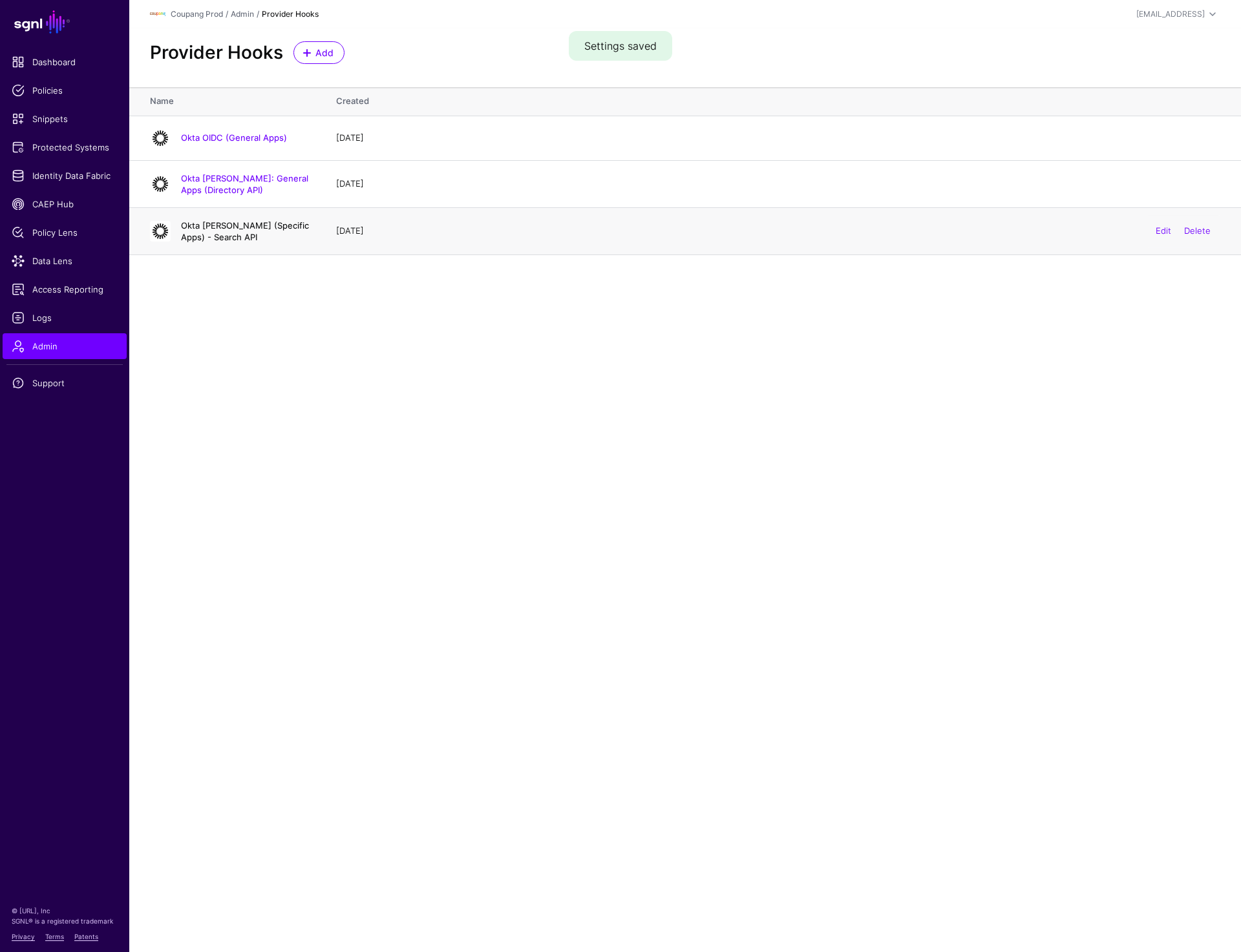
click at [239, 228] on link "Okta SAML (Specific Apps) - Search API" at bounding box center [244, 231] width 128 height 22
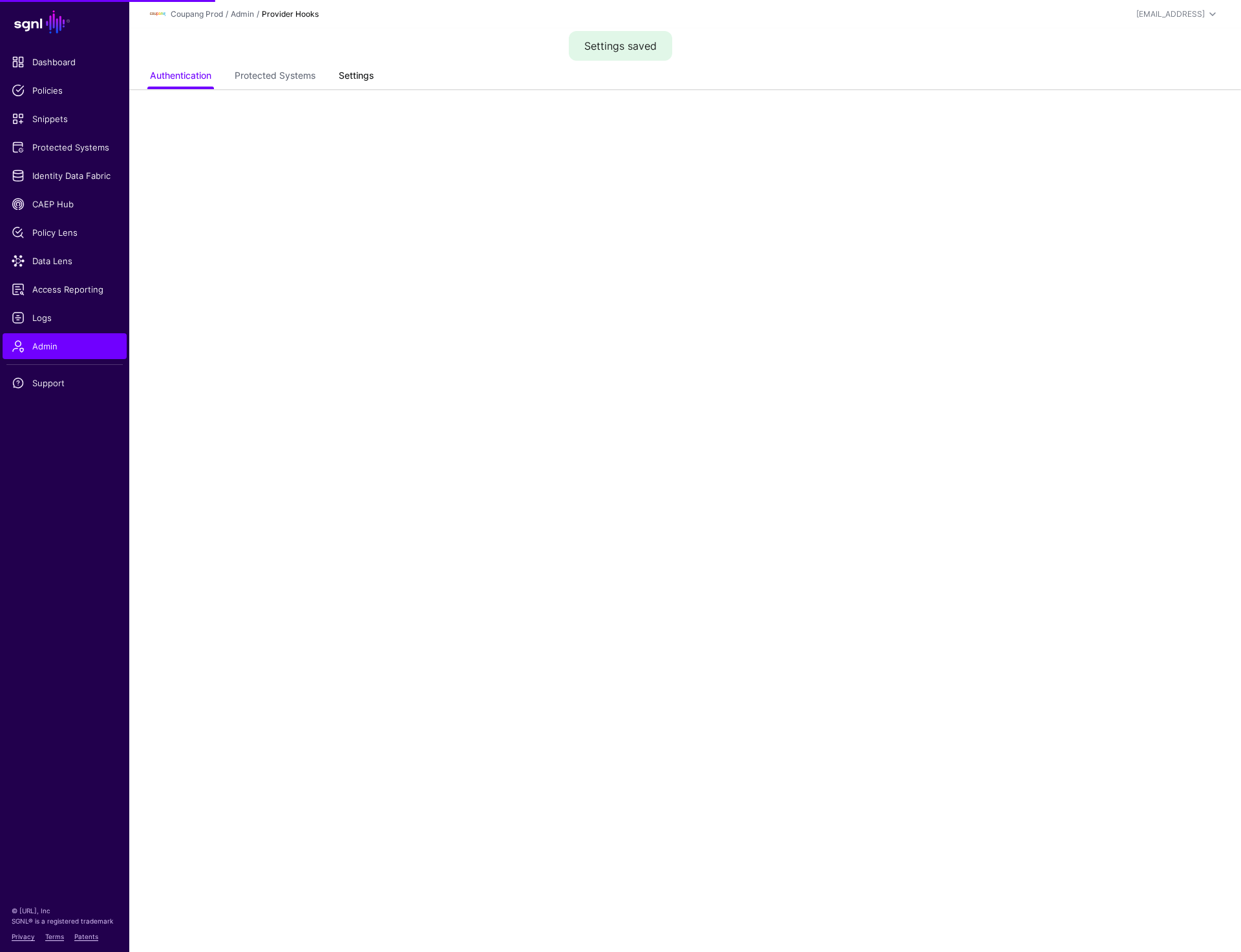
click at [351, 81] on div "Authentication Protected Systems Settings" at bounding box center [685, 59] width 1112 height 61
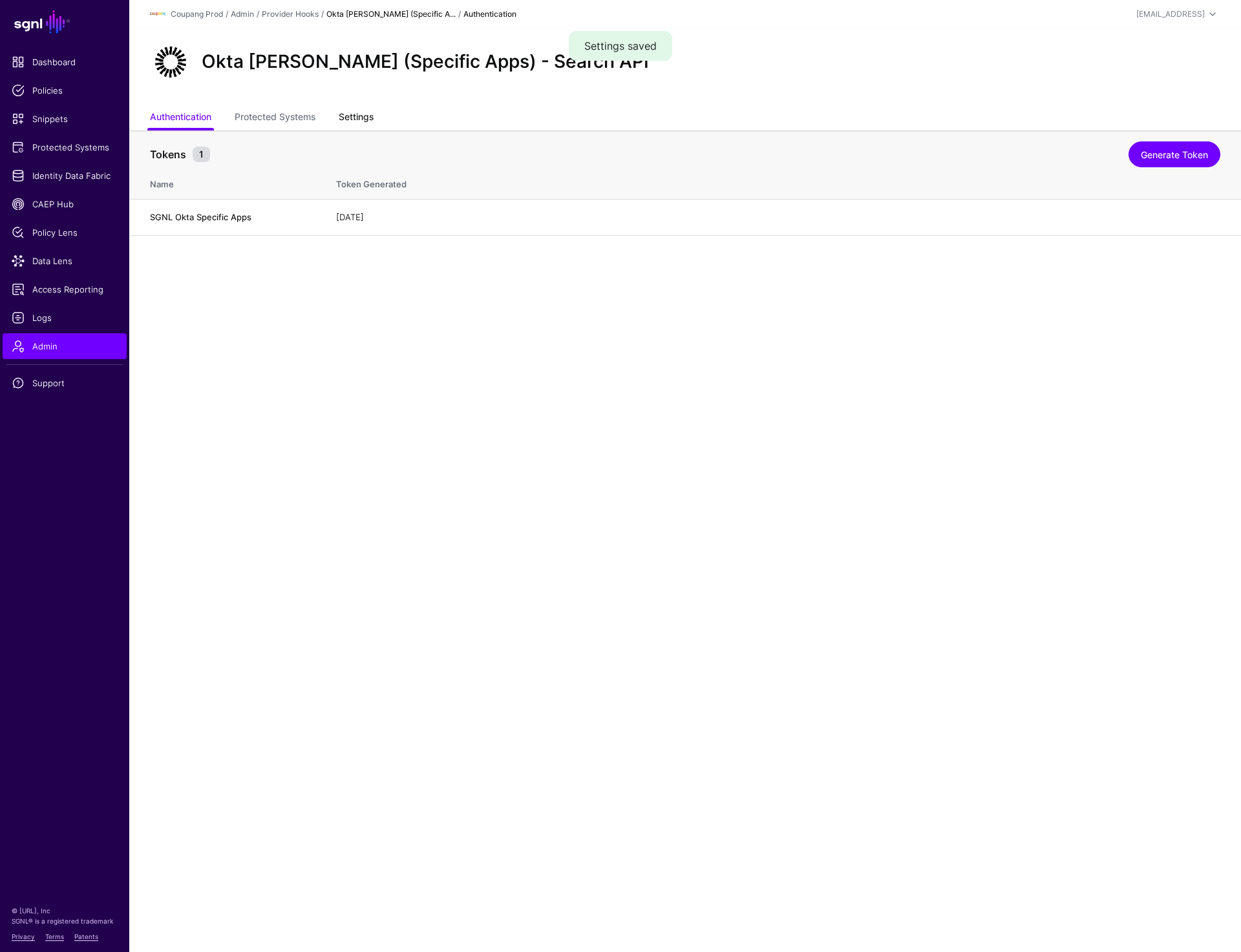
click at [363, 106] on link "Settings" at bounding box center [356, 119] width 35 height 25
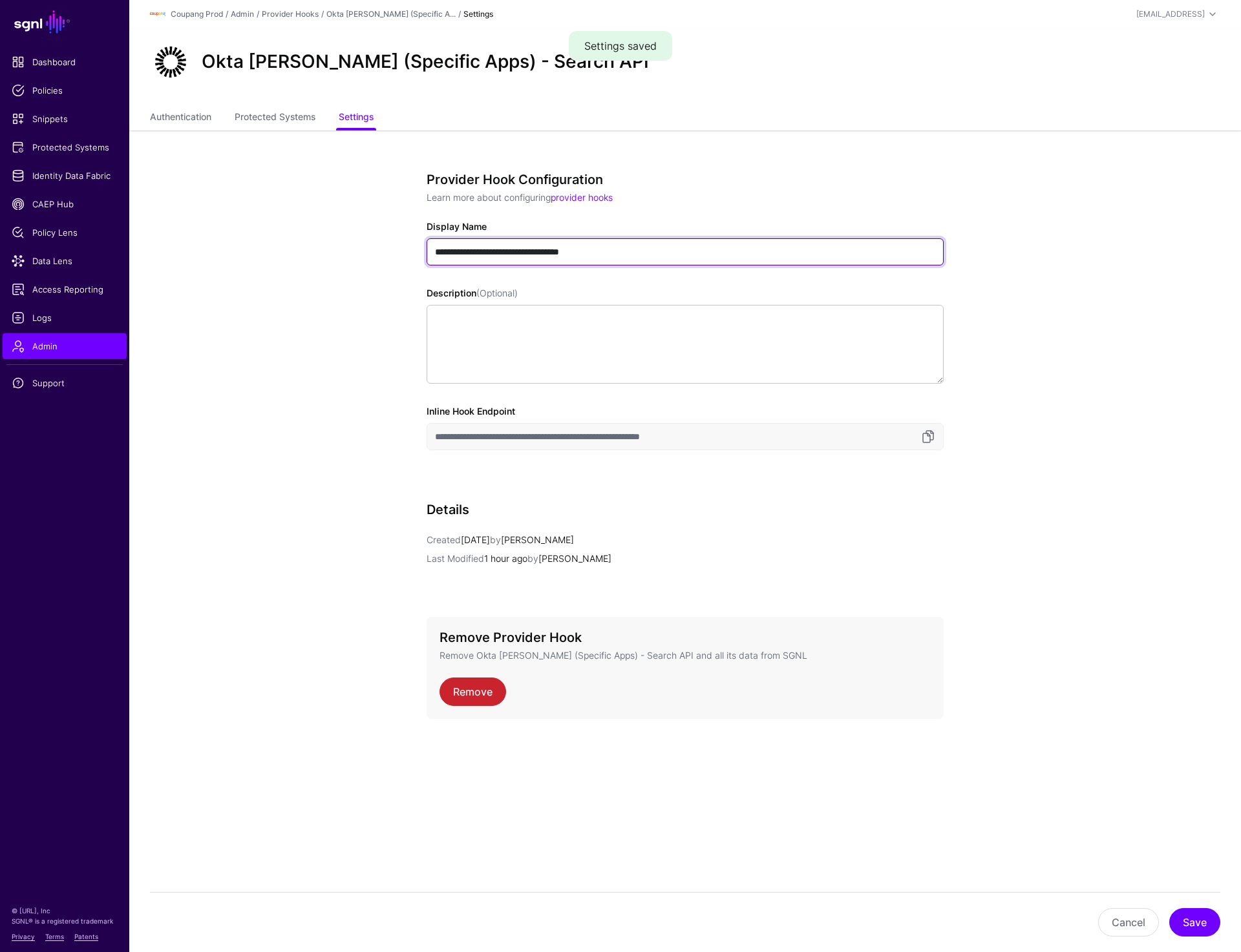
click at [480, 256] on input "**********" at bounding box center [685, 252] width 517 height 27
type input "**********"
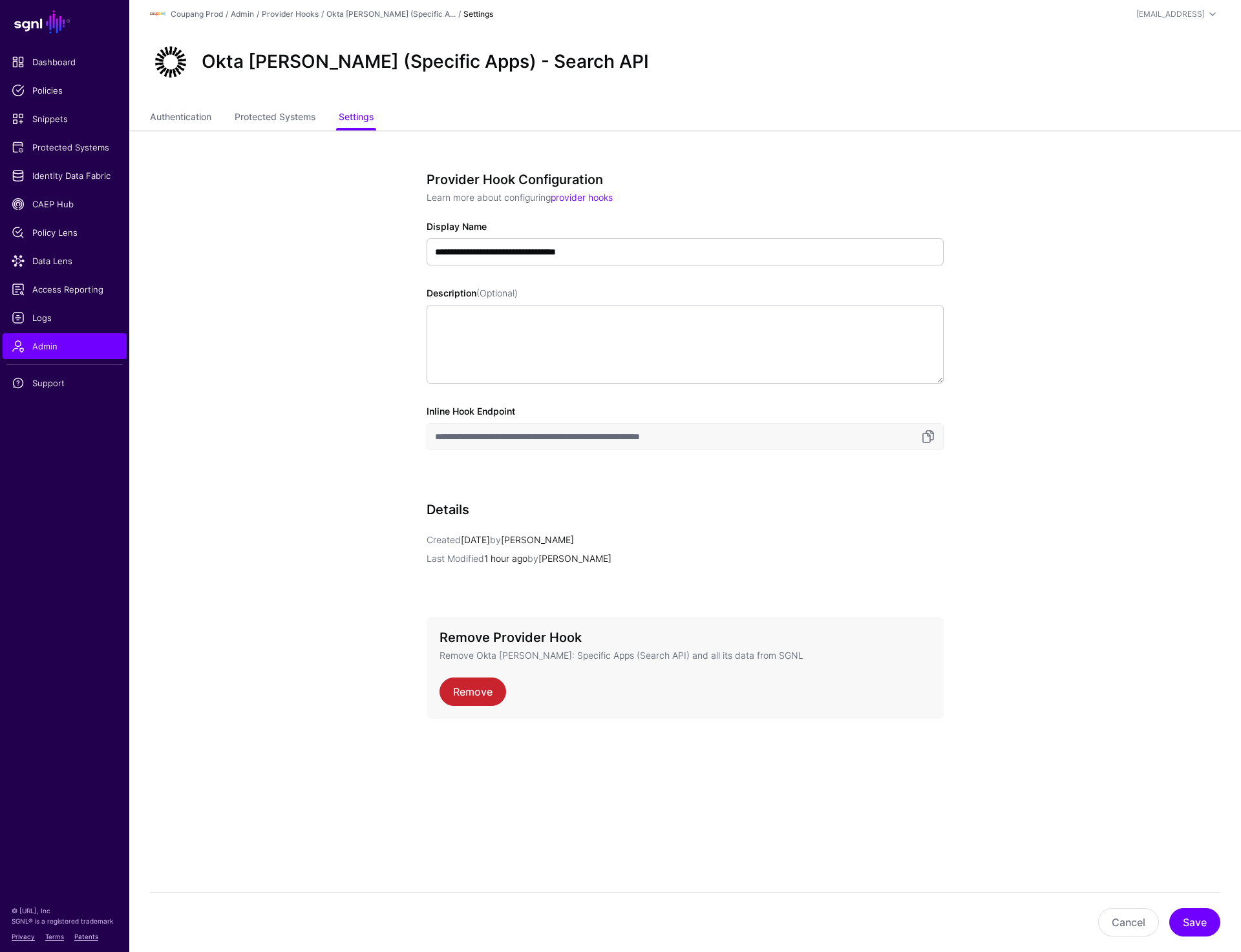
click at [1187, 938] on div "Cancel Save" at bounding box center [685, 922] width 1071 height 60
click at [1188, 926] on button "Save" at bounding box center [1195, 922] width 51 height 28
click at [313, 12] on link "Provider Hooks" at bounding box center [290, 14] width 57 height 10
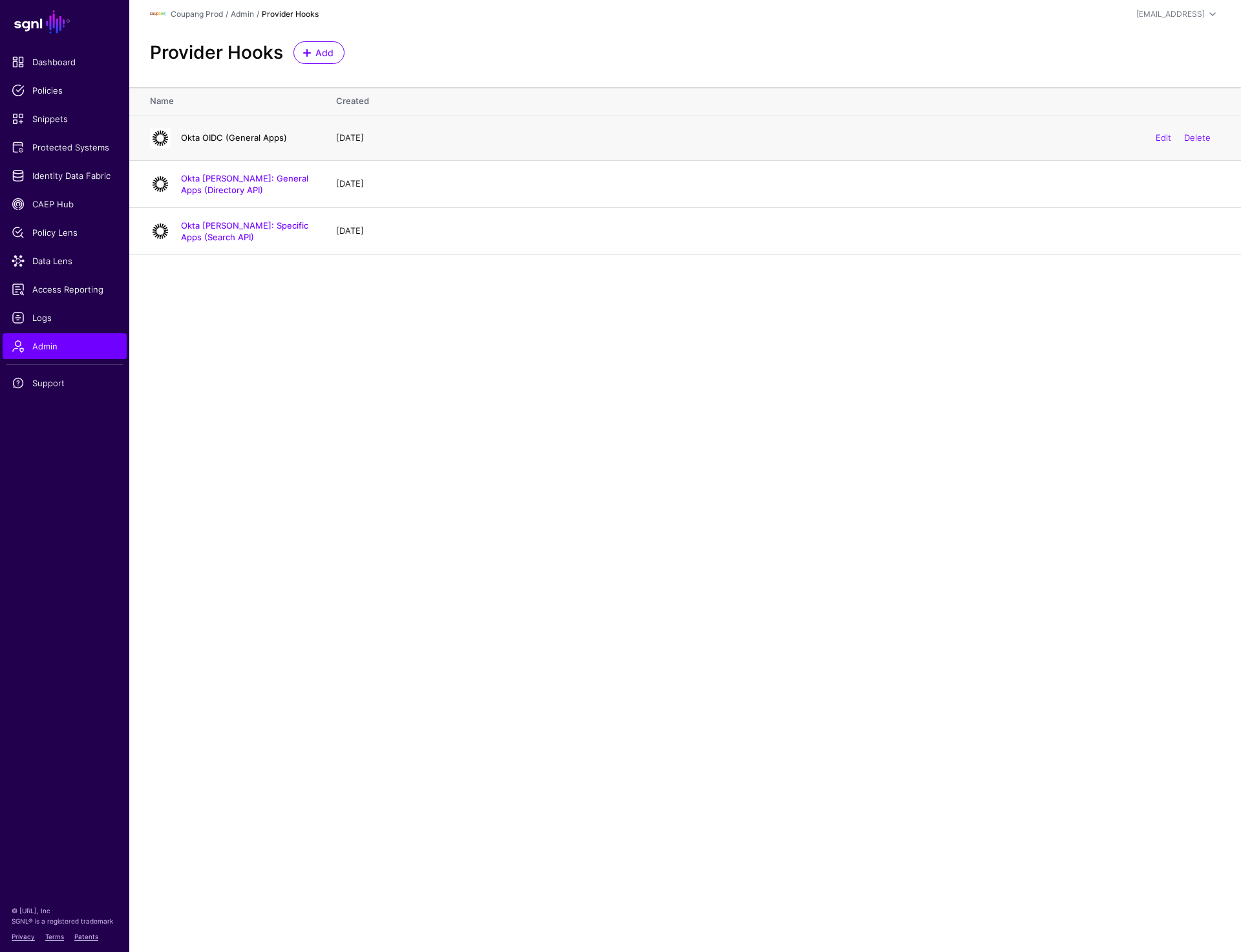
click at [213, 136] on link "Okta OIDC (General Apps)" at bounding box center [234, 137] width 106 height 10
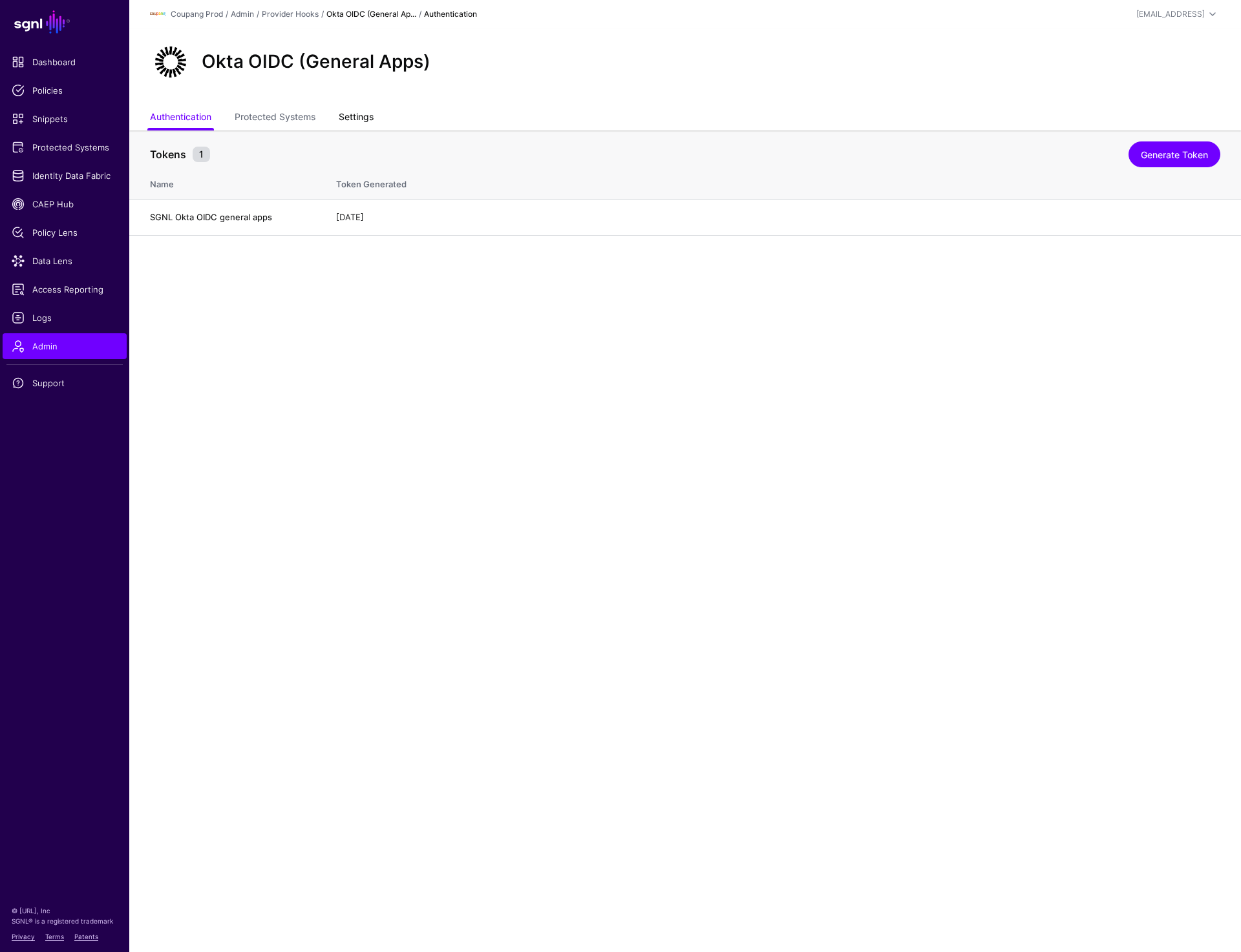
click at [362, 115] on link "Settings" at bounding box center [356, 119] width 35 height 25
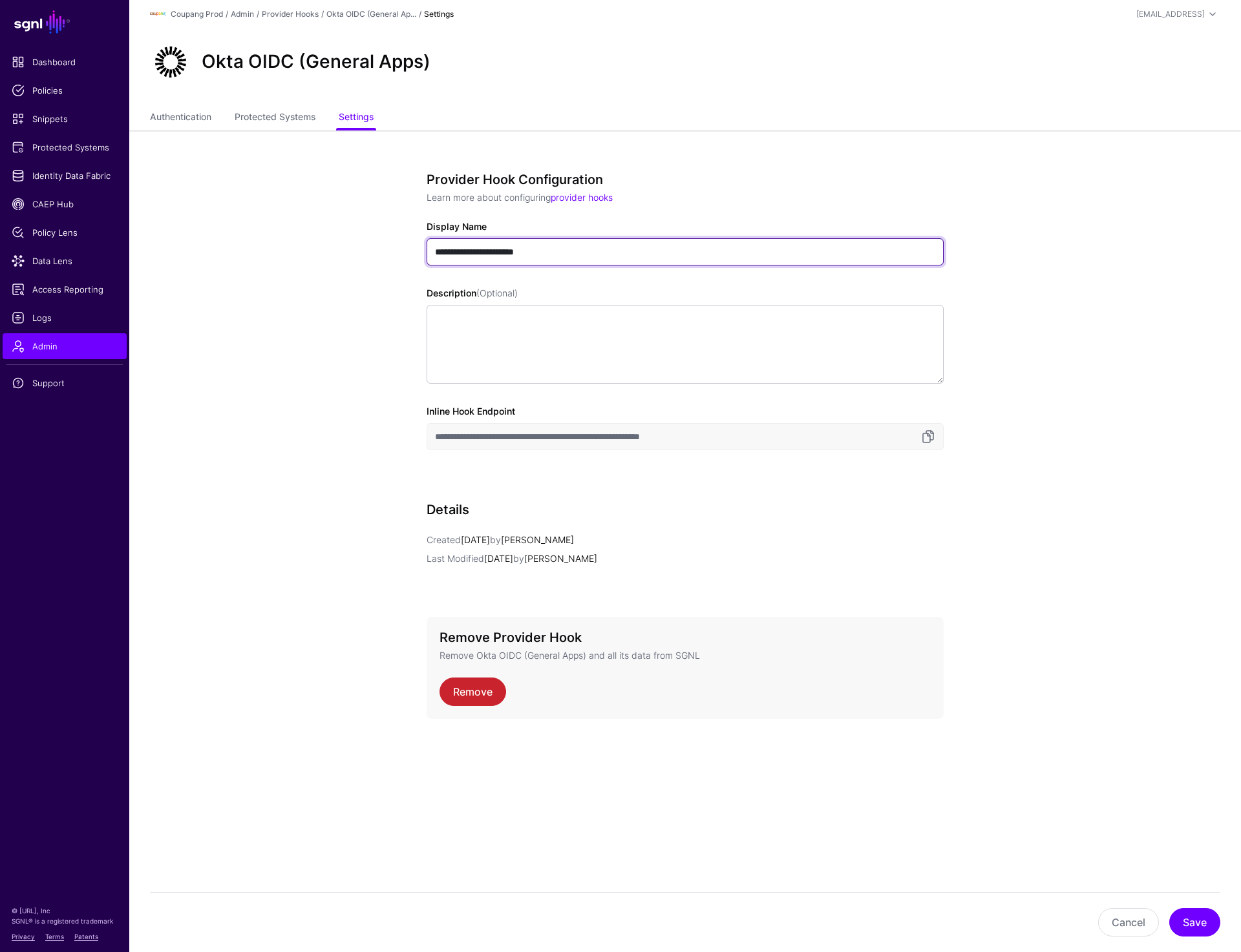
click at [487, 252] on input "**********" at bounding box center [685, 252] width 517 height 27
type input "**********"
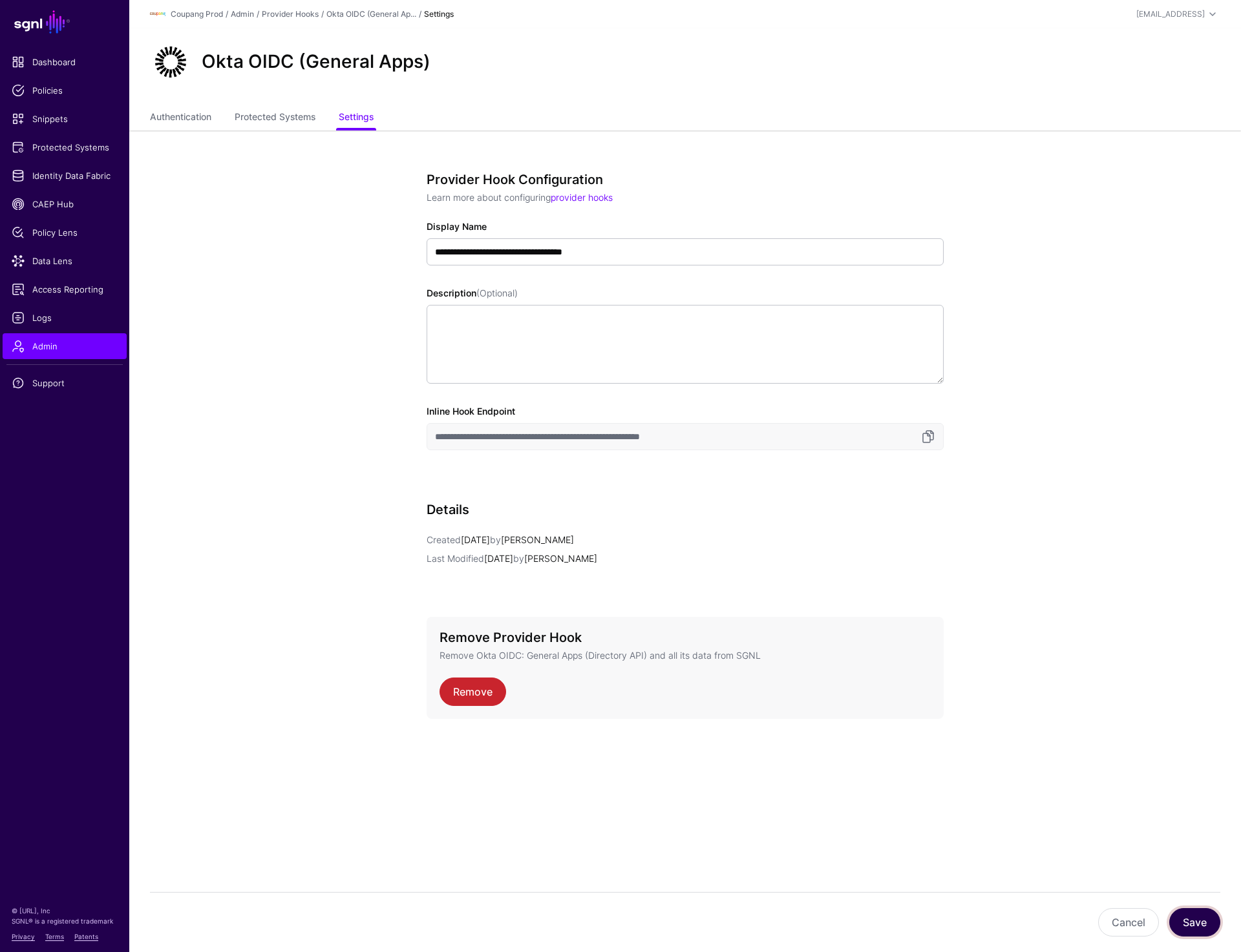
click at [1192, 918] on button "Save" at bounding box center [1195, 922] width 51 height 28
click at [285, 10] on link "Provider Hooks" at bounding box center [290, 14] width 57 height 10
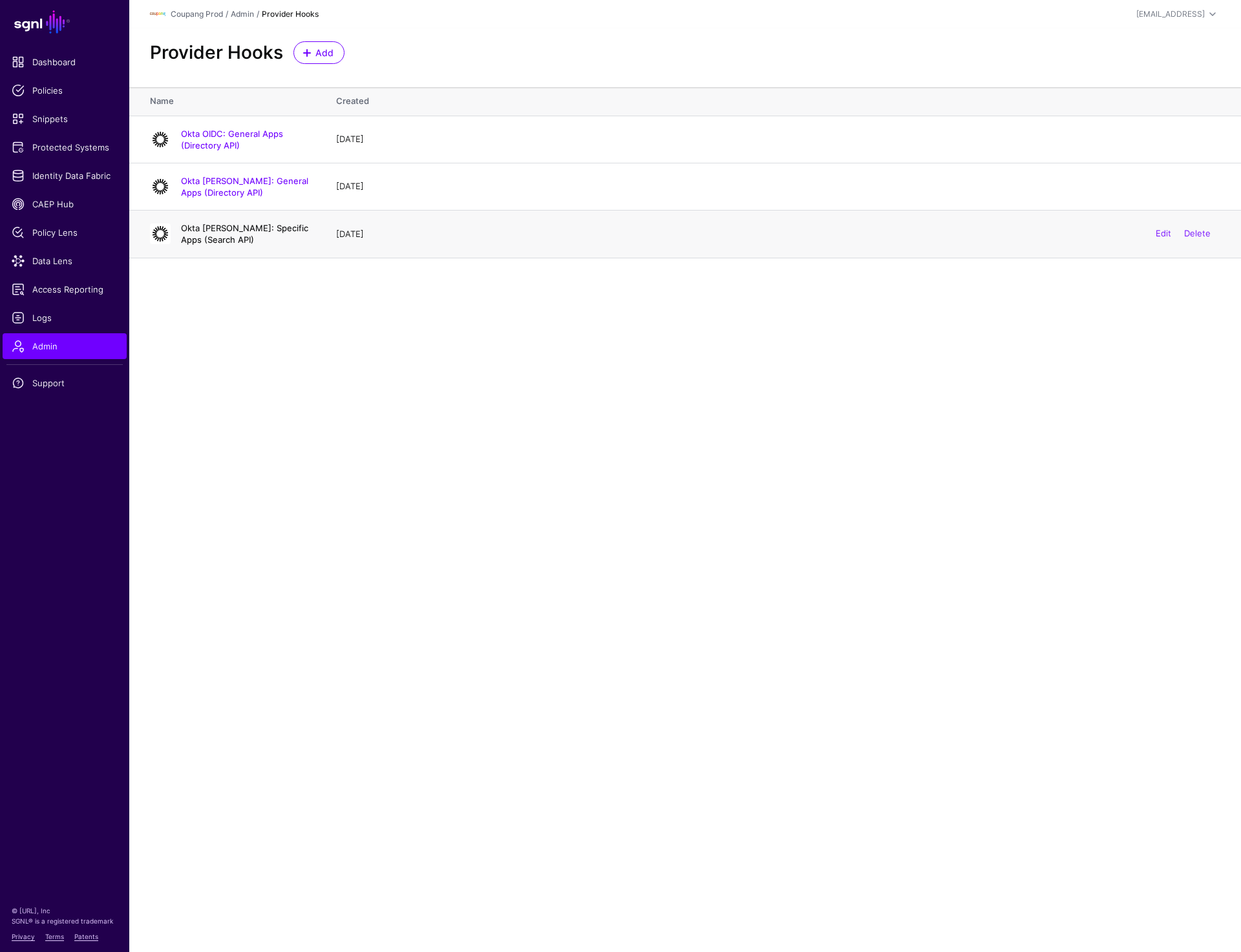
click at [199, 229] on link "Okta SAML: Specific Apps (Search API)" at bounding box center [244, 234] width 128 height 22
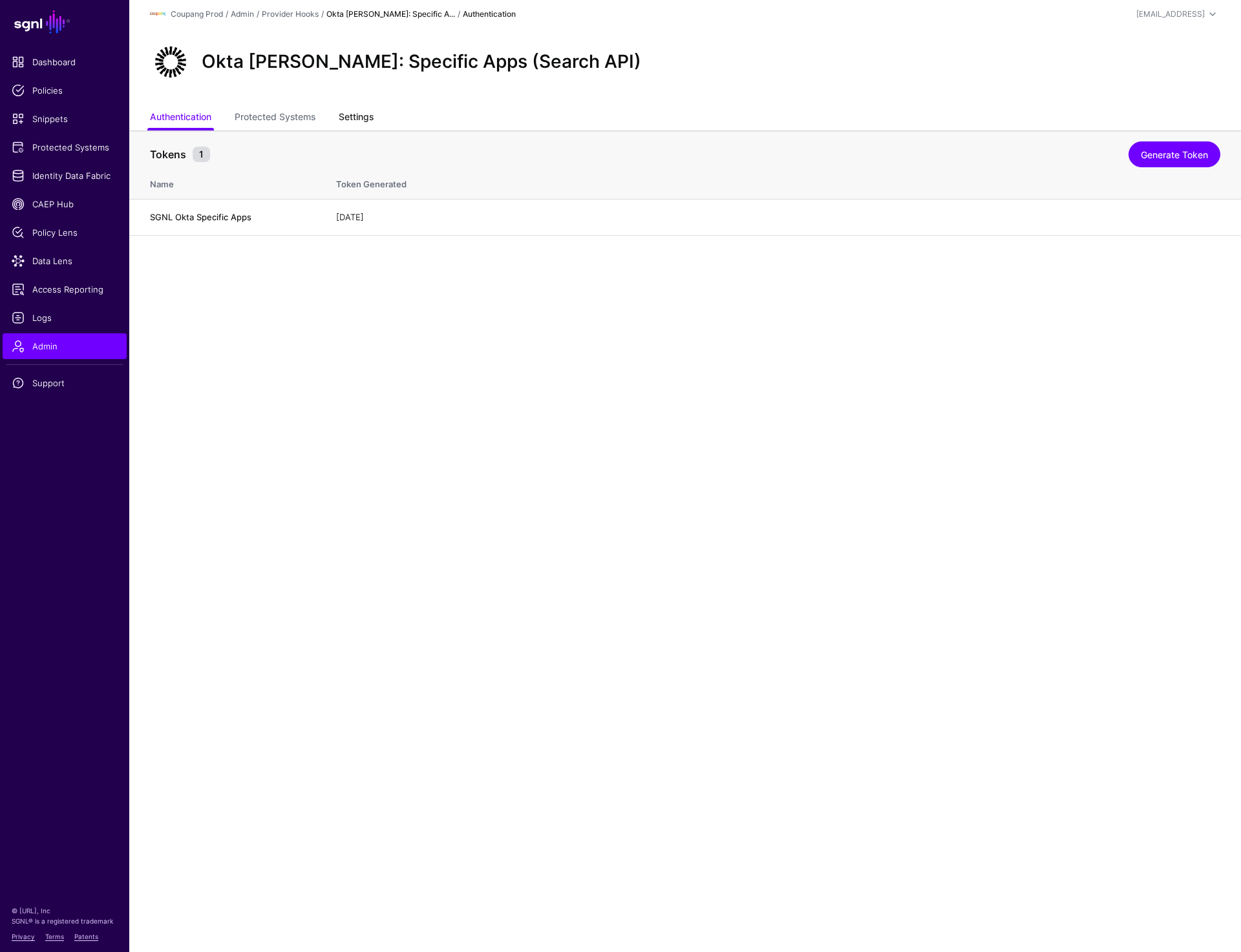
click at [362, 116] on link "Settings" at bounding box center [356, 119] width 35 height 25
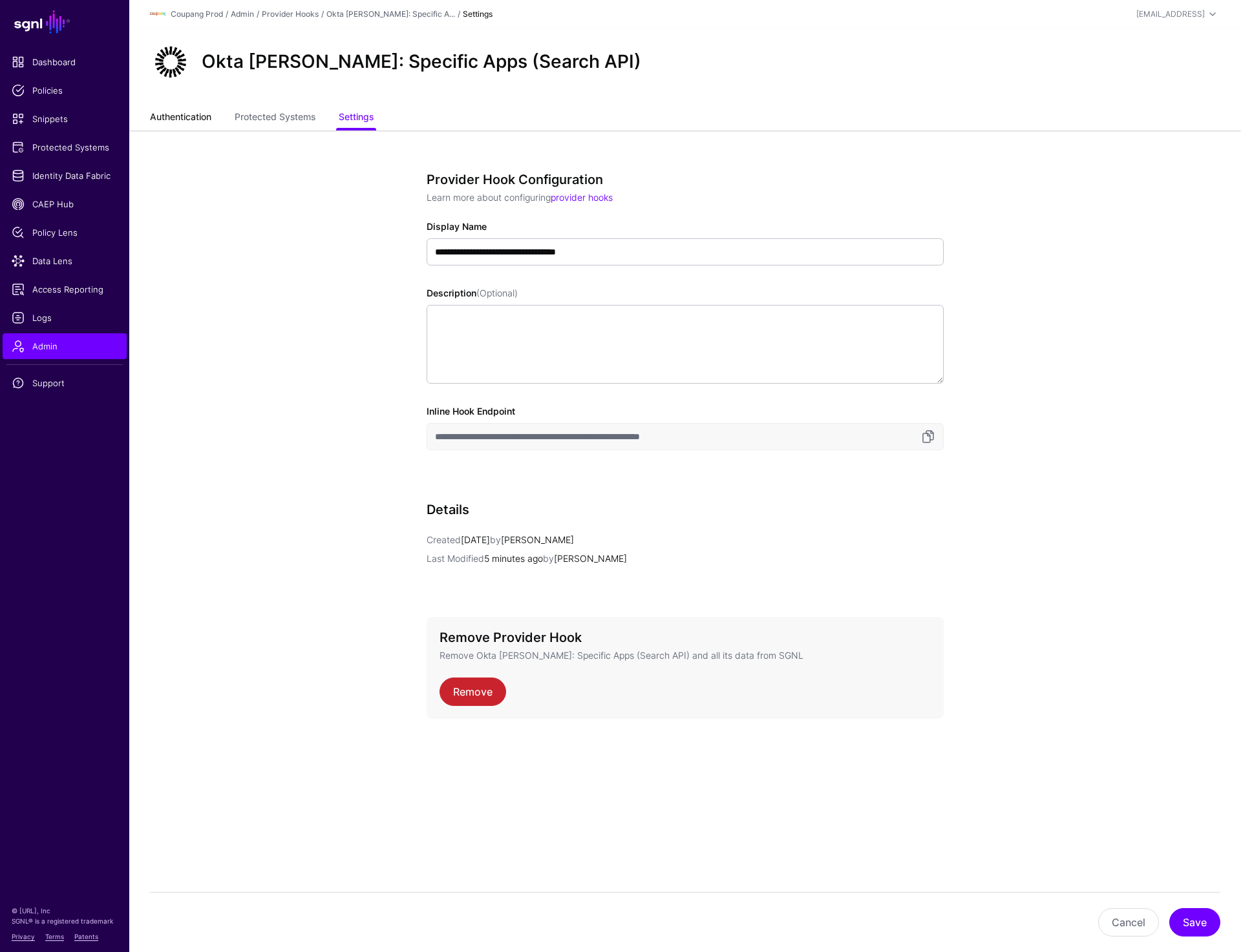
click at [156, 117] on link "Authentication" at bounding box center [180, 119] width 61 height 25
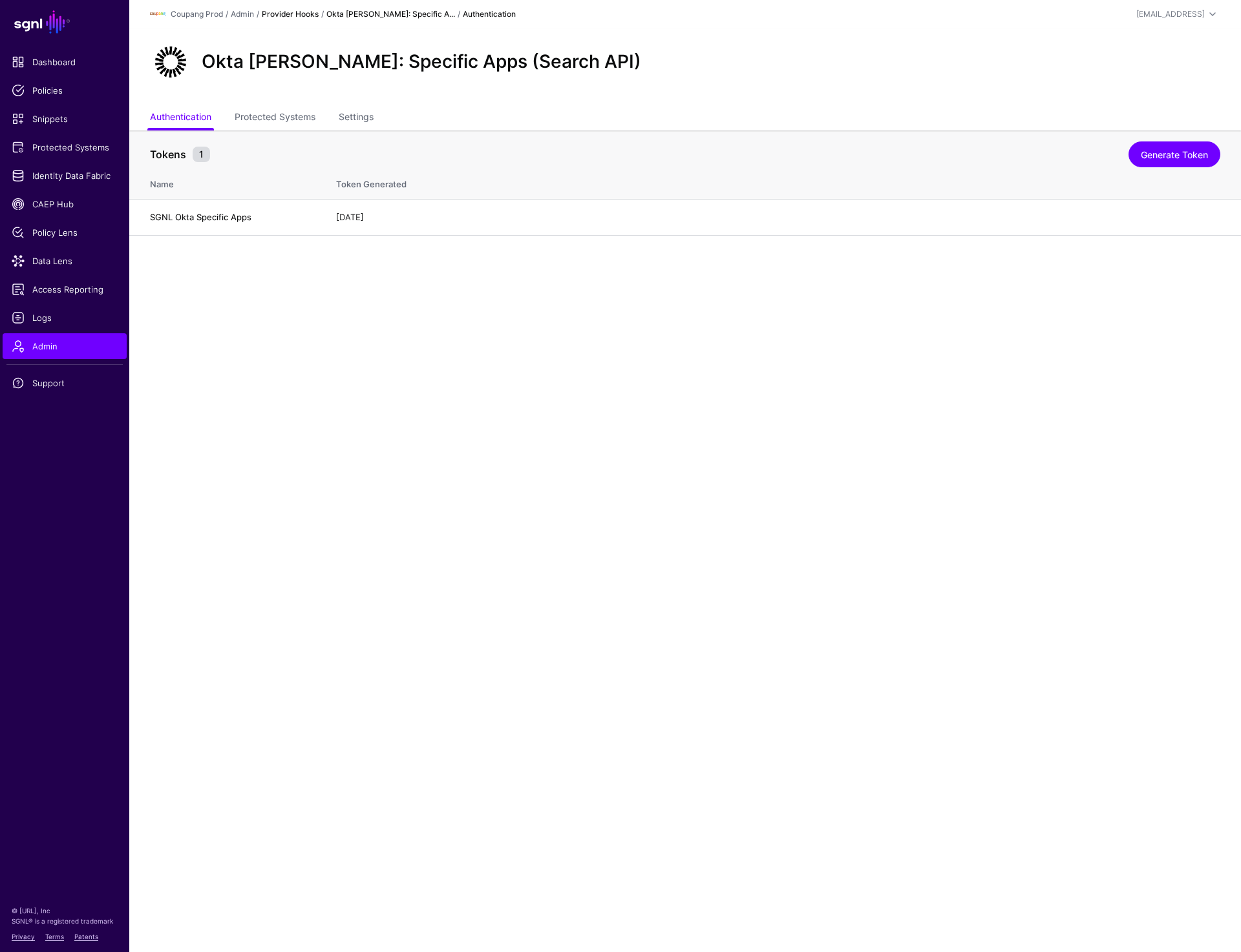
click at [301, 13] on link "Provider Hooks" at bounding box center [290, 14] width 57 height 10
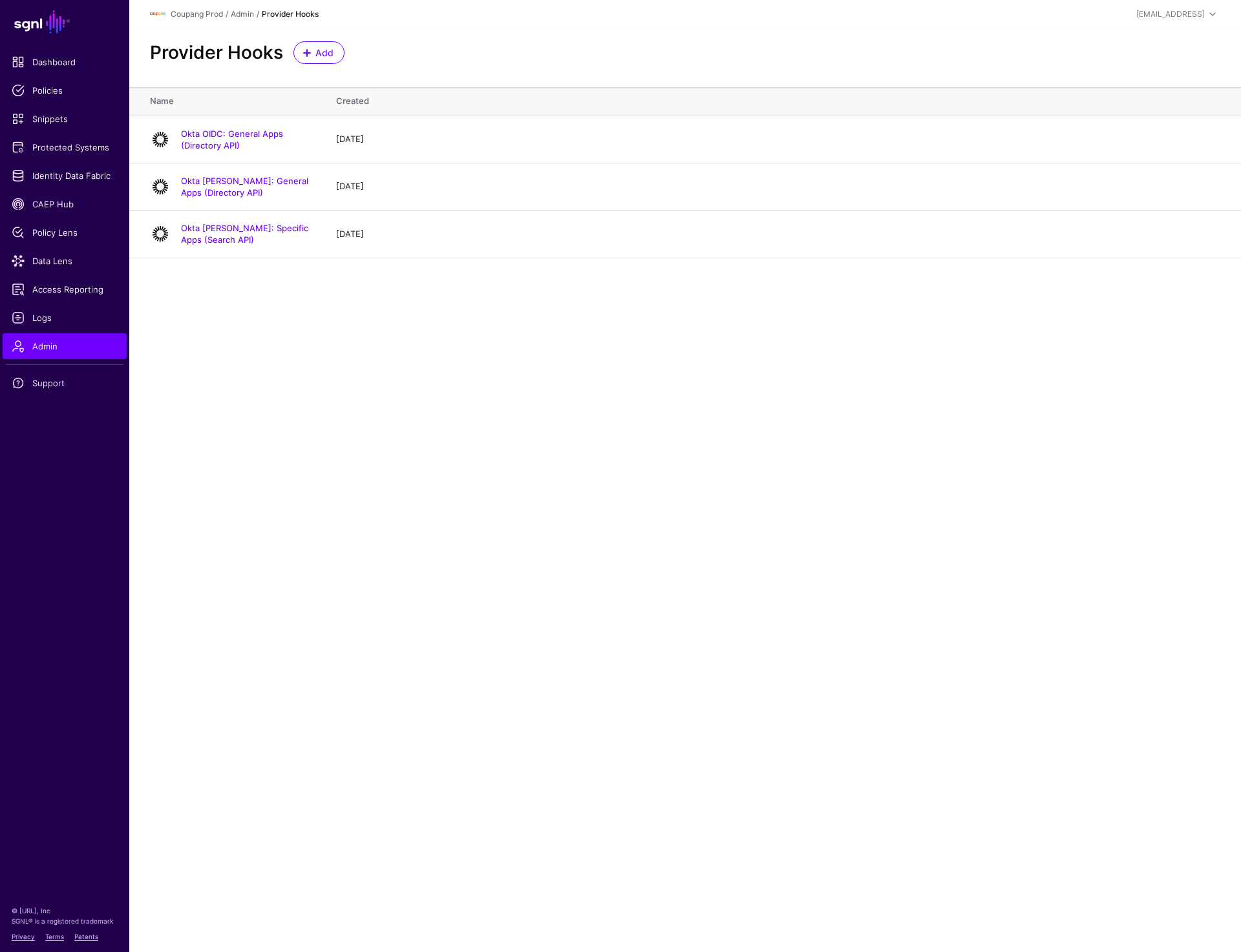
click at [926, 557] on main "SGNL Dashboard Policies Snippets Protected Systems Identity Data Fabric CAEP Hu…" at bounding box center [620, 476] width 1241 height 952
click at [525, 441] on main "SGNL Dashboard Policies Snippets Protected Systems Identity Data Fabric CAEP Hu…" at bounding box center [620, 476] width 1241 height 952
click at [531, 425] on main "SGNL Dashboard Policies Snippets Protected Systems Identity Data Fabric CAEP Hu…" at bounding box center [620, 476] width 1241 height 952
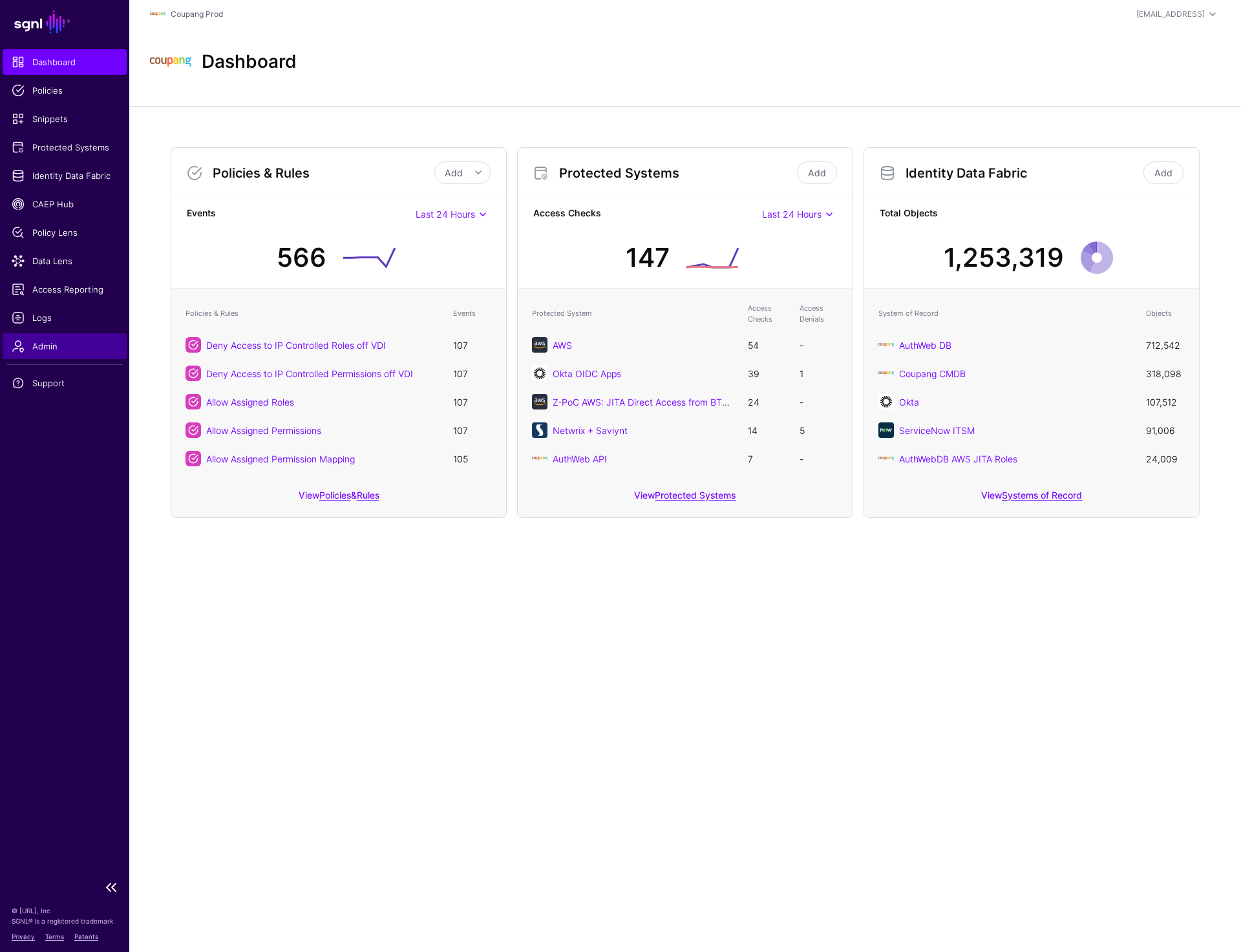
click at [61, 351] on span "Admin" at bounding box center [65, 346] width 106 height 13
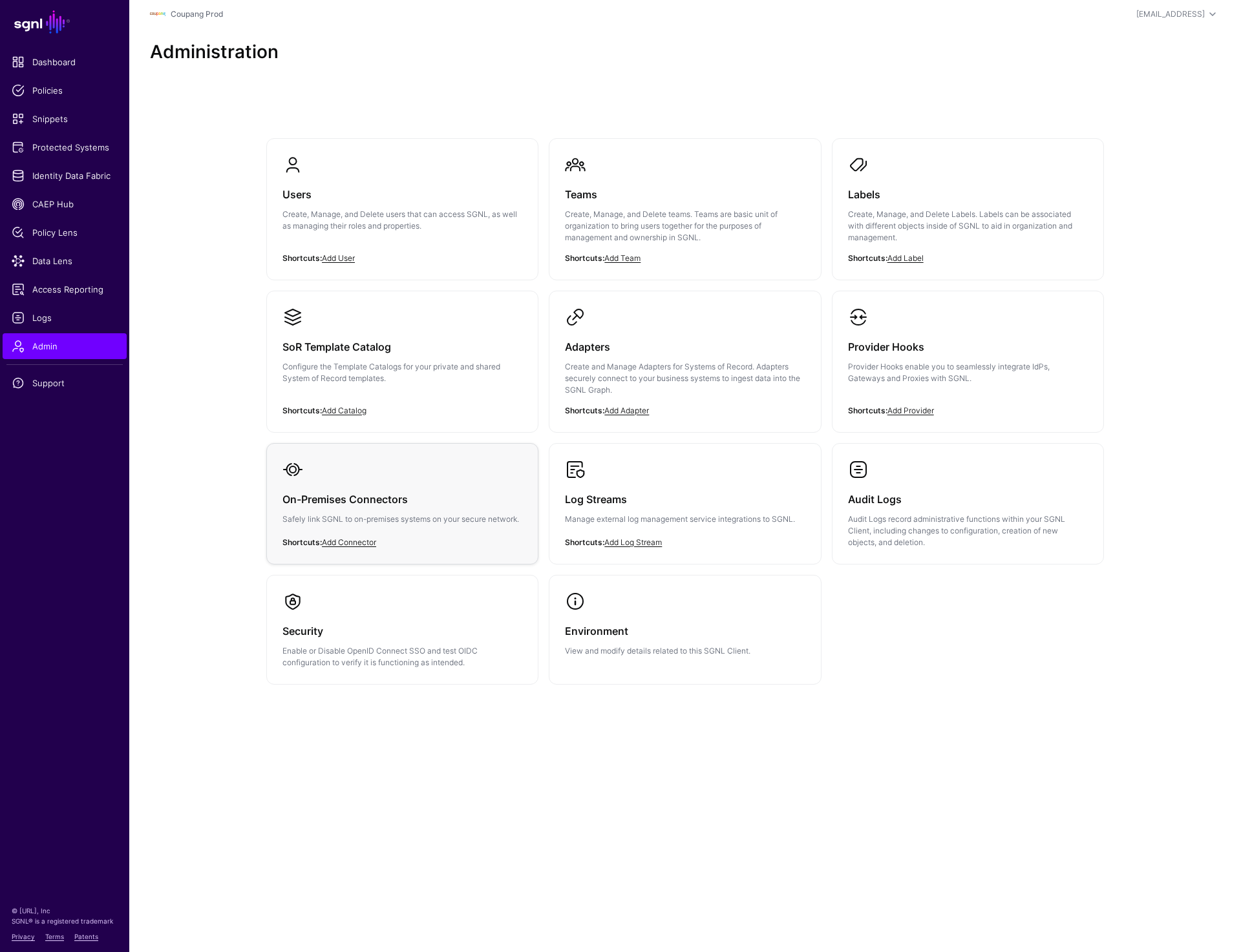
click at [411, 484] on div "On-Premises Connectors Safely link SGNL to on-premises systems on your secure n…" at bounding box center [402, 513] width 240 height 66
click at [898, 326] on link "Provider Hooks Provider Hooks enable you to seamlessly integrate IdPs, Gateways…" at bounding box center [968, 355] width 271 height 129
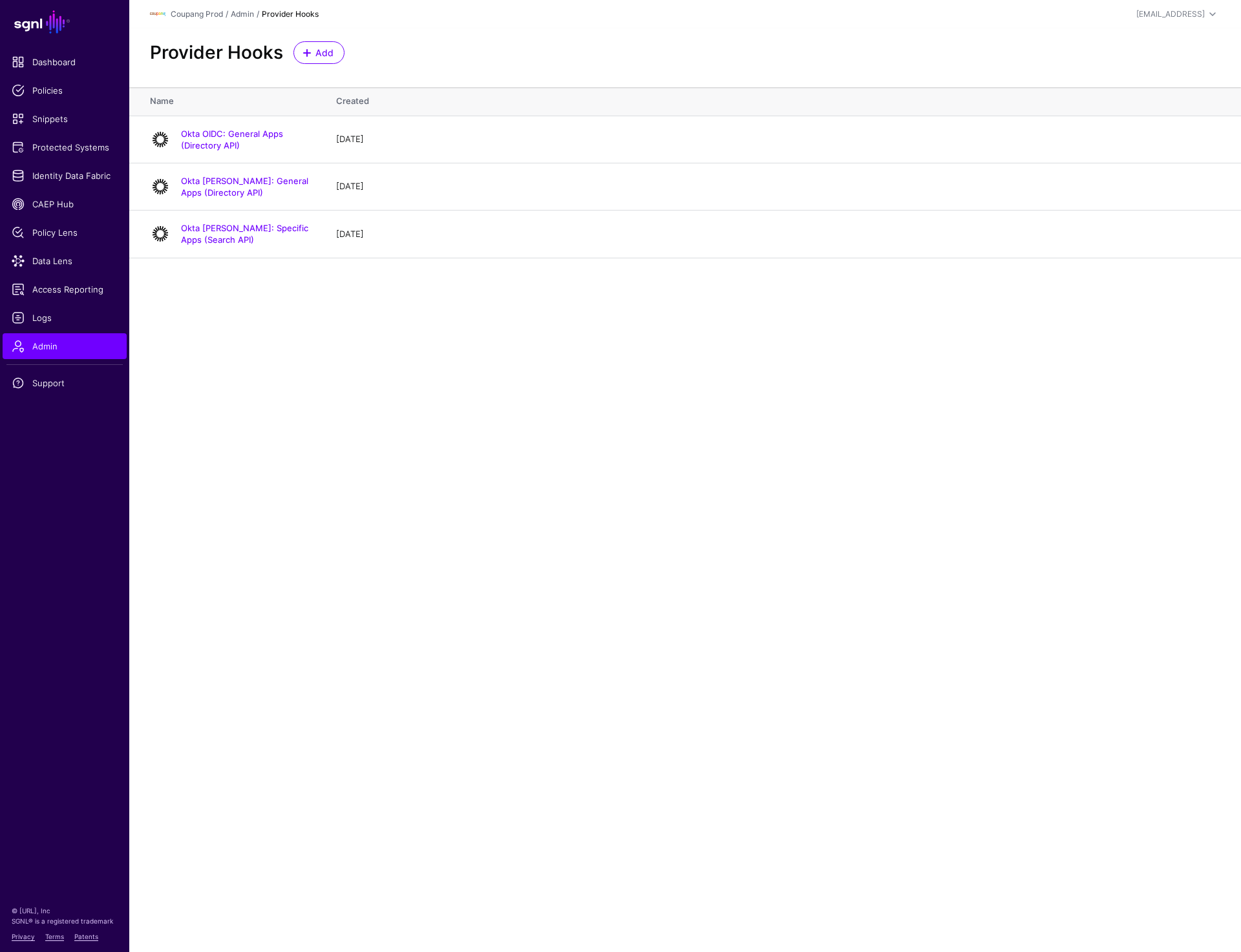
click at [299, 395] on main "SGNL Dashboard Policies Snippets Protected Systems Identity Data Fabric CAEP Hu…" at bounding box center [620, 476] width 1241 height 952
click at [220, 143] on link "Okta OIDC: General Apps (Directory API)" at bounding box center [232, 139] width 102 height 22
click at [220, 188] on link "Okta [PERSON_NAME]: General Apps (Directory API)" at bounding box center [244, 187] width 128 height 22
click at [222, 228] on link "Okta [PERSON_NAME]: Specific Apps (Search API)" at bounding box center [244, 234] width 128 height 22
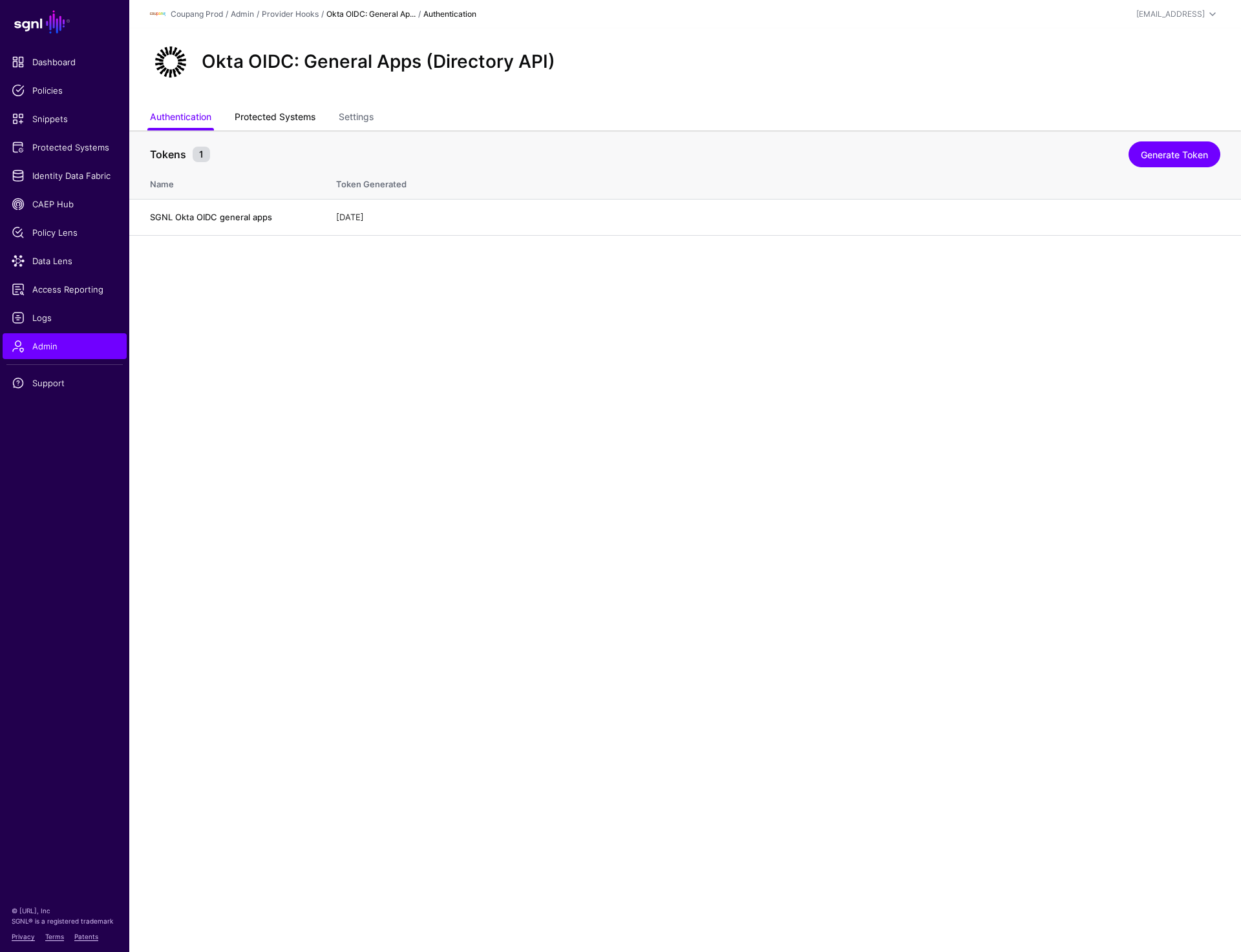
click at [284, 110] on link "Protected Systems" at bounding box center [275, 119] width 81 height 25
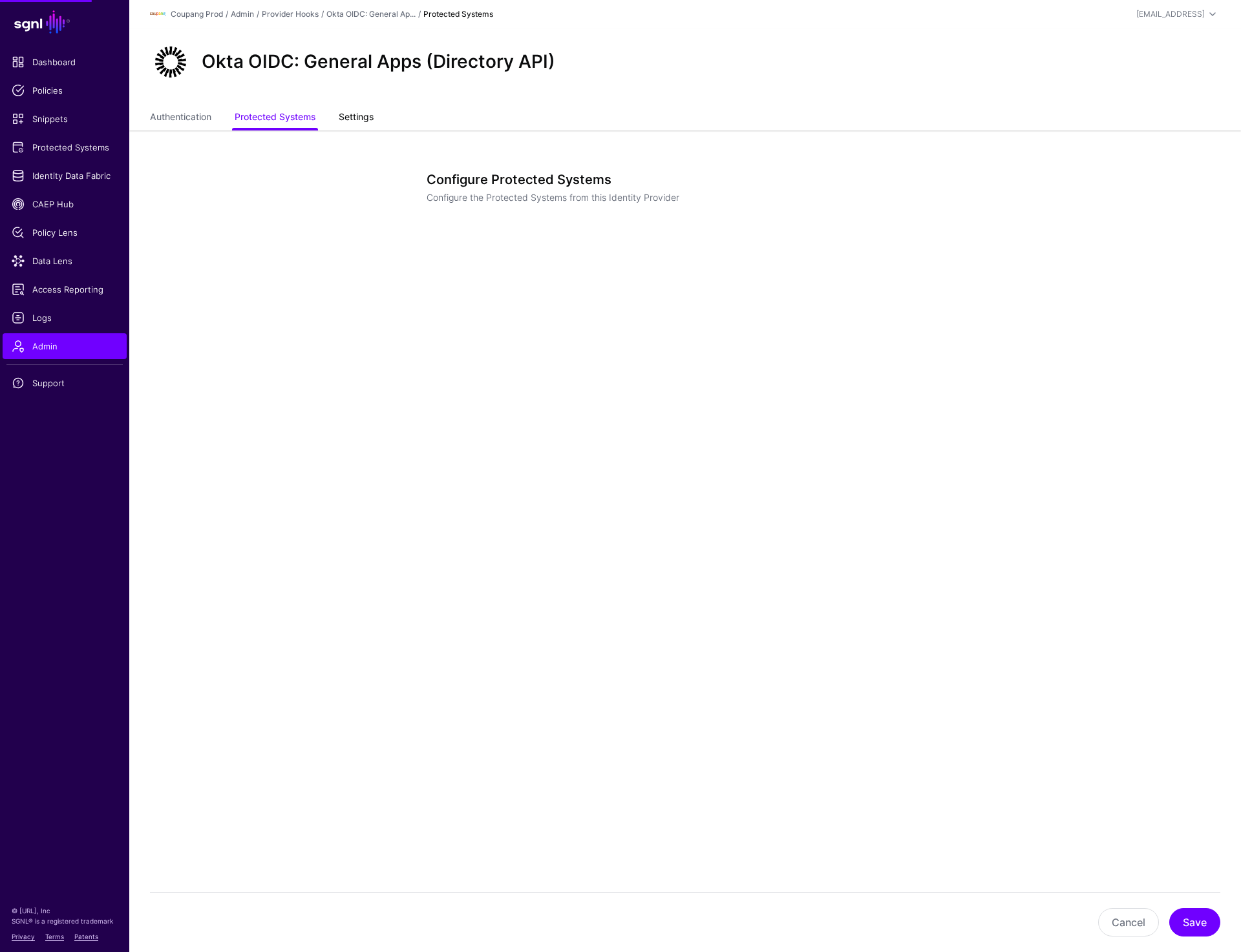
click at [371, 114] on link "Settings" at bounding box center [356, 119] width 35 height 25
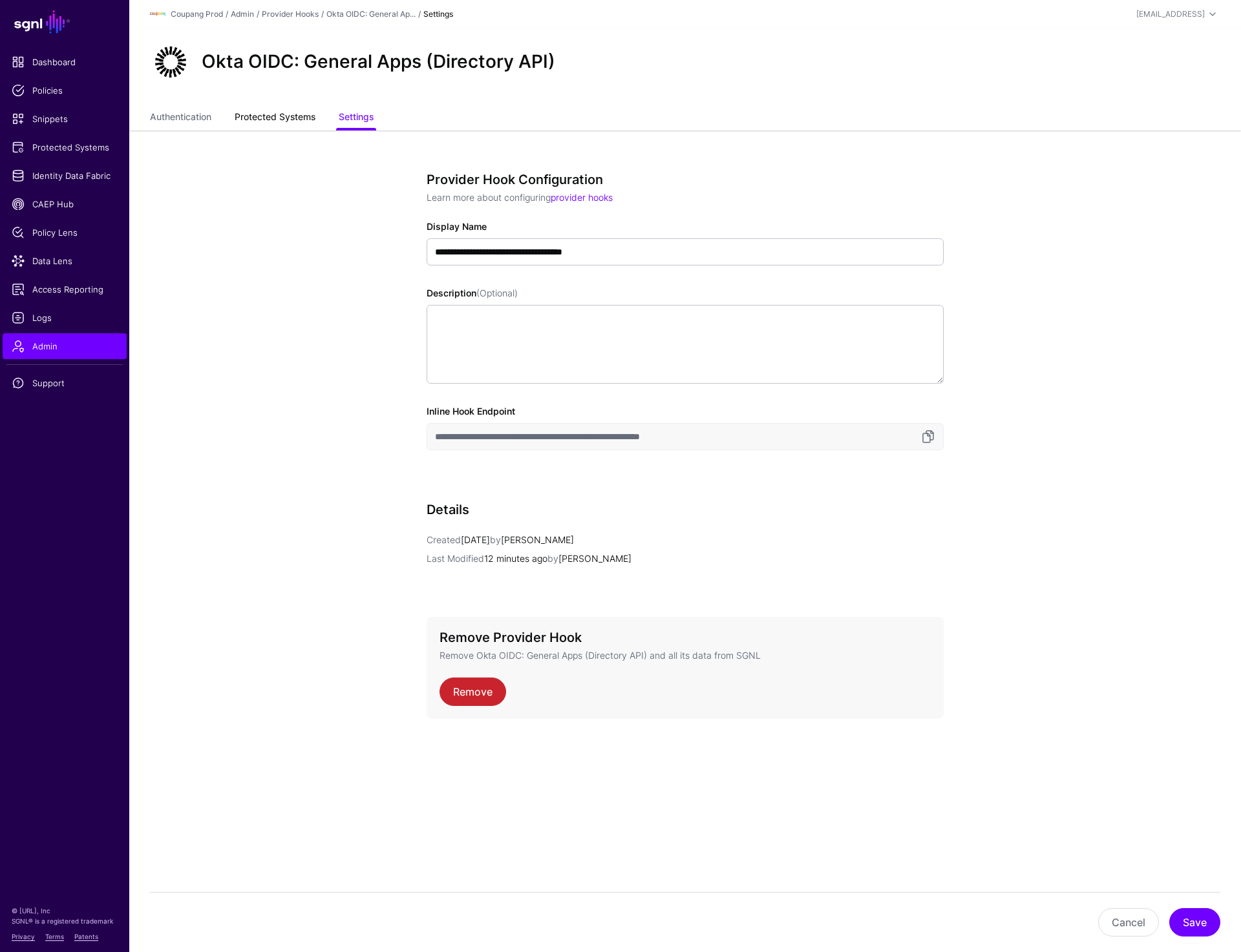
click at [281, 117] on link "Protected Systems" at bounding box center [275, 119] width 81 height 25
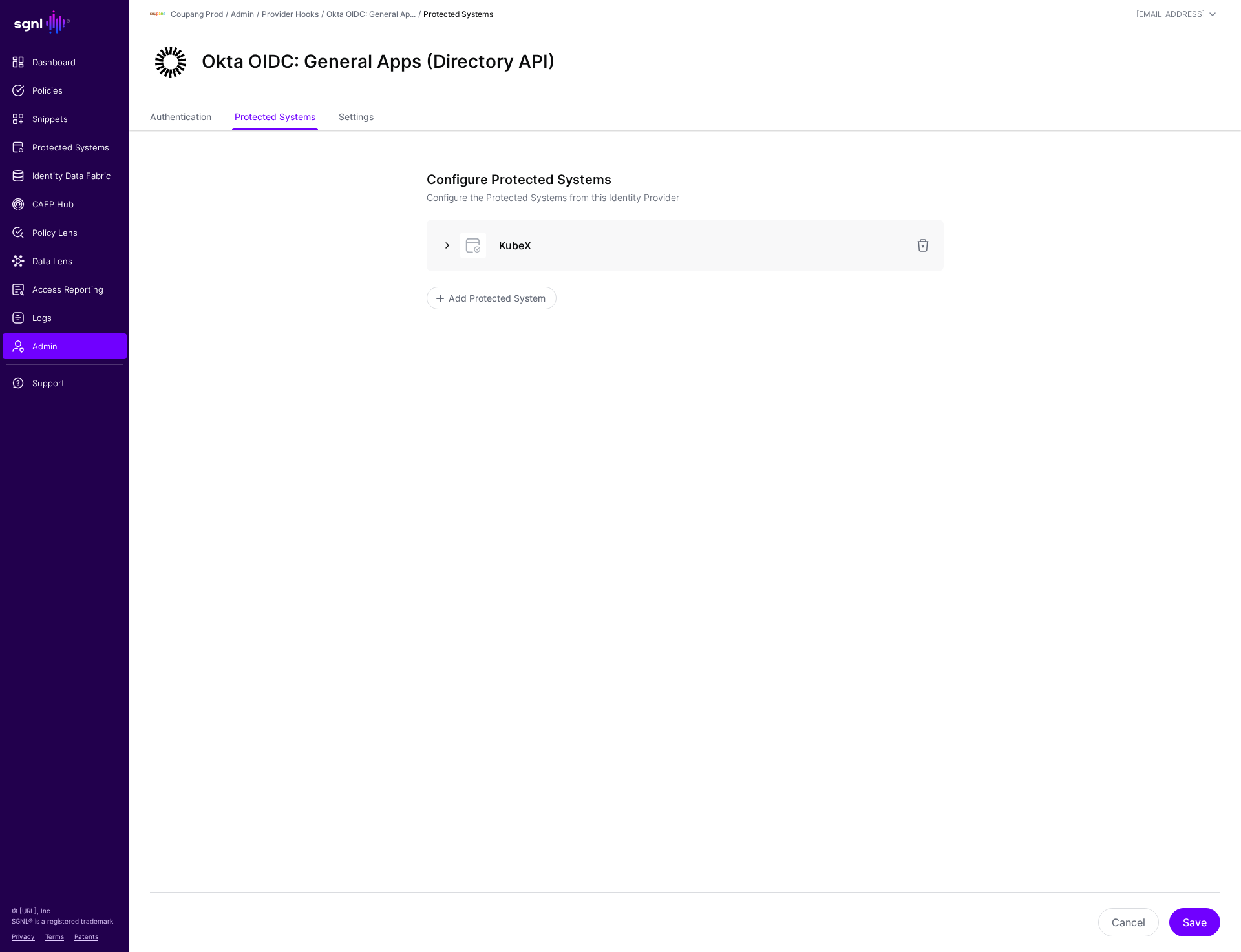
click at [442, 248] on link at bounding box center [447, 246] width 15 height 15
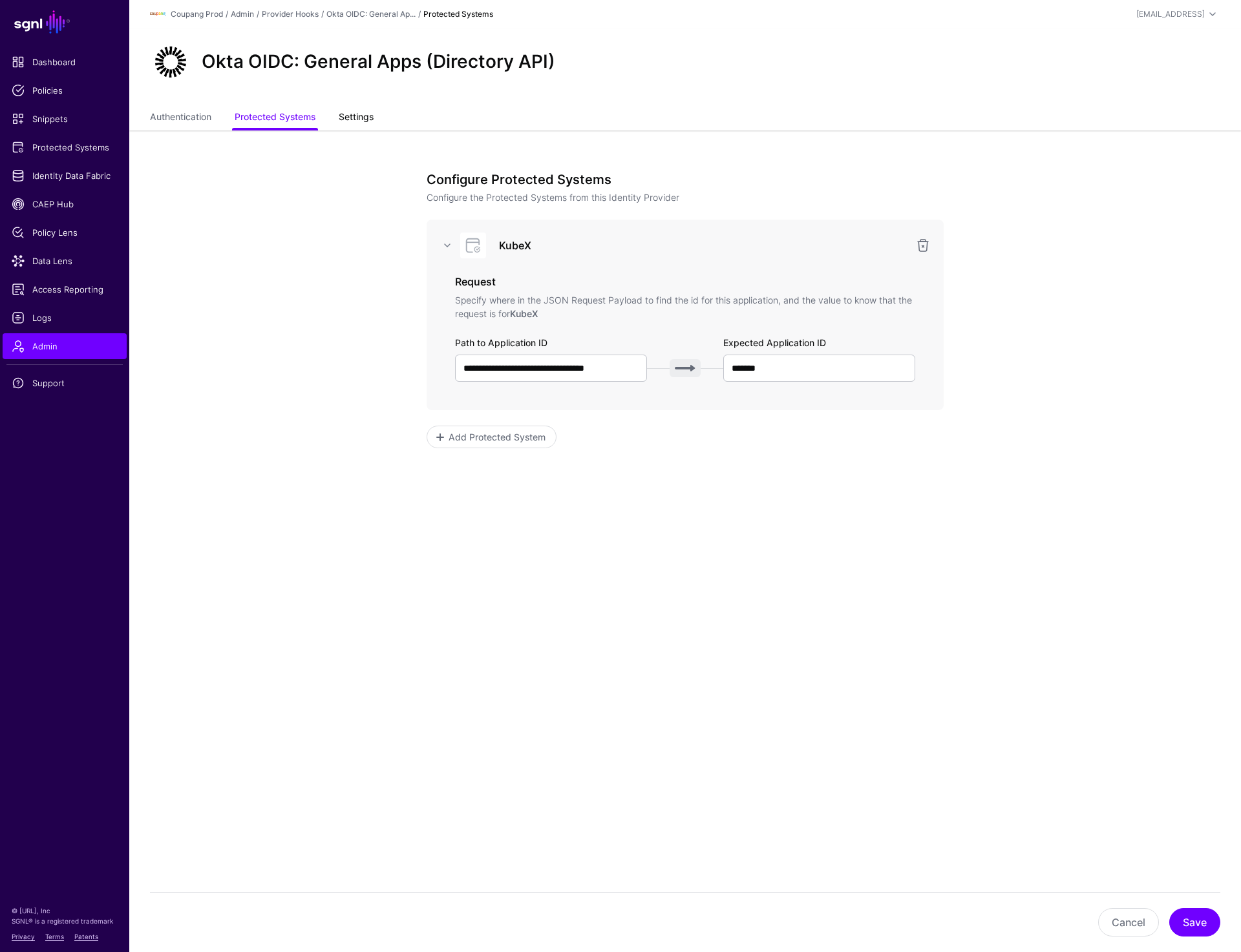
click at [364, 122] on link "Settings" at bounding box center [356, 119] width 35 height 25
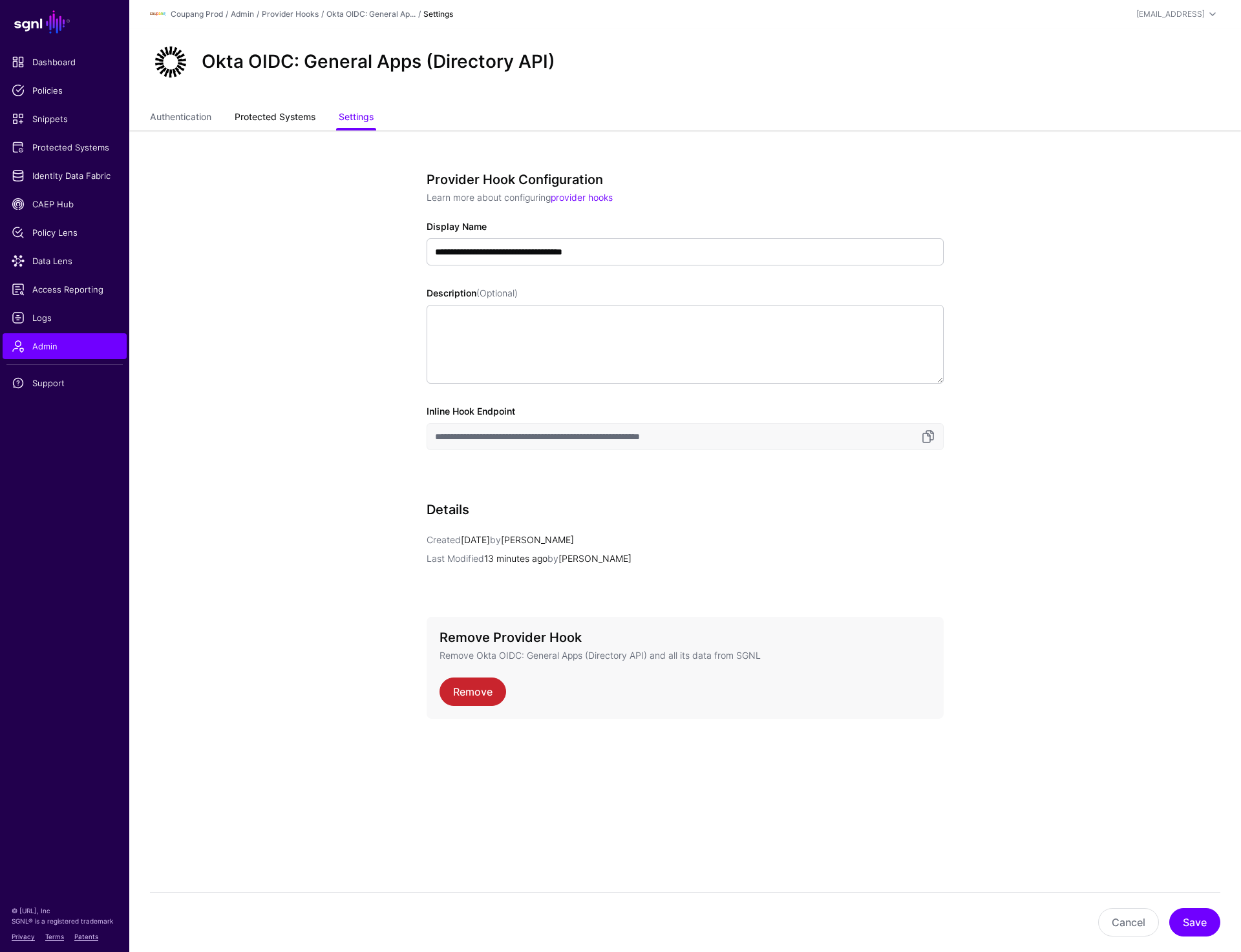
click at [273, 119] on link "Protected Systems" at bounding box center [275, 119] width 81 height 25
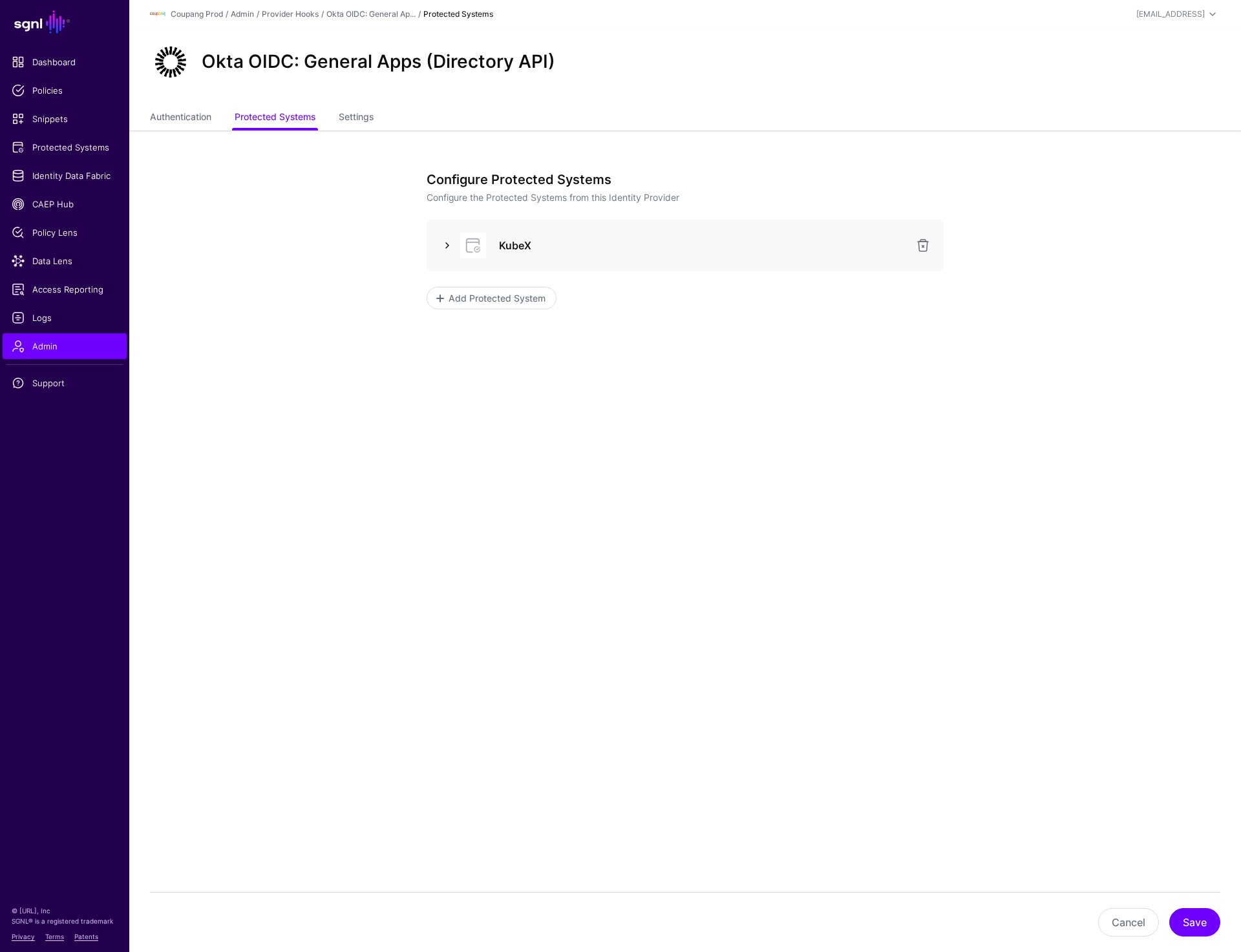
click at [445, 246] on link at bounding box center [447, 246] width 15 height 15
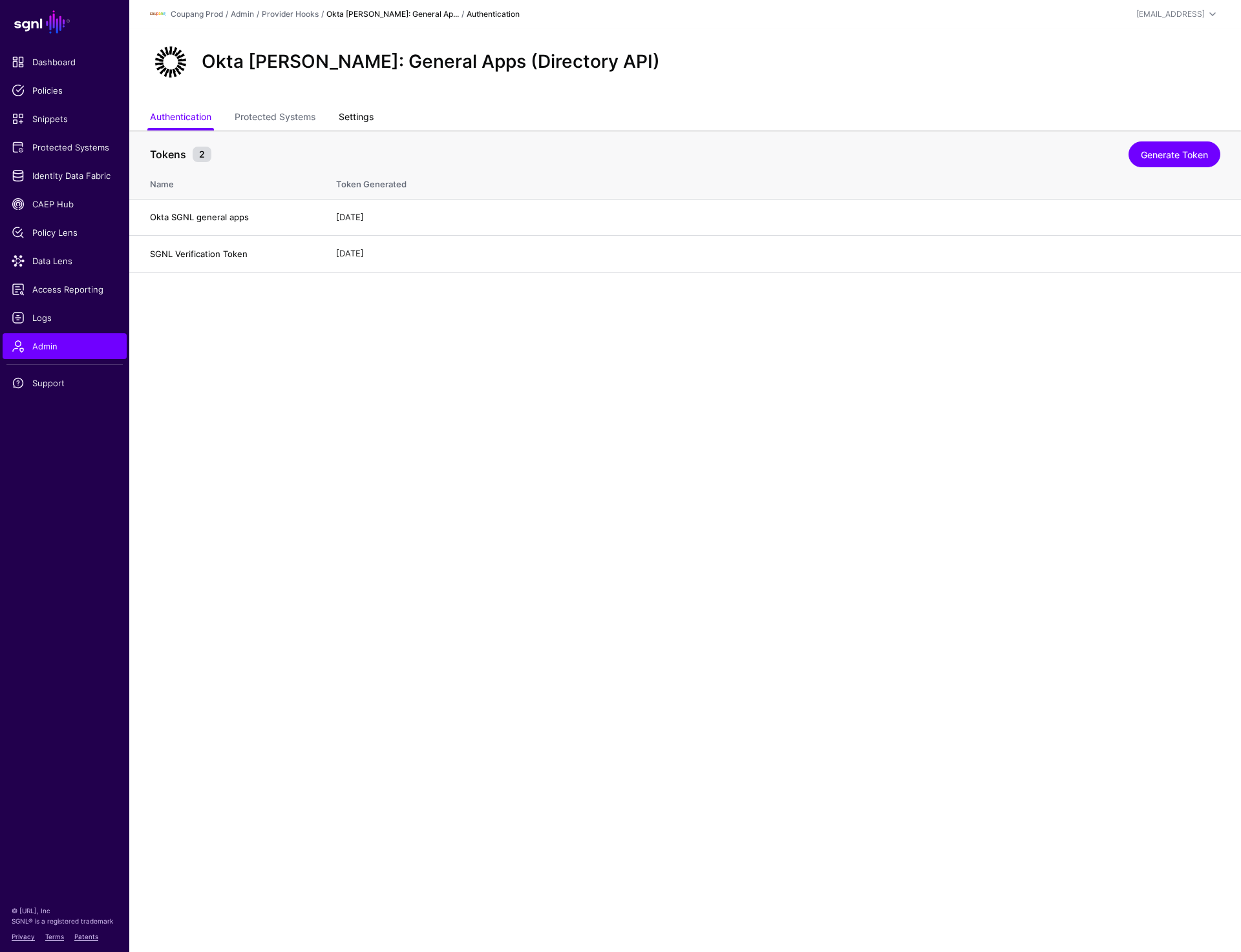
click at [359, 115] on link "Settings" at bounding box center [356, 119] width 35 height 25
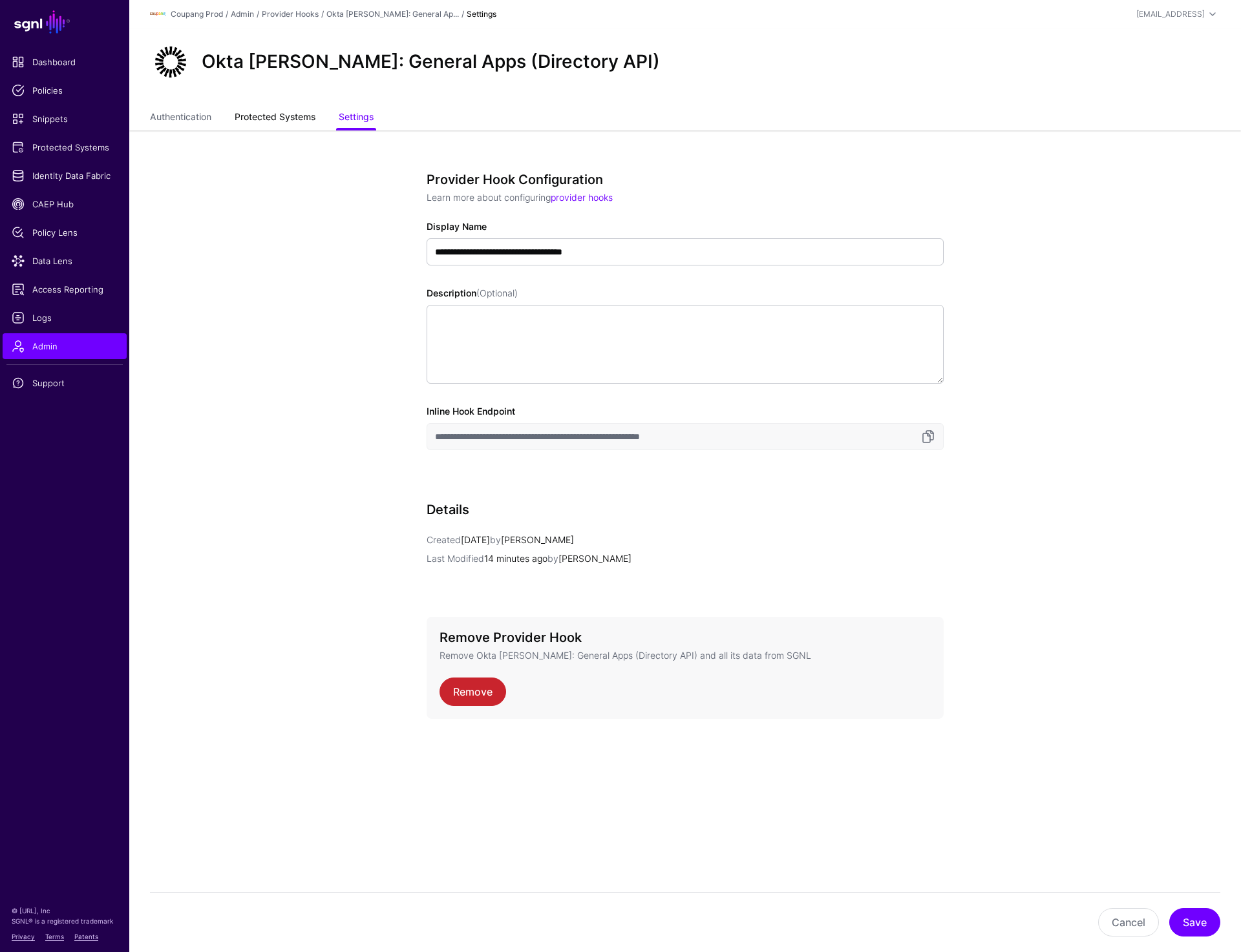
click at [272, 115] on link "Protected Systems" at bounding box center [275, 119] width 81 height 25
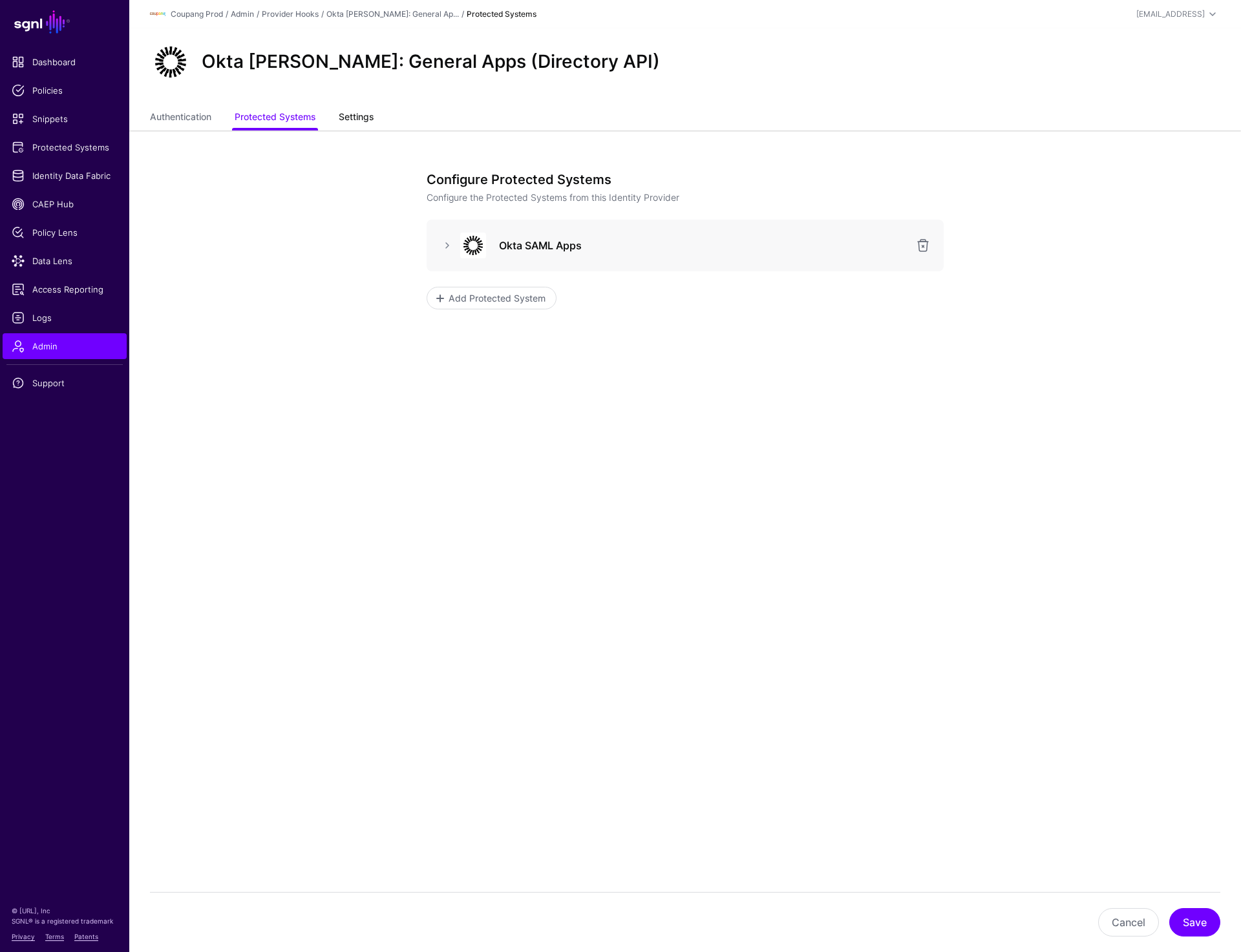
click at [356, 119] on link "Settings" at bounding box center [356, 119] width 35 height 25
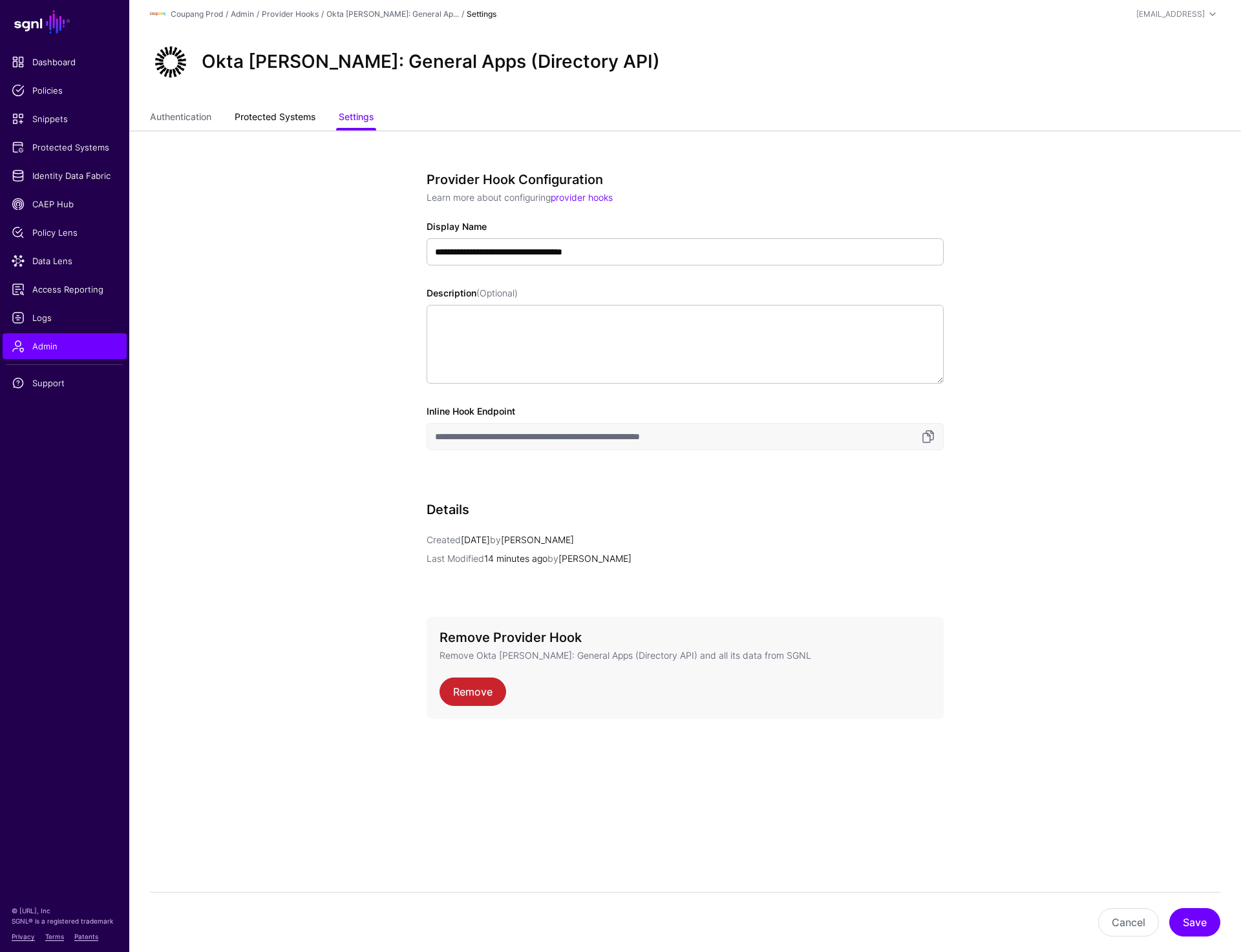
click at [290, 112] on link "Protected Systems" at bounding box center [275, 119] width 81 height 25
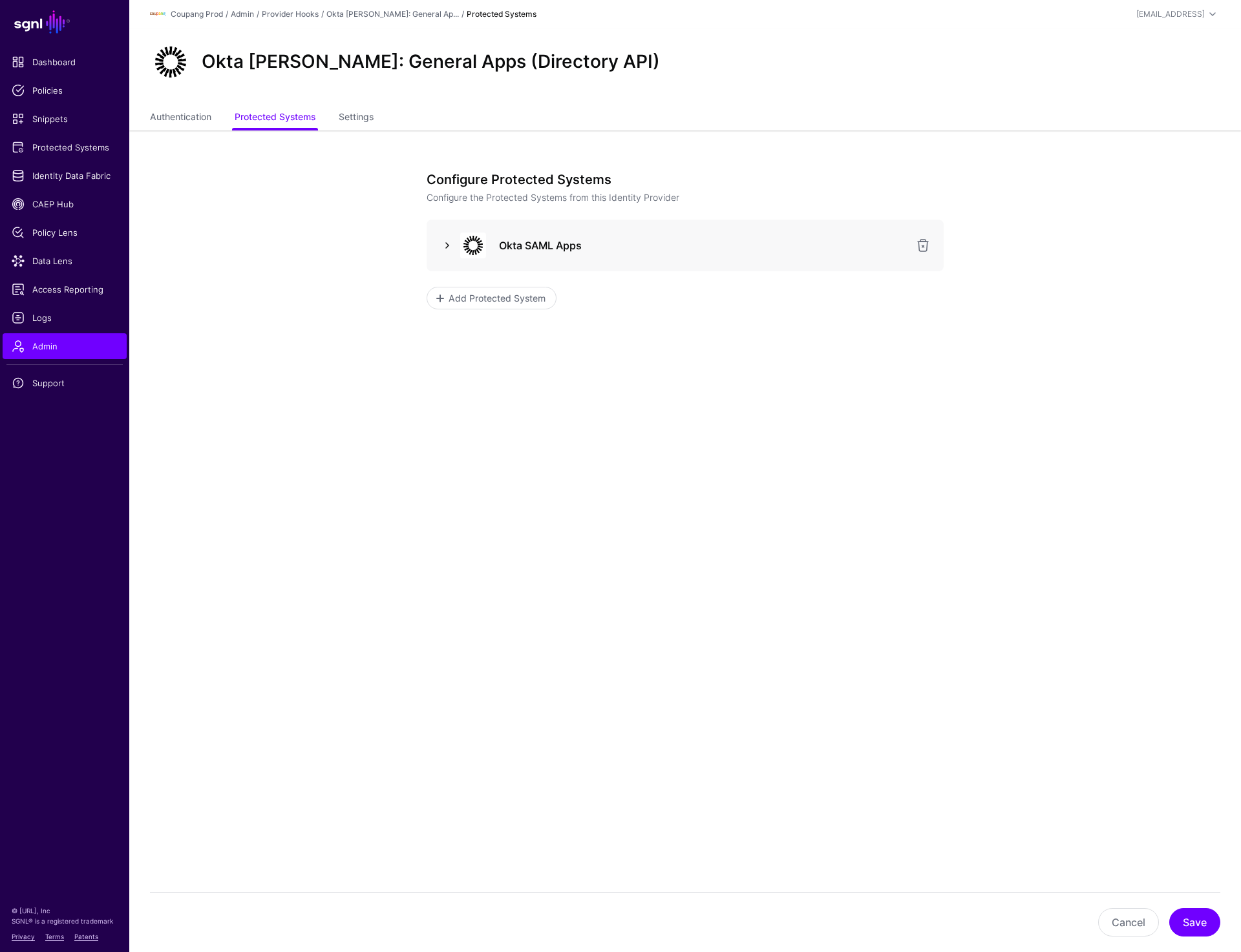
click at [444, 245] on link at bounding box center [447, 246] width 15 height 15
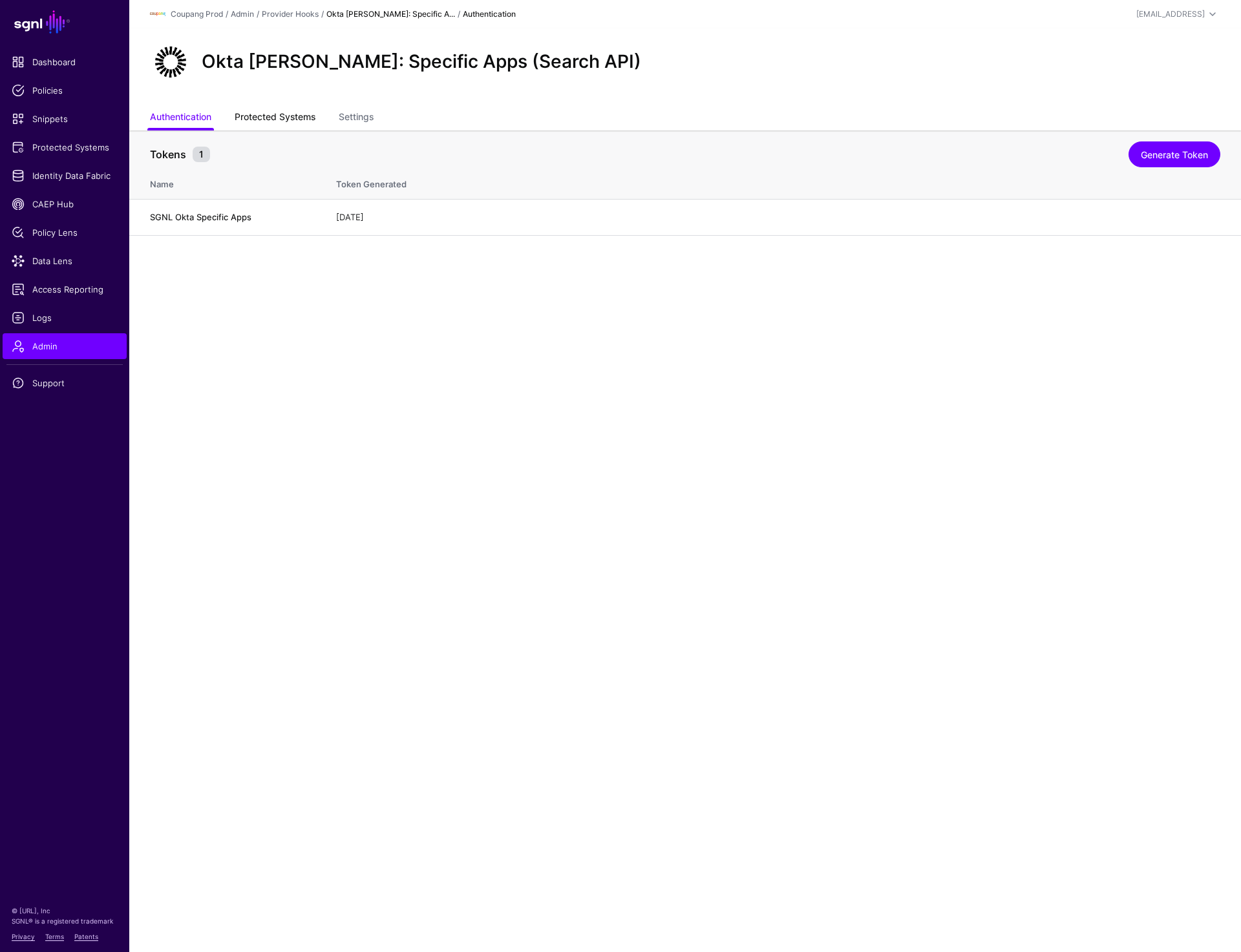
click at [291, 124] on link "Protected Systems" at bounding box center [275, 119] width 81 height 25
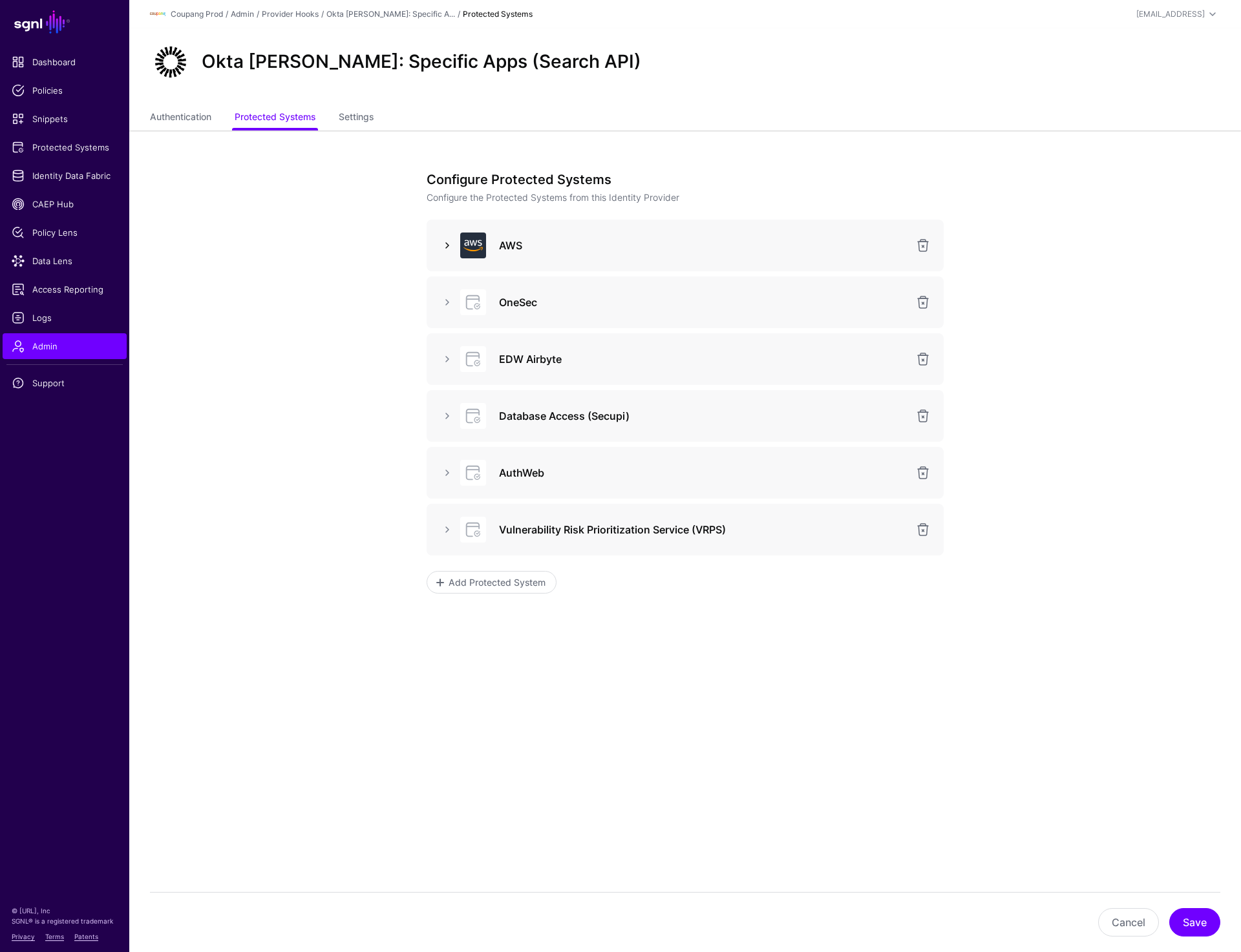
click at [443, 250] on link at bounding box center [447, 246] width 15 height 15
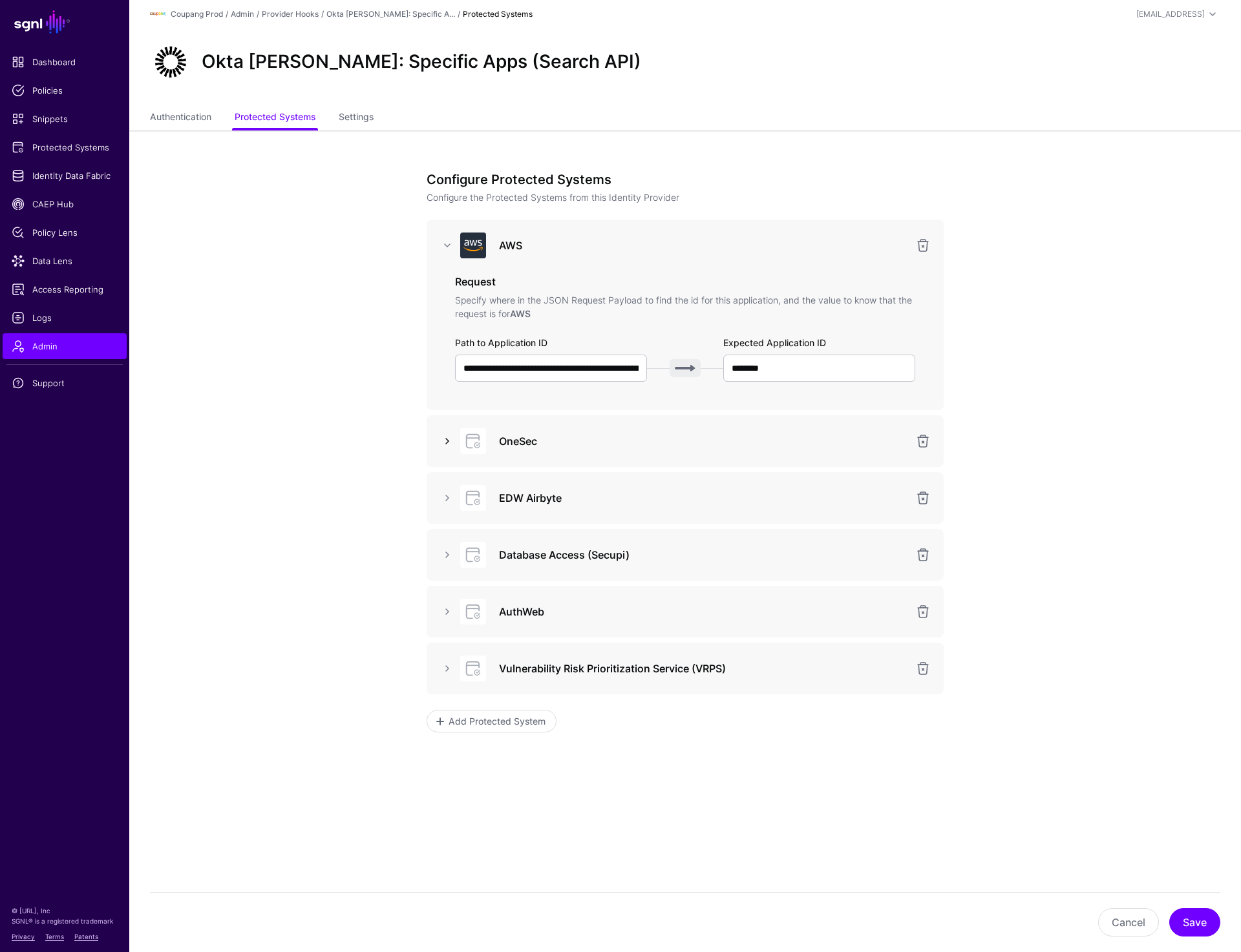
click at [451, 438] on link at bounding box center [447, 441] width 15 height 15
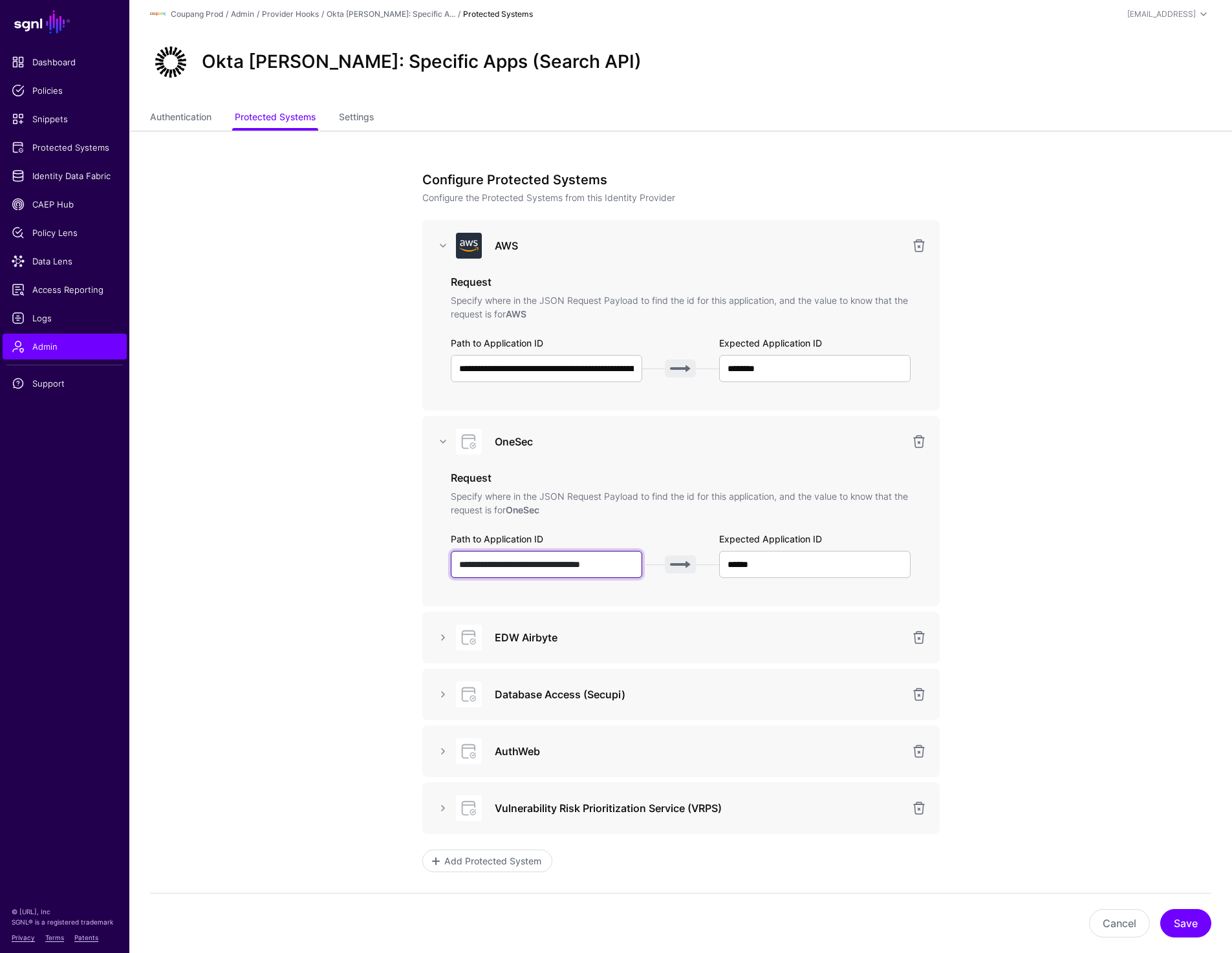
click at [626, 564] on input "**********" at bounding box center [547, 564] width 192 height 27
click at [445, 633] on link at bounding box center [443, 637] width 15 height 15
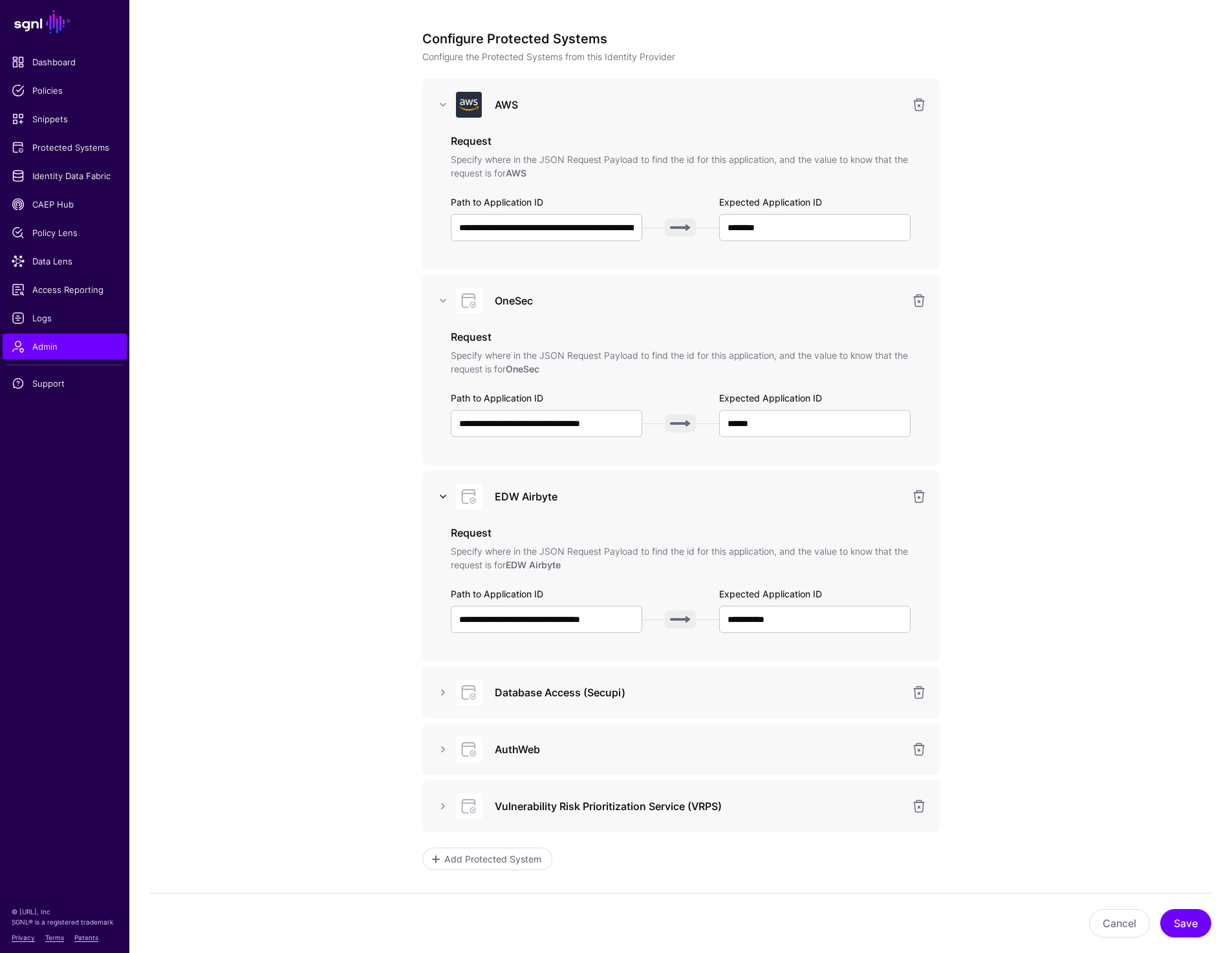
scroll to position [234, 0]
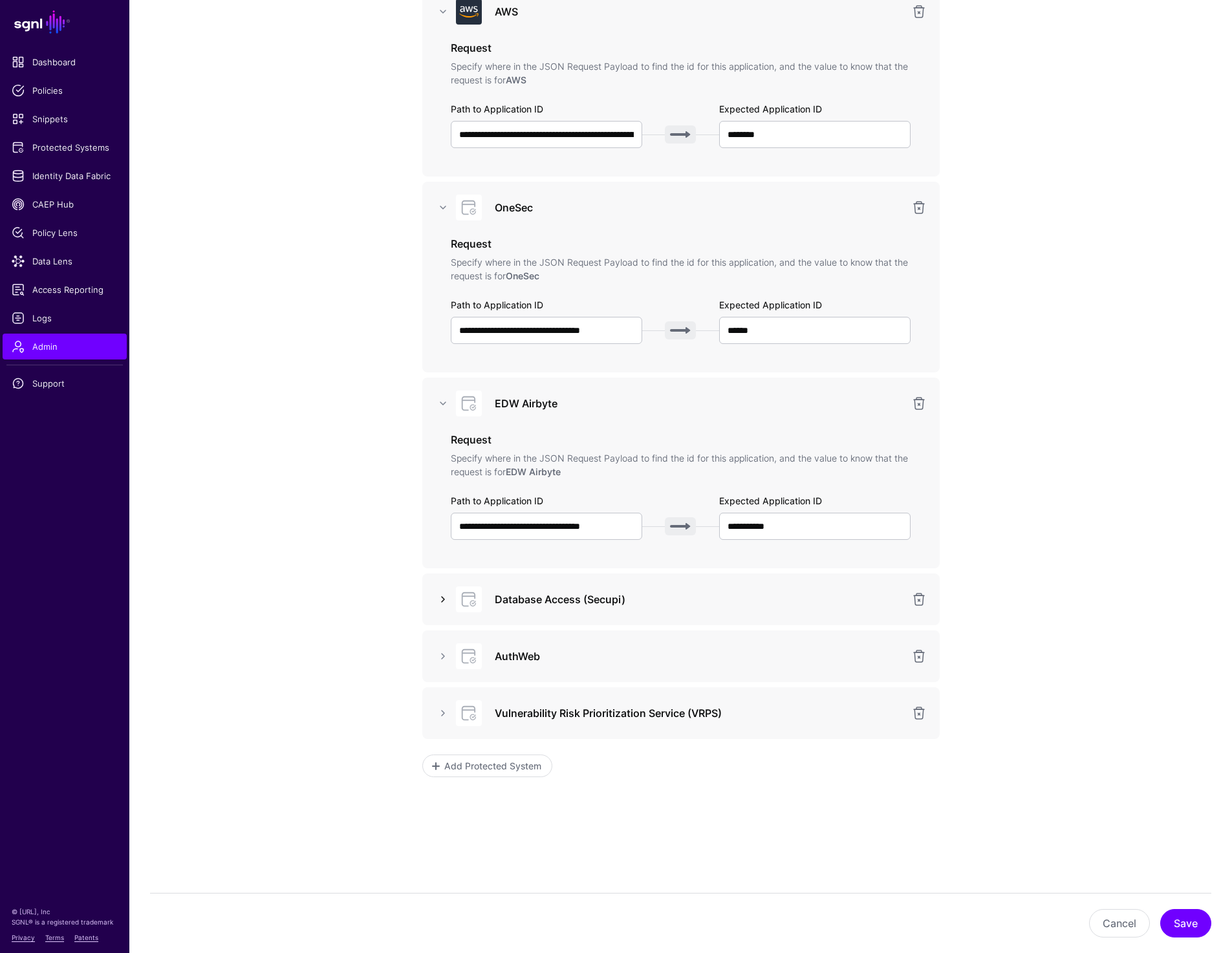
click at [443, 598] on link at bounding box center [443, 599] width 15 height 15
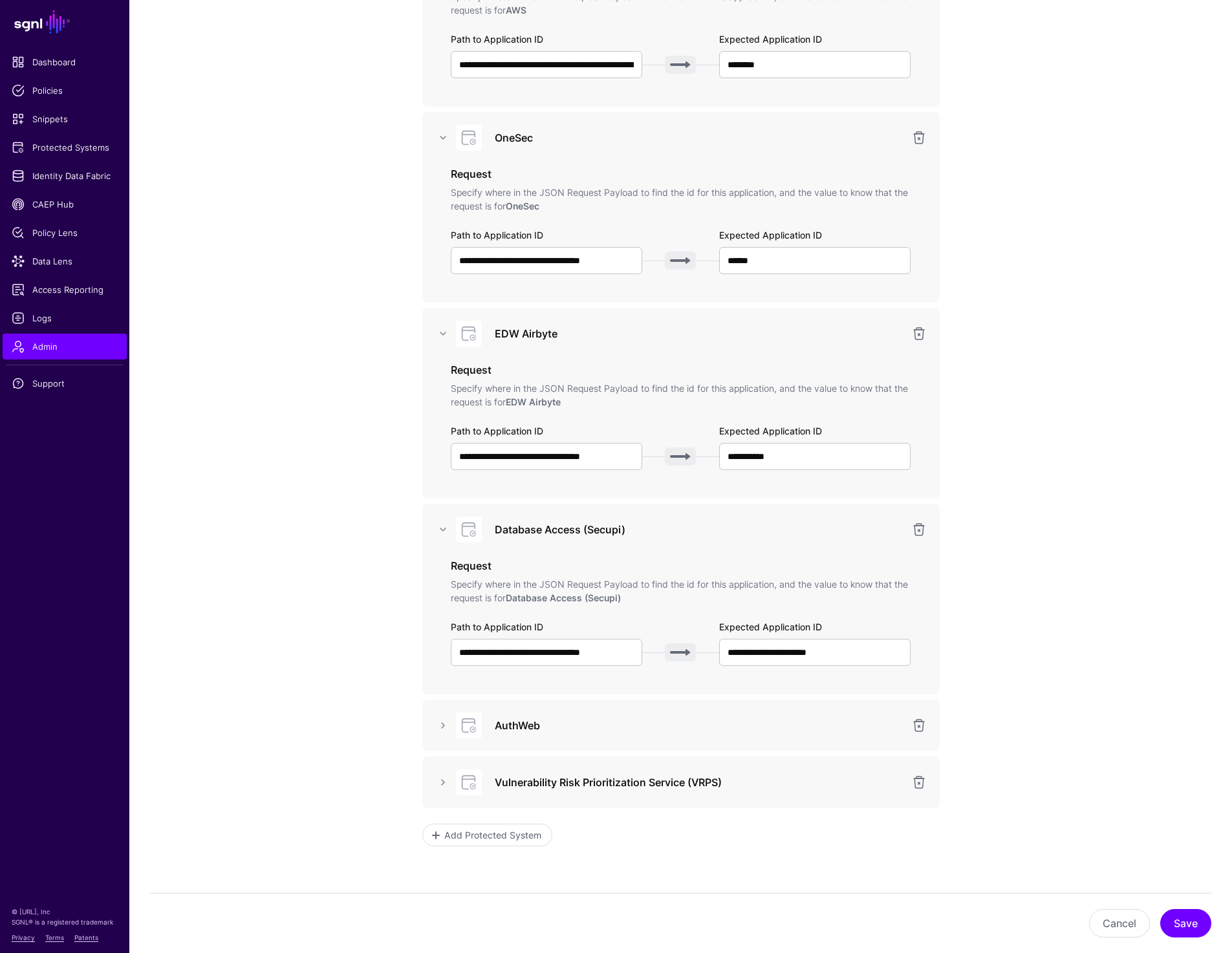
scroll to position [336, 0]
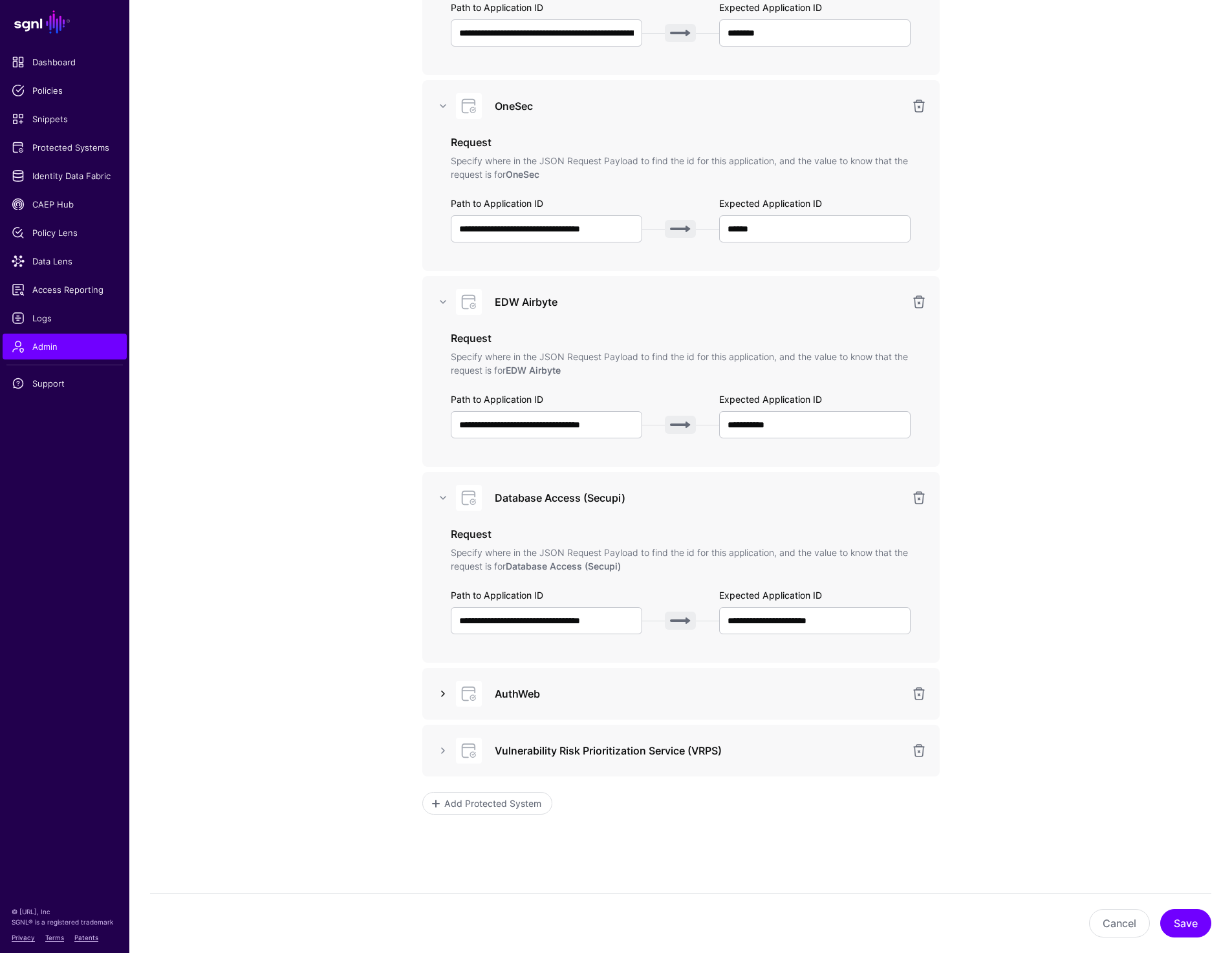
click at [436, 694] on link at bounding box center [443, 694] width 15 height 15
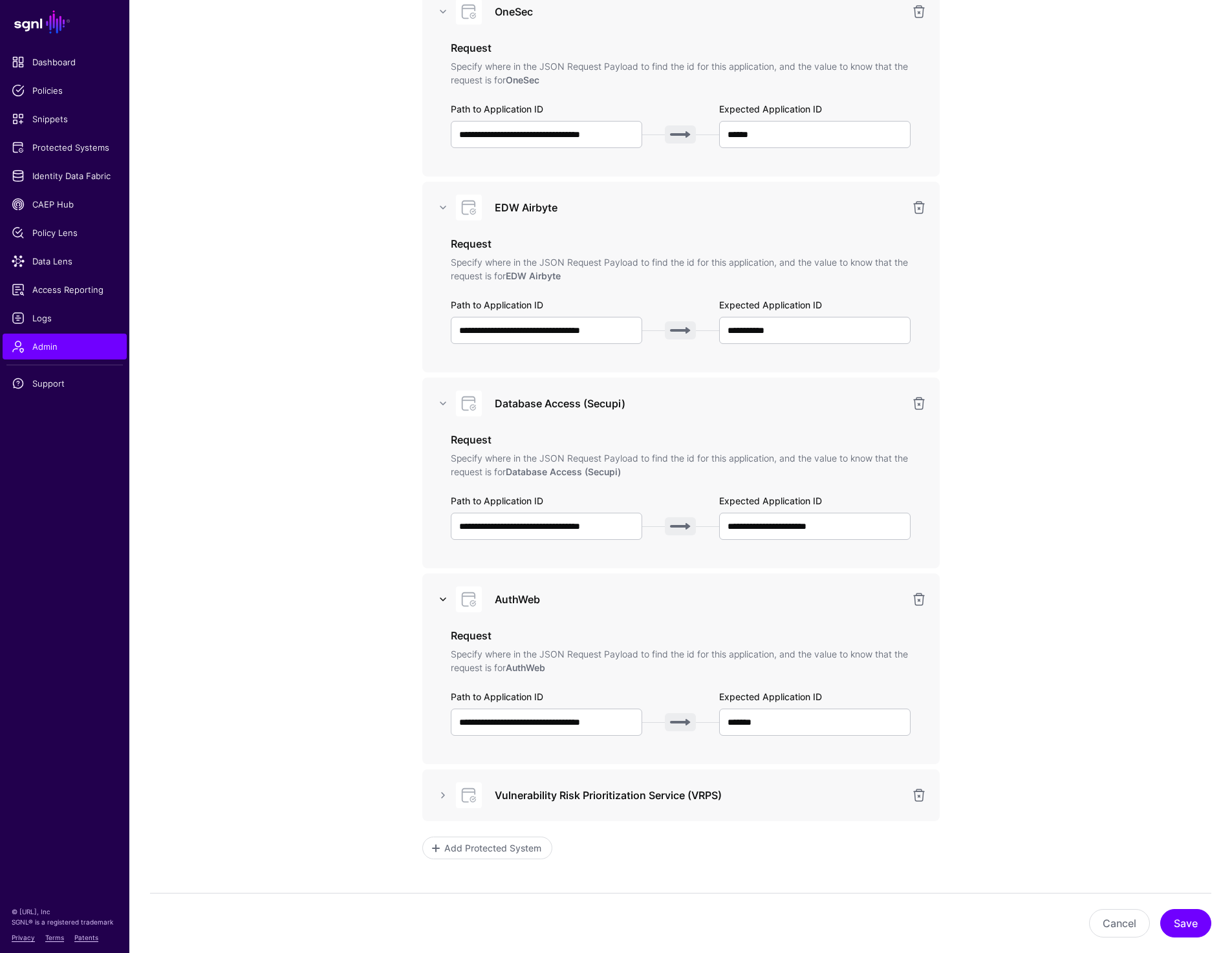
scroll to position [508, 0]
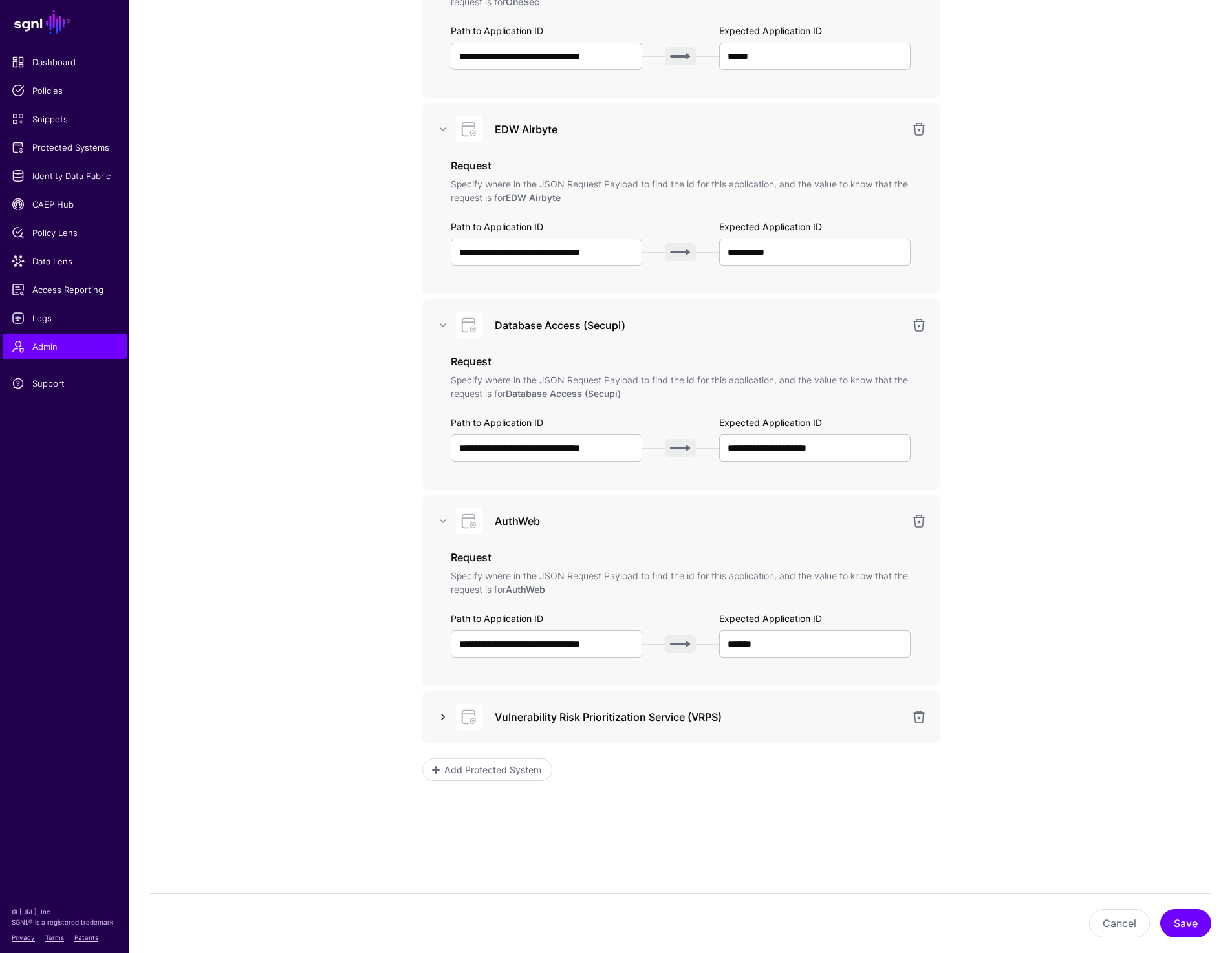
click at [441, 715] on link at bounding box center [443, 717] width 15 height 15
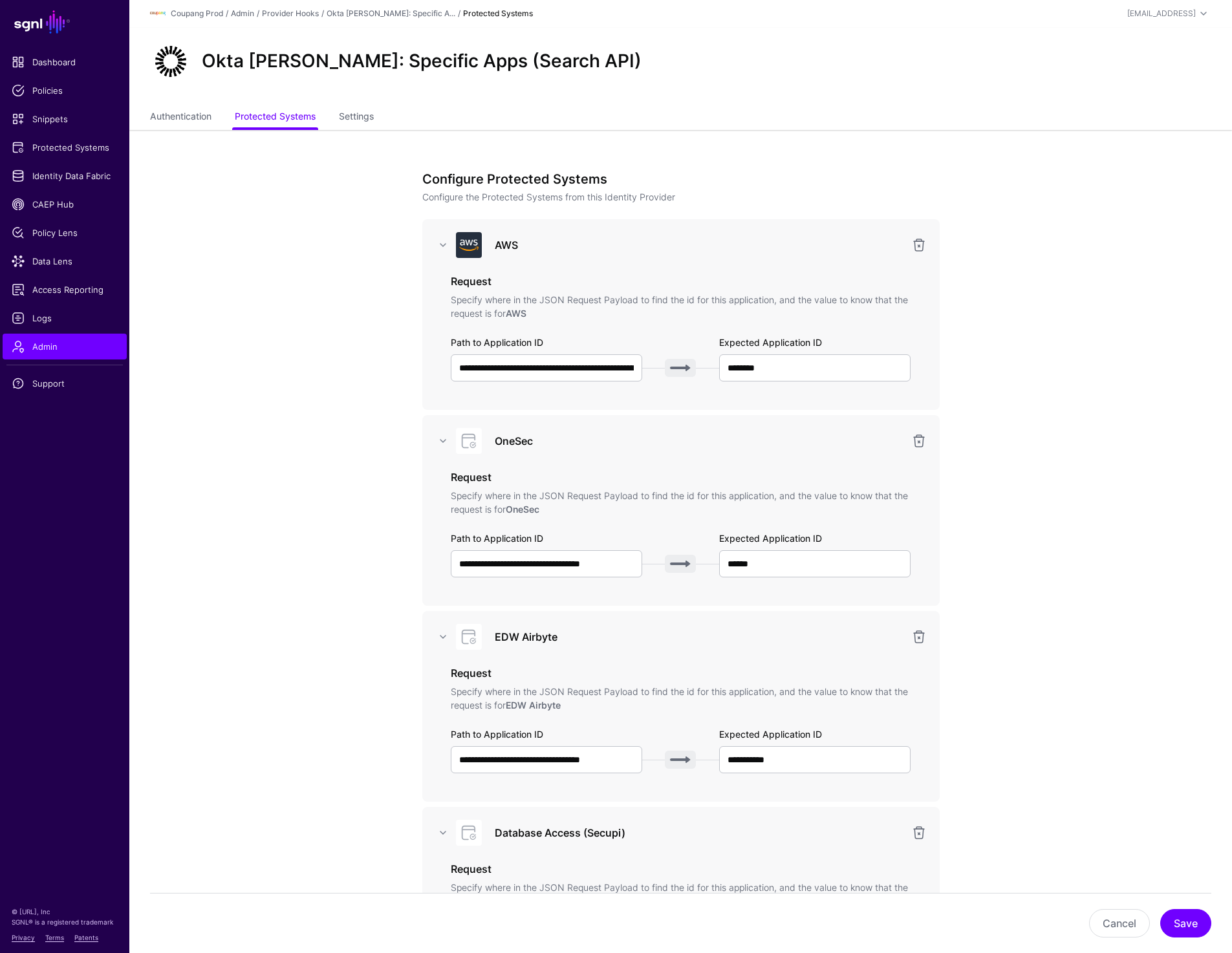
scroll to position [0, 0]
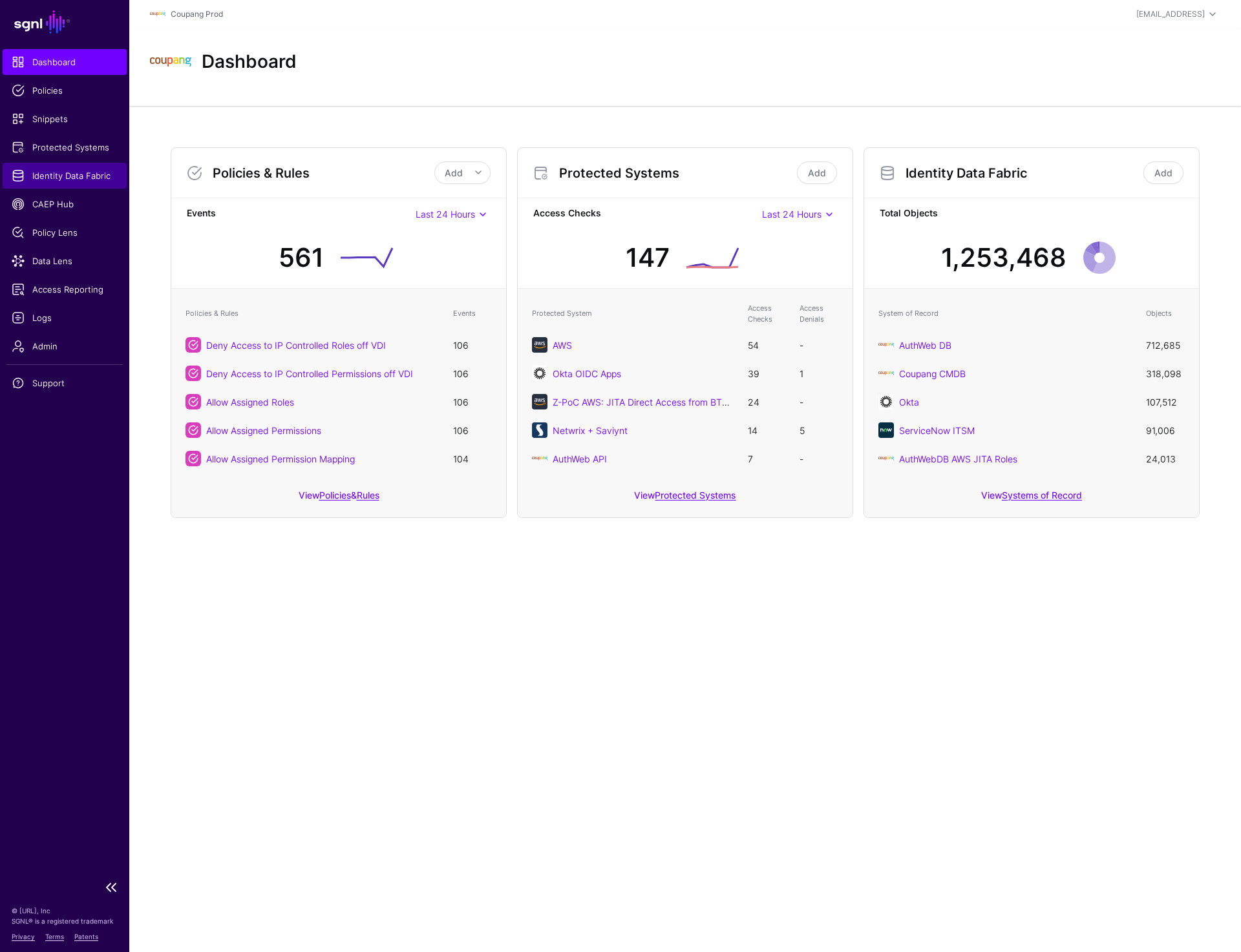
click at [66, 173] on span "Identity Data Fabric" at bounding box center [65, 175] width 106 height 13
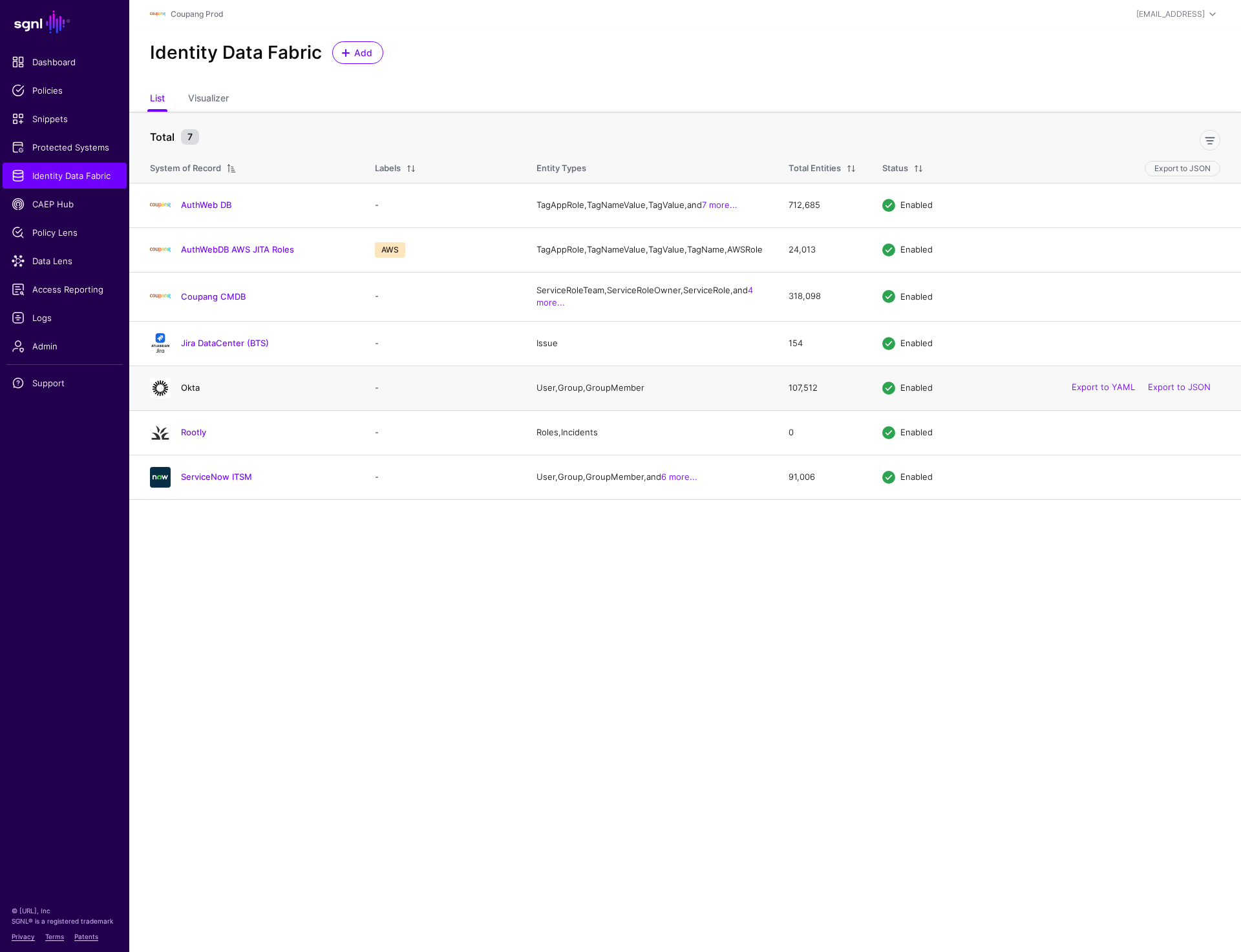
click at [195, 393] on link "Okta" at bounding box center [190, 387] width 19 height 10
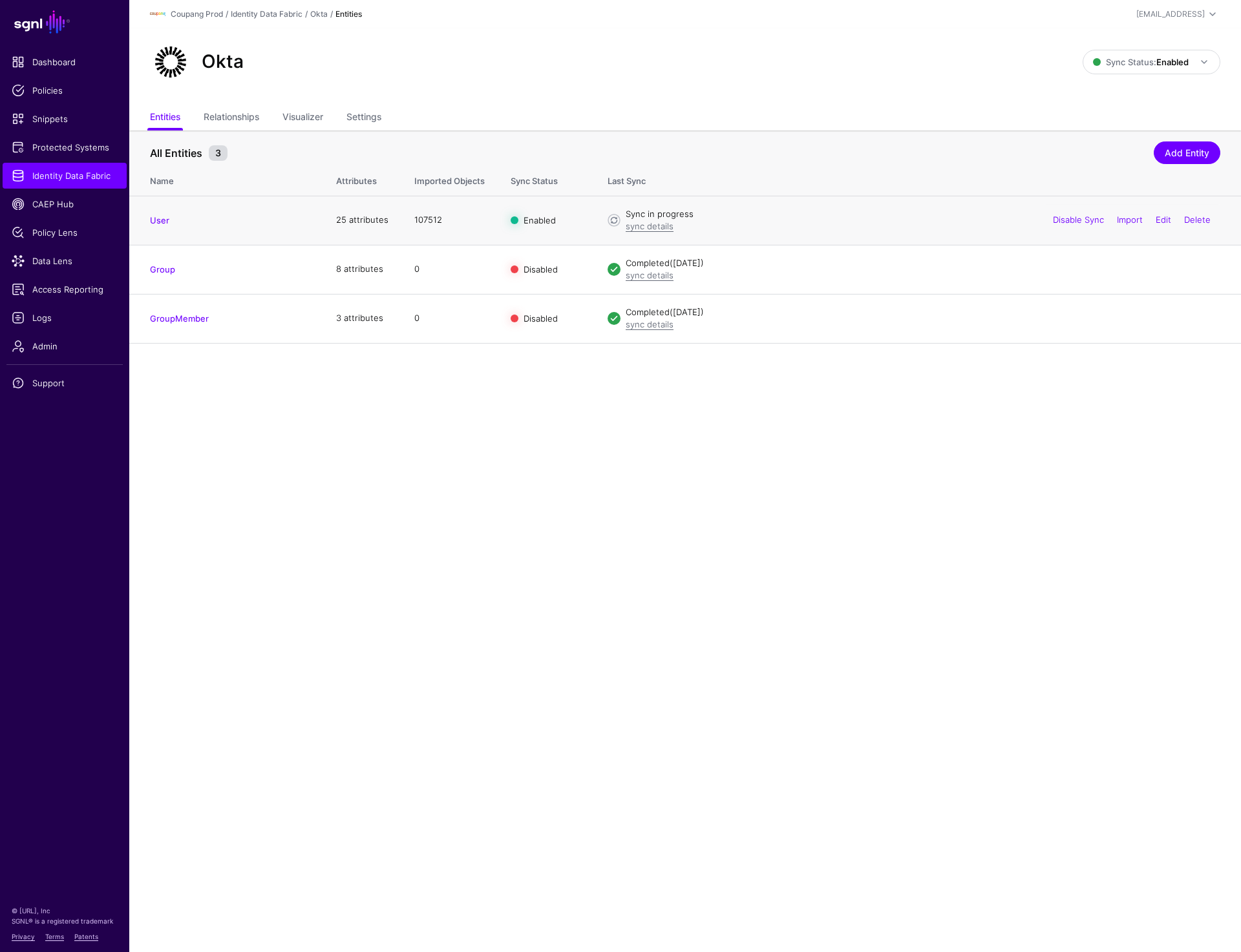
click at [168, 217] on h4 "User" at bounding box center [230, 220] width 160 height 12
click at [156, 224] on link "User" at bounding box center [159, 220] width 19 height 10
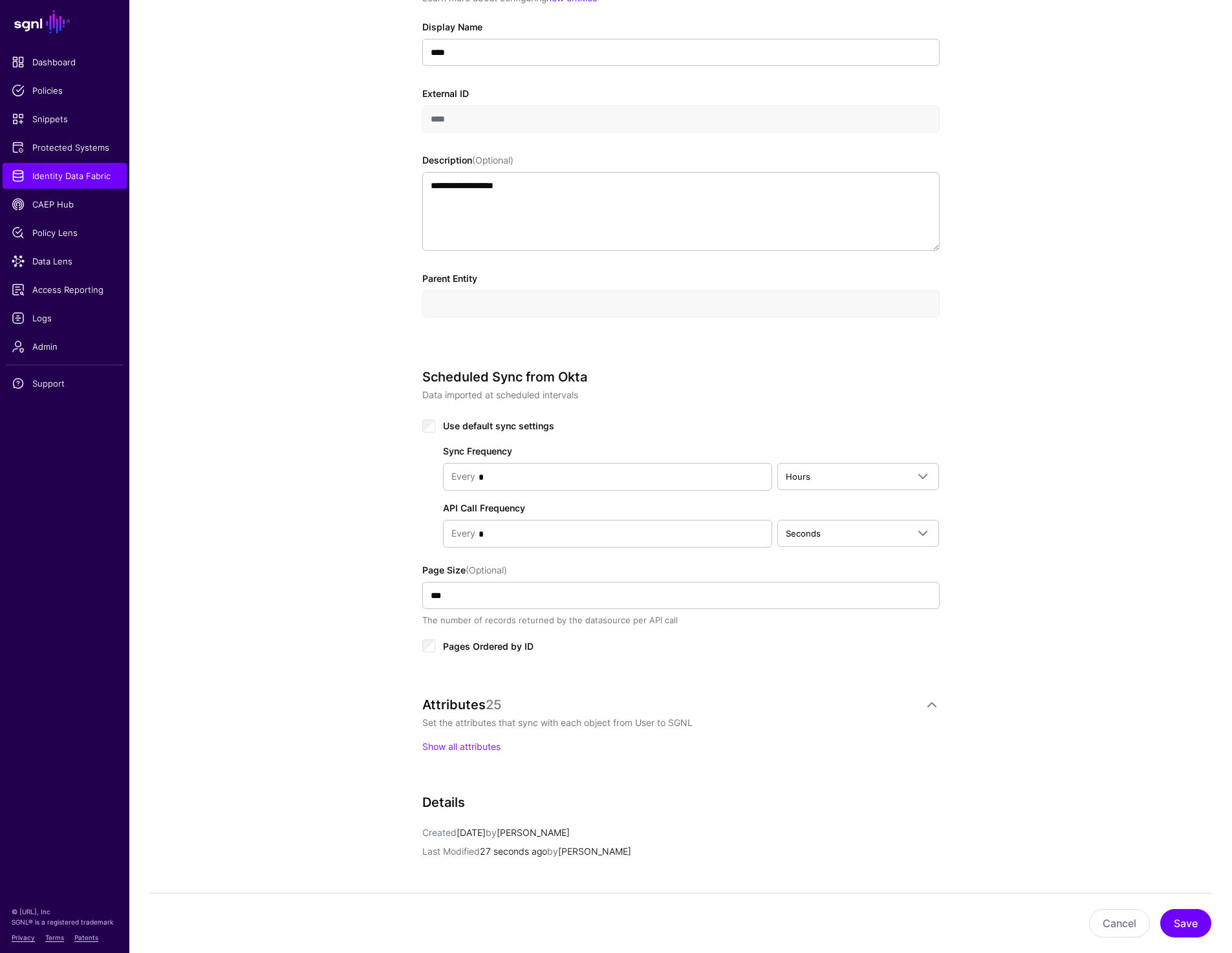
scroll to position [472, 0]
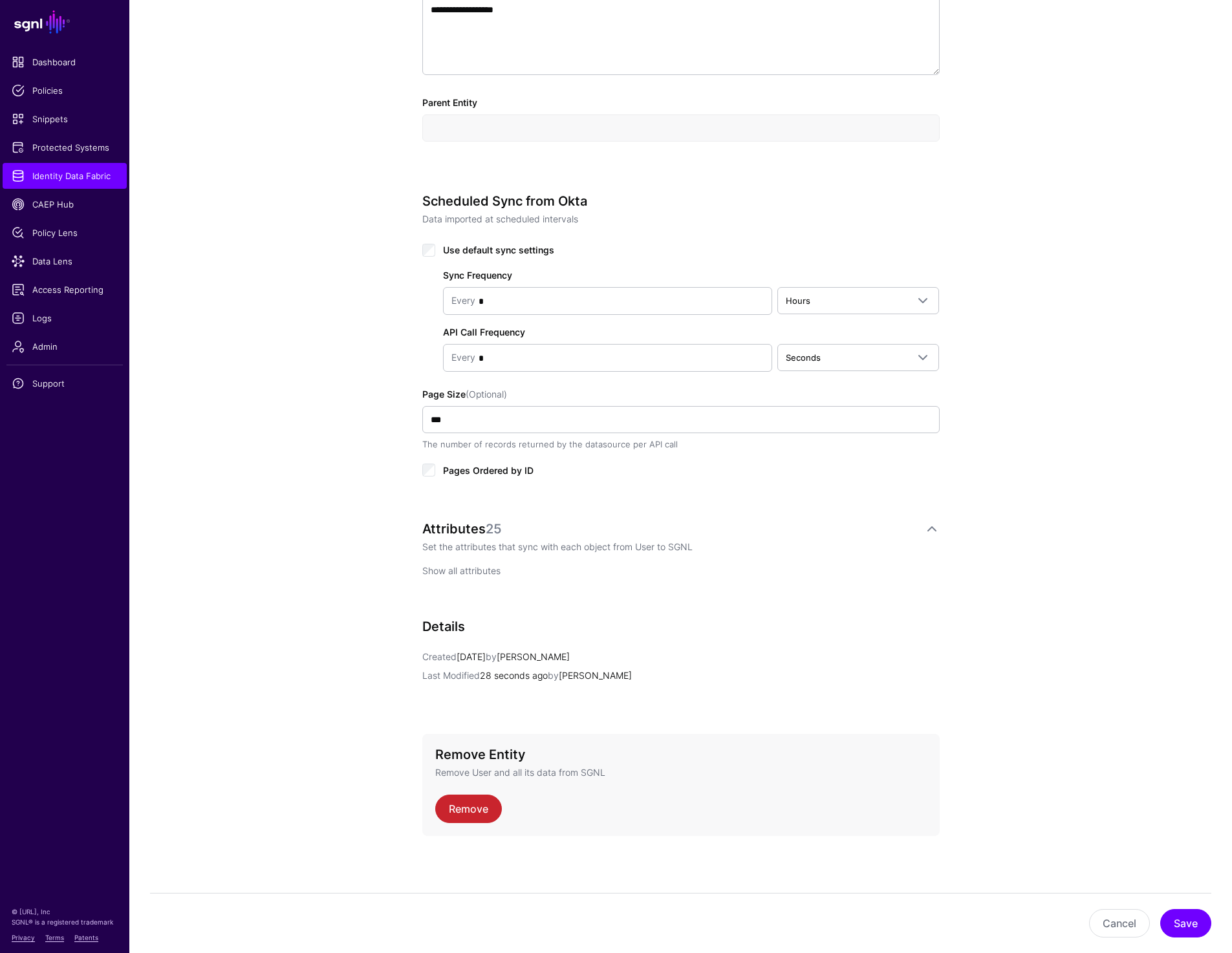
click at [426, 569] on link "Show all attributes" at bounding box center [461, 571] width 78 height 11
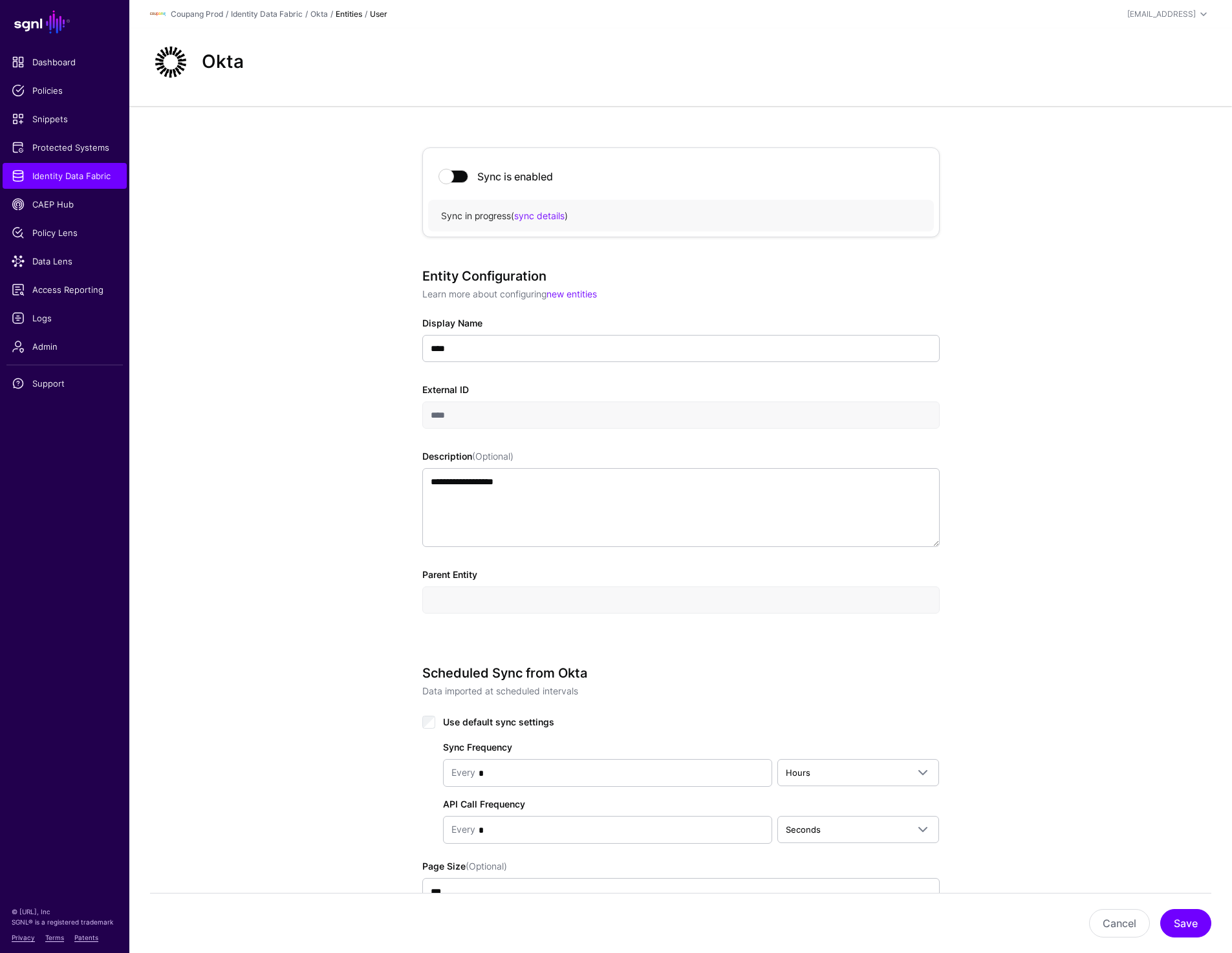
scroll to position [675, 0]
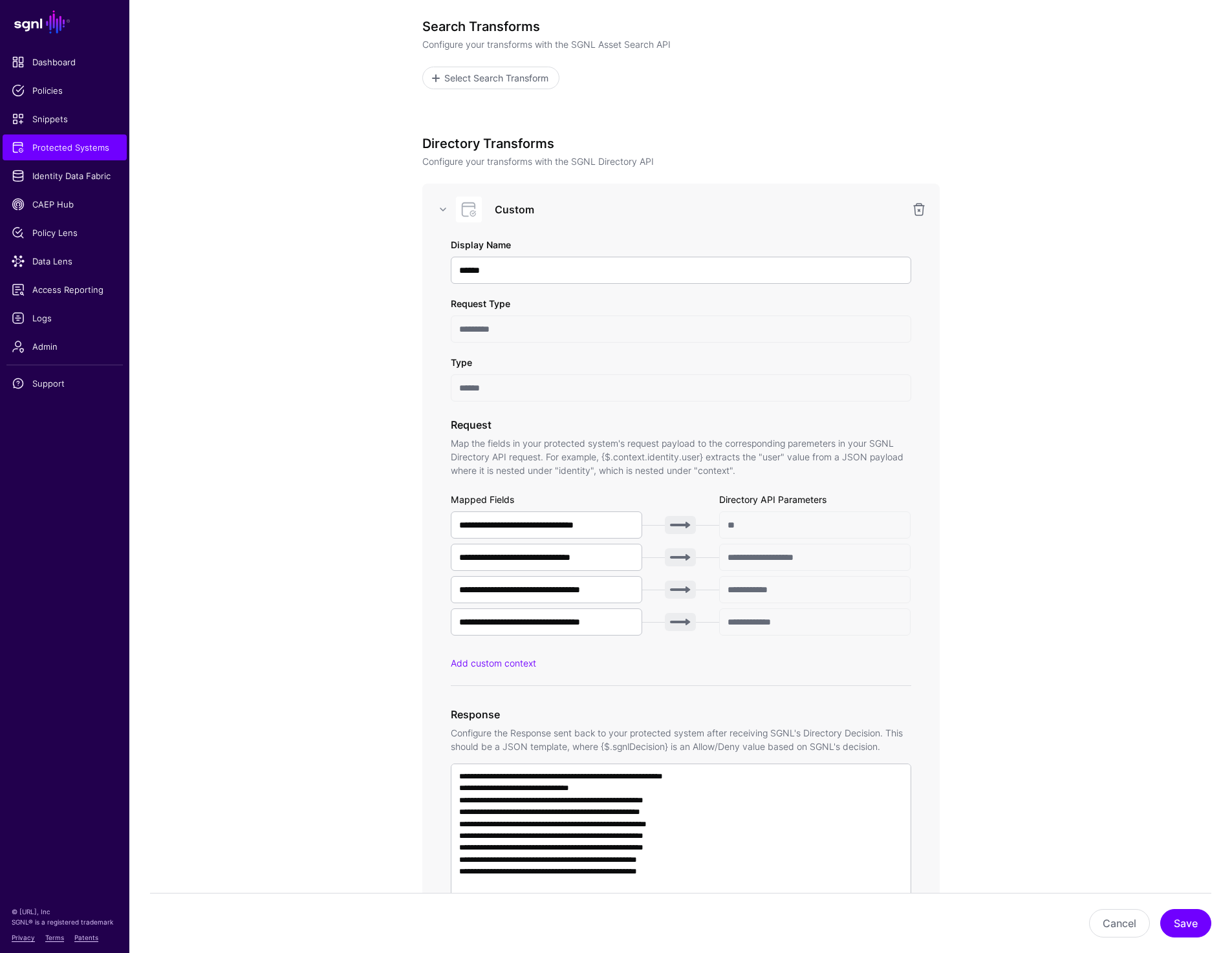
scroll to position [263, 0]
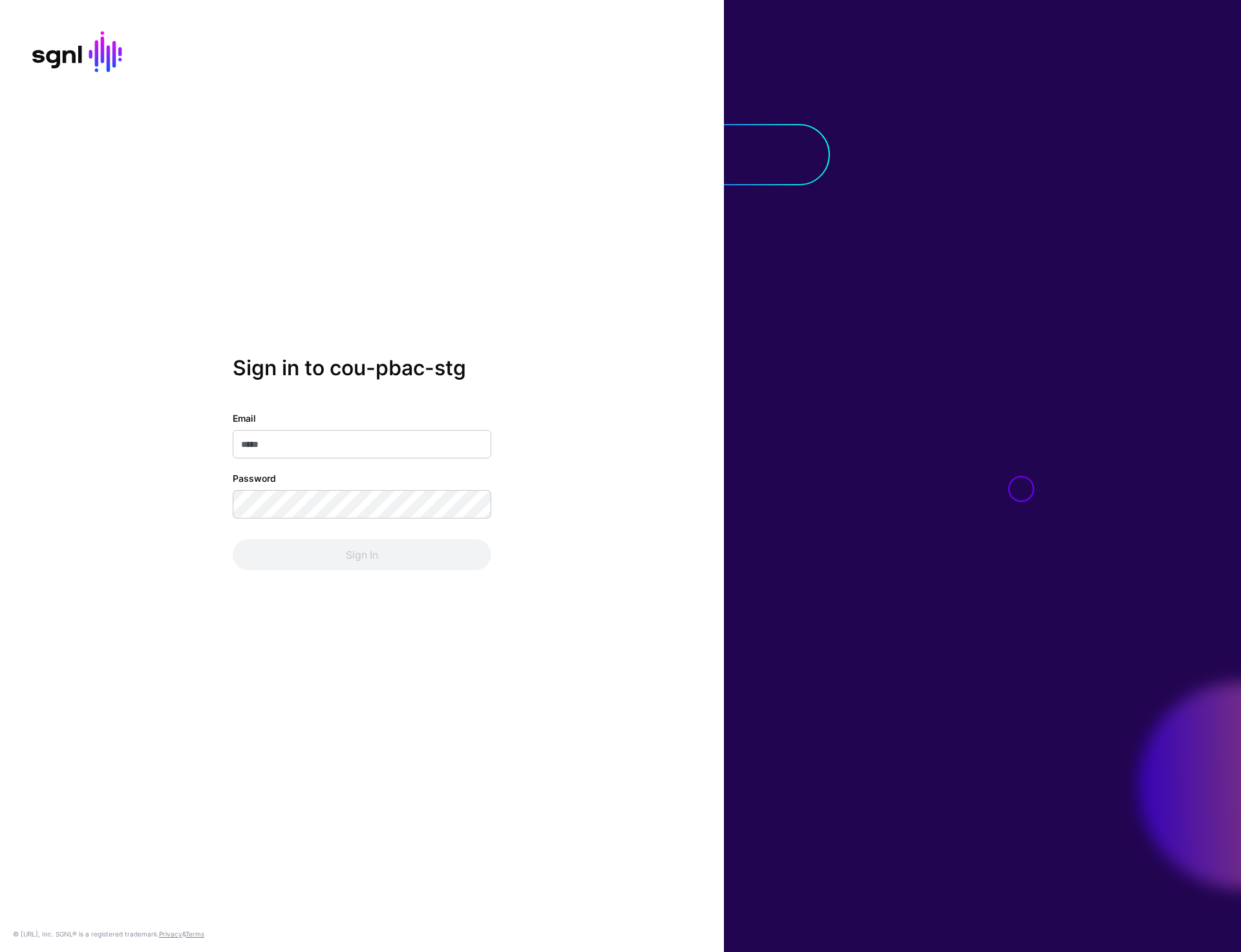
type input "**********"
click at [342, 565] on button "Sign In" at bounding box center [362, 555] width 259 height 31
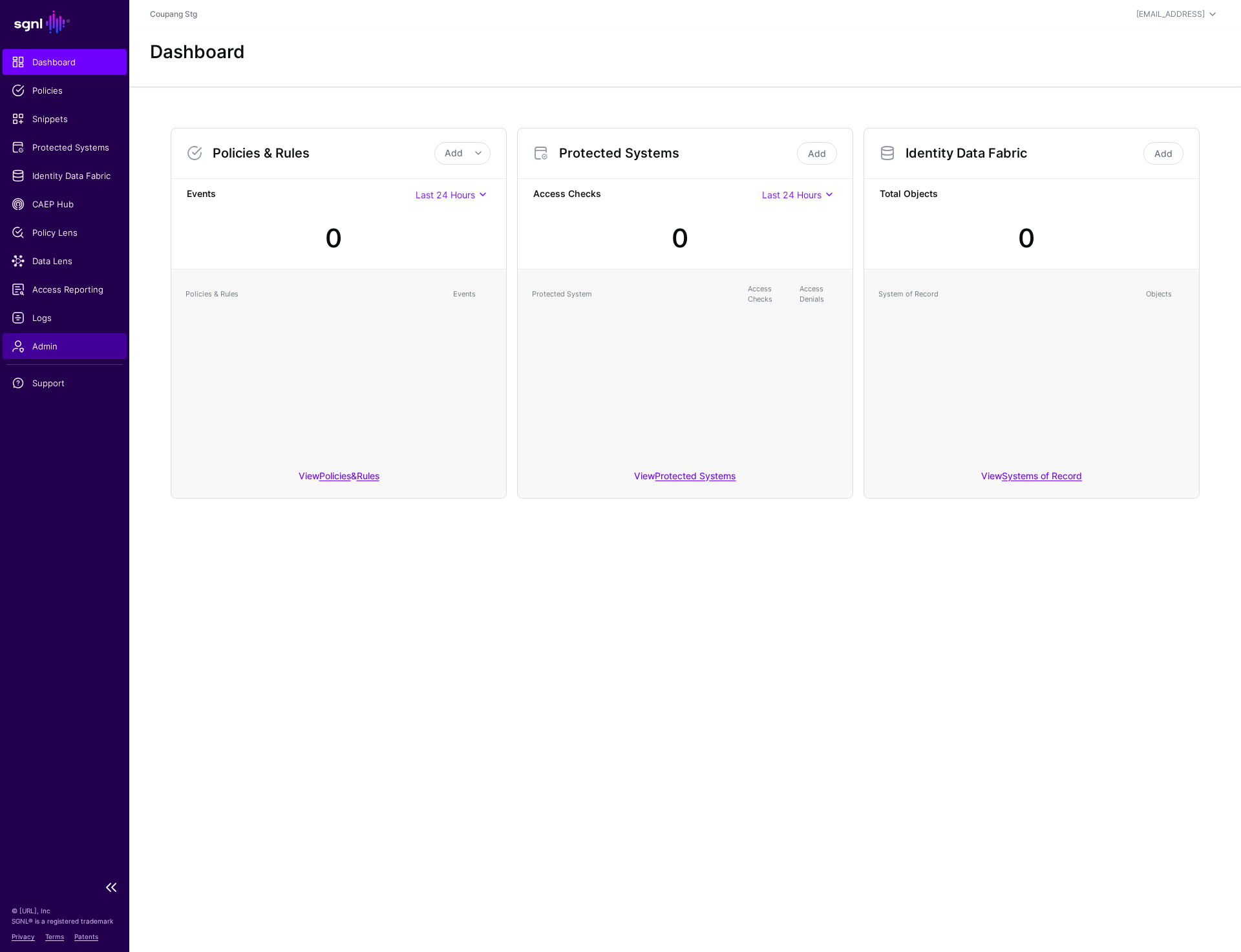
click at [42, 342] on span "Admin" at bounding box center [65, 346] width 106 height 13
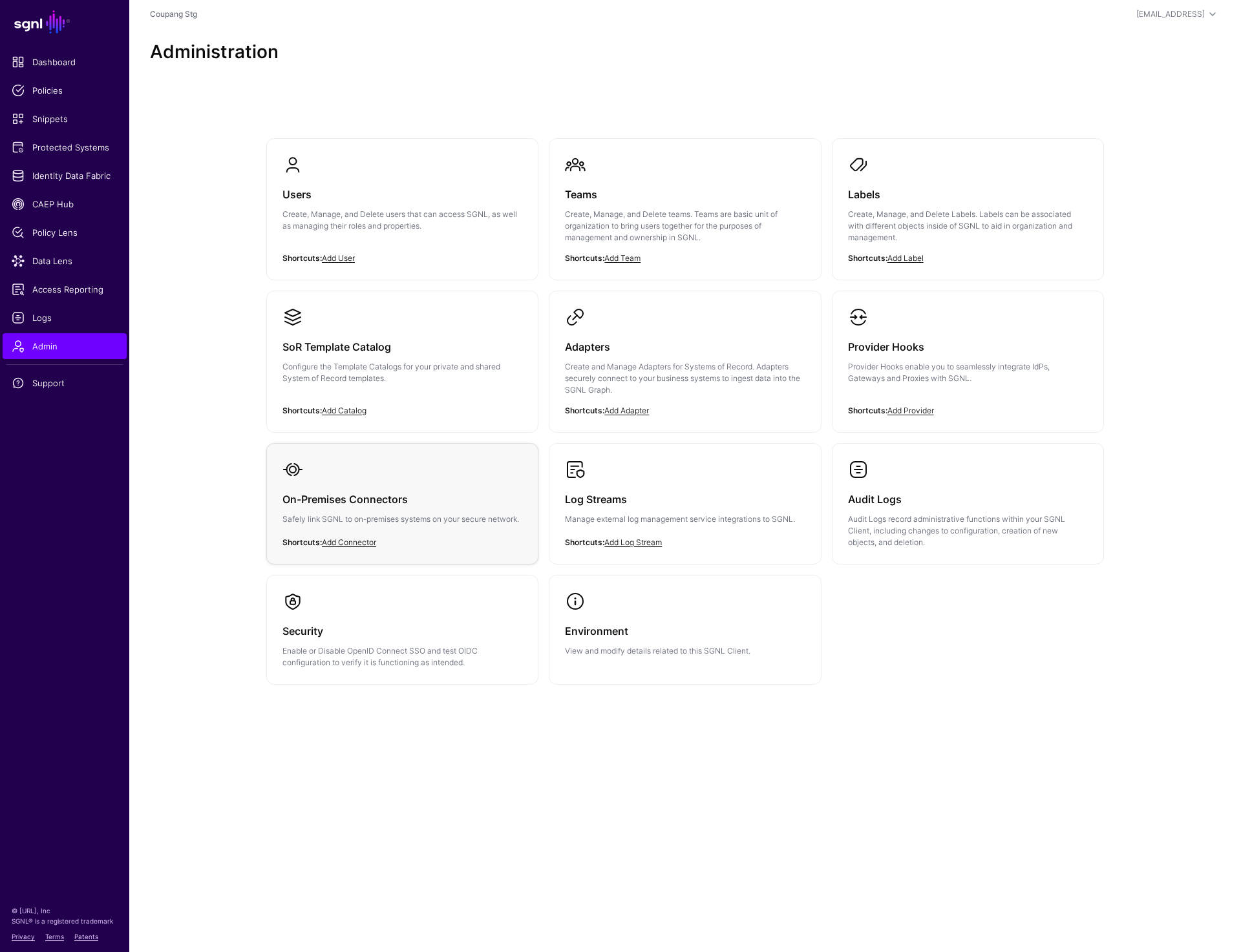
click at [417, 508] on div "On-Premises Connectors Safely link SGNL to on-premises systems on your secure n…" at bounding box center [402, 513] width 240 height 66
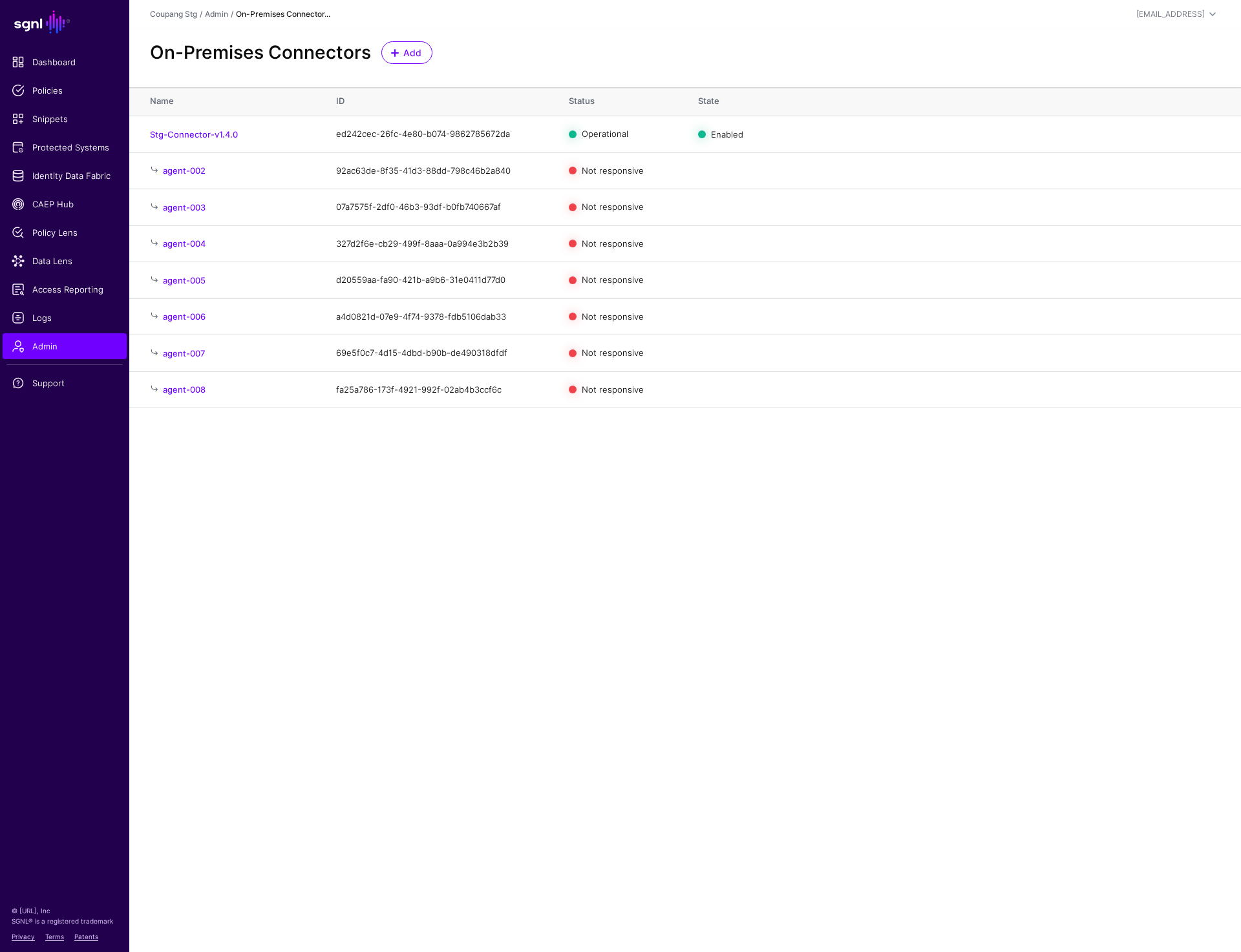
click at [678, 617] on main "SGNL Dashboard Policies Snippets Protected Systems Identity Data Fabric CAEP Hu…" at bounding box center [620, 476] width 1241 height 952
